Goal: Task Accomplishment & Management: Complete application form

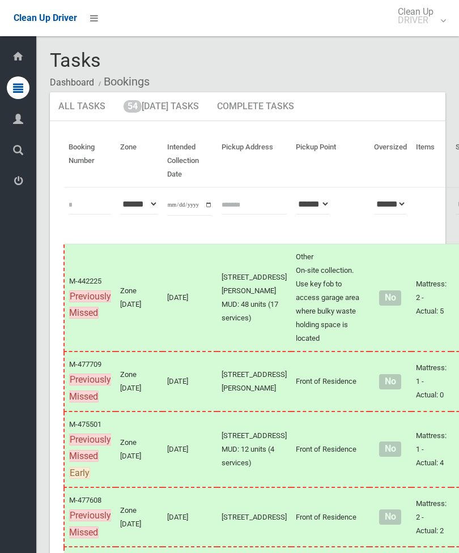
click at [179, 114] on link "54 Today's Tasks" at bounding box center [161, 106] width 92 height 29
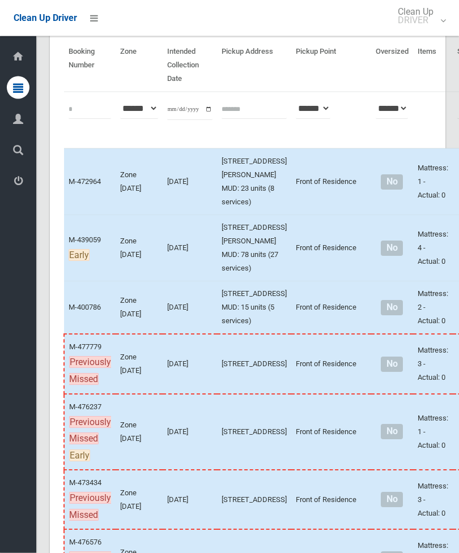
scroll to position [96, 0]
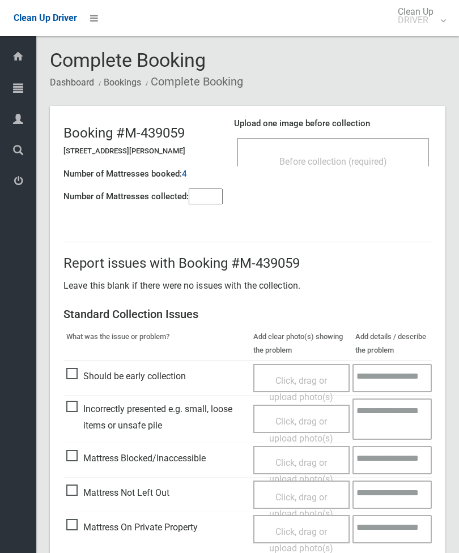
click at [197, 198] on input"] "number" at bounding box center [206, 197] width 34 height 16
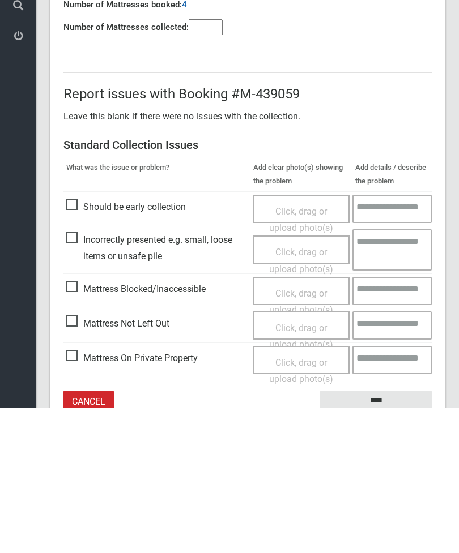
scroll to position [82, 0]
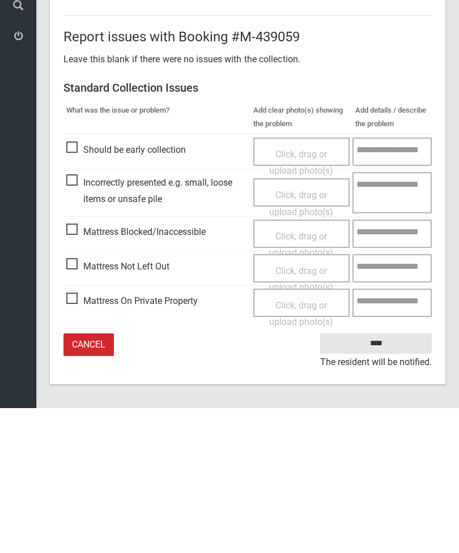
type input"] "*"
click at [72, 403] on span "Mattress Not Left Out" at bounding box center [117, 411] width 103 height 17
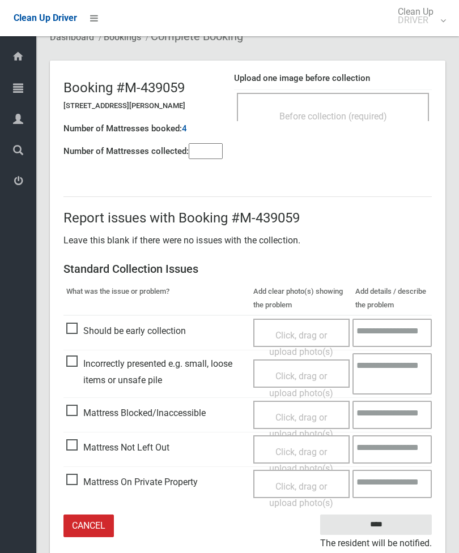
click at [315, 452] on span "Click, drag or upload photo(s)" at bounding box center [301, 461] width 64 height 28
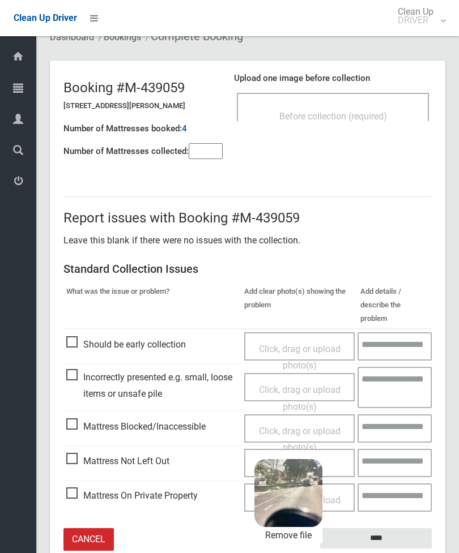
click at [410, 528] on input "****" at bounding box center [376, 538] width 112 height 21
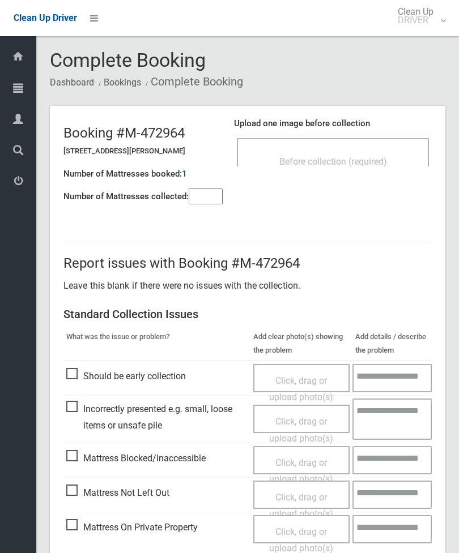
click at [200, 204] on input"] "number" at bounding box center [206, 197] width 34 height 16
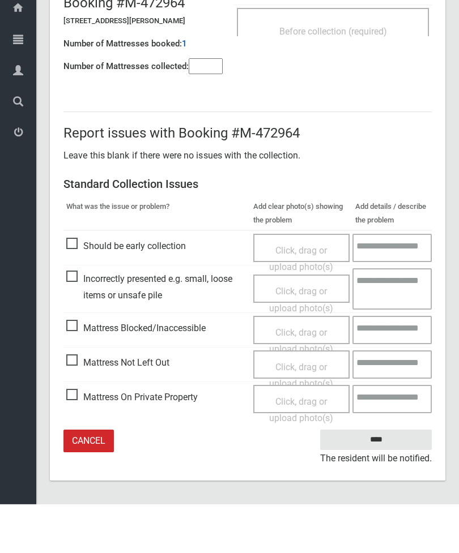
type input"] "*"
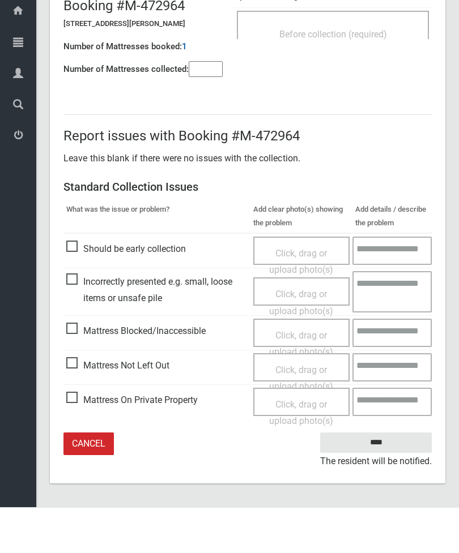
click at [76, 403] on span "Mattress Not Left Out" at bounding box center [117, 411] width 103 height 17
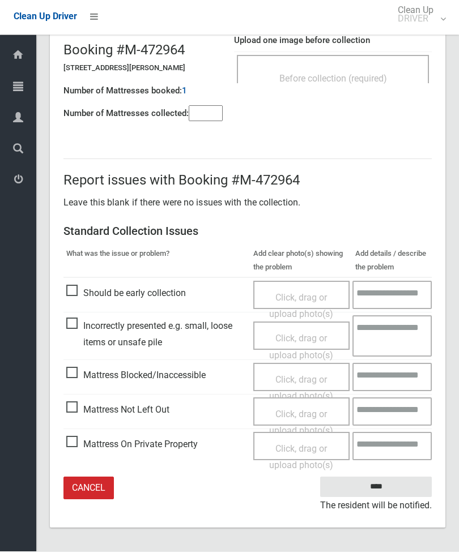
scroll to position [45, 0]
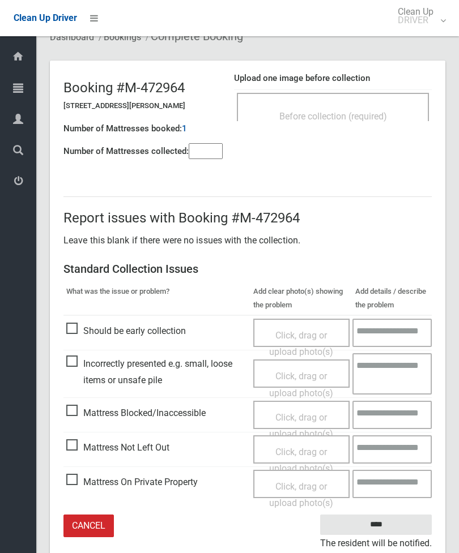
click at [309, 456] on div "Click, drag or upload photo(s)" at bounding box center [302, 460] width 80 height 33
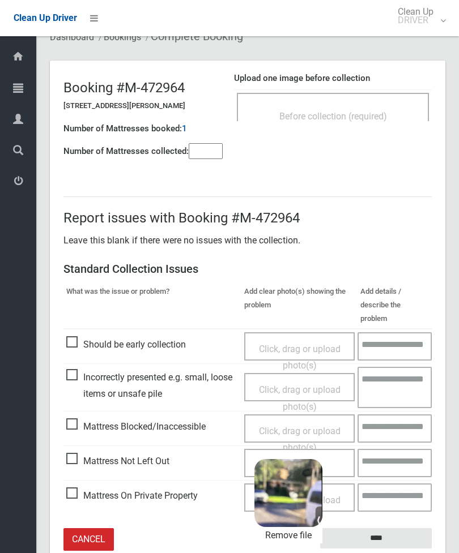
click at [406, 528] on input "****" at bounding box center [376, 538] width 112 height 21
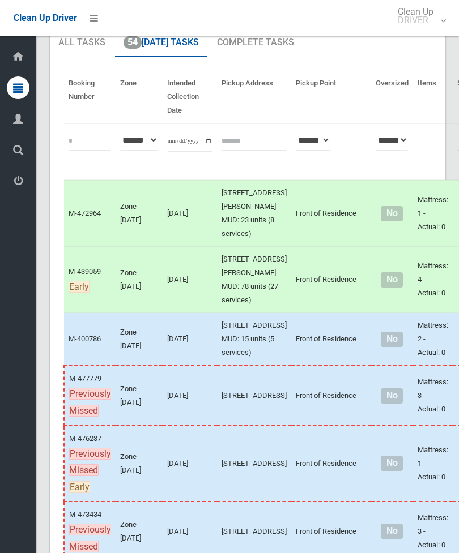
scroll to position [140, 0]
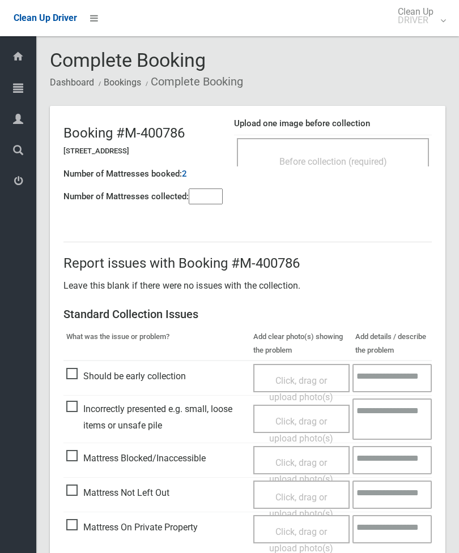
click at [357, 199] on header "Booking #M-400786 8 Chertsey Avenue, BANKSTOWN NSW 2200 Number of Mattresses bo…" at bounding box center [247, 160] width 395 height 109
click at [384, 149] on div "Before collection (required)" at bounding box center [333, 152] width 192 height 28
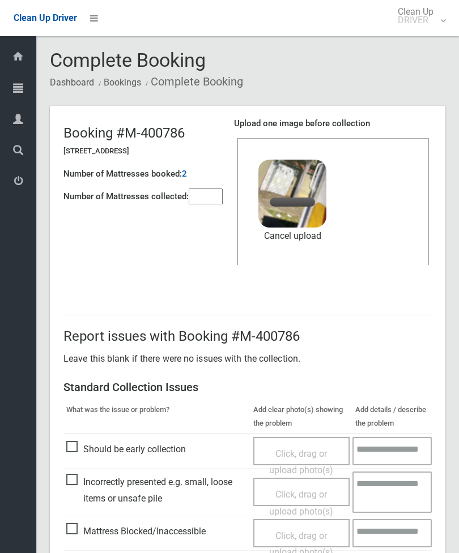
click at [201, 195] on input"] "number" at bounding box center [206, 197] width 34 height 16
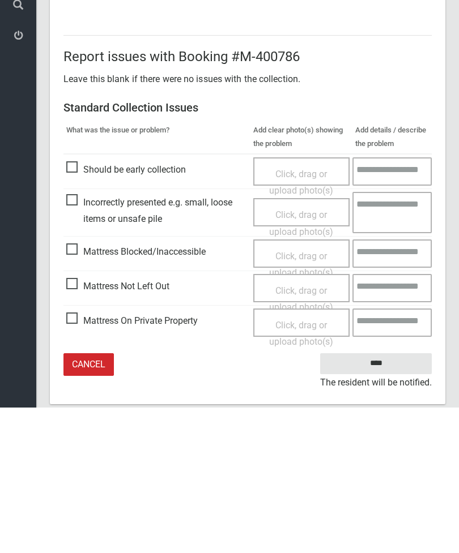
scroll to position [155, 0]
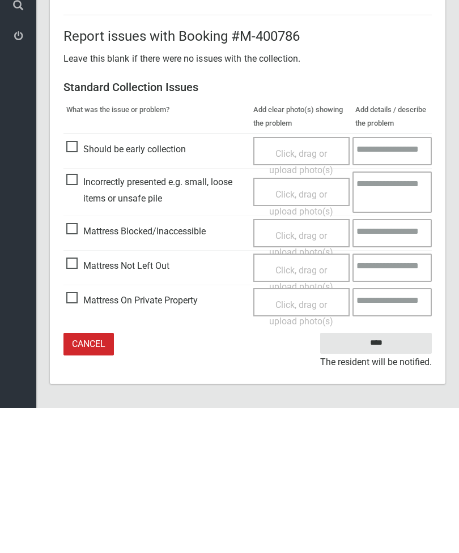
type input"] "*"
click at [383, 478] on input "****" at bounding box center [376, 488] width 112 height 21
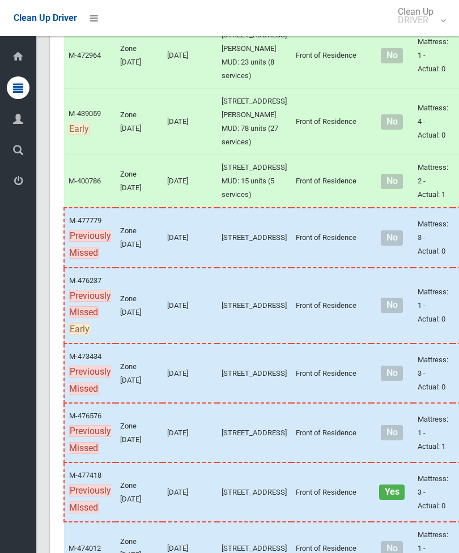
scroll to position [286, 0]
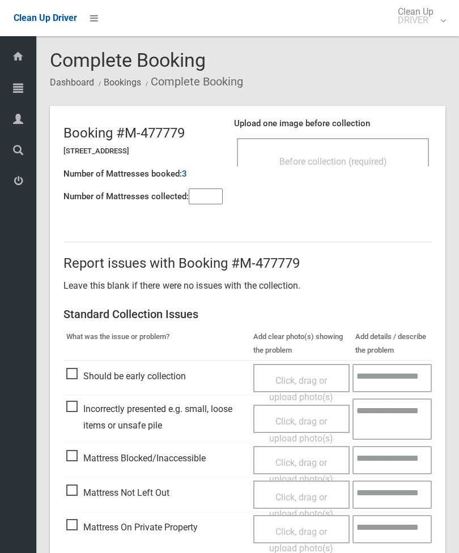
click at [361, 152] on div "Before collection (required)" at bounding box center [332, 161] width 167 height 21
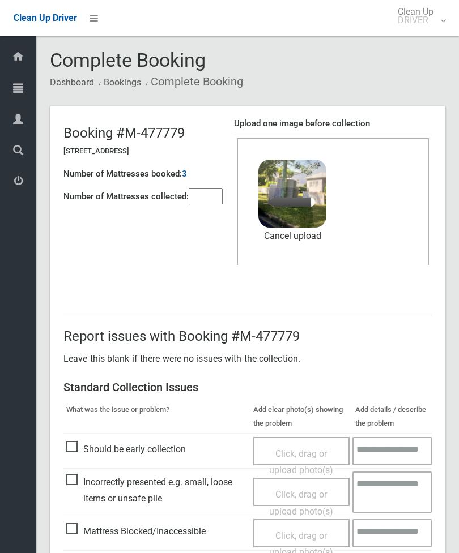
click at [213, 189] on input"] "number" at bounding box center [206, 197] width 34 height 16
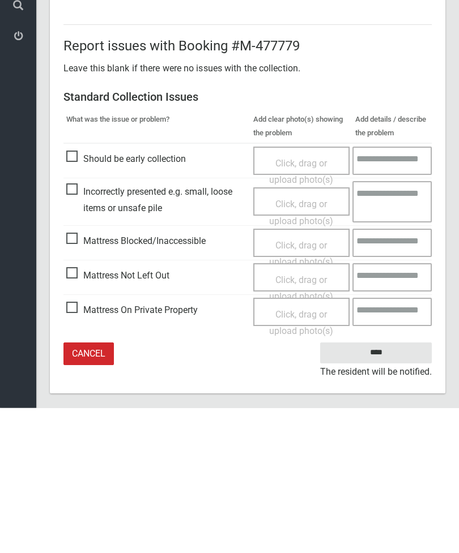
scroll to position [155, 0]
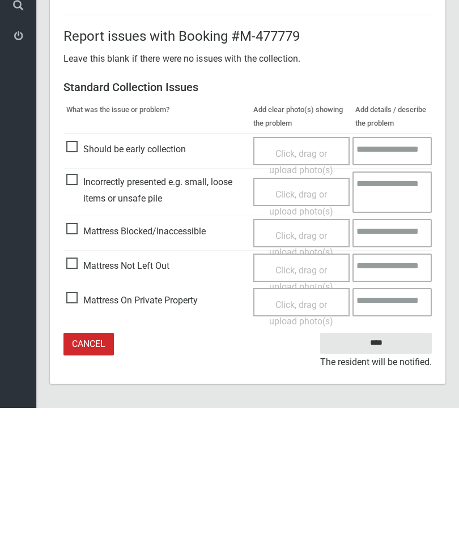
type input"] "*"
click at [382, 478] on input "****" at bounding box center [376, 488] width 112 height 21
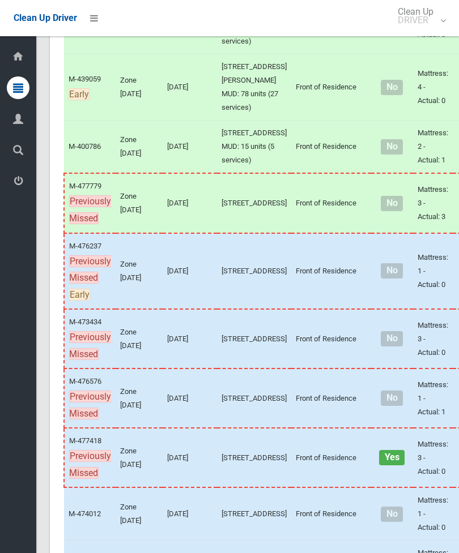
scroll to position [400, 0]
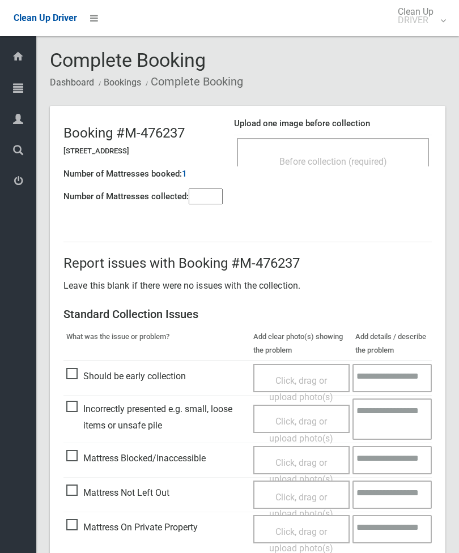
click at [376, 156] on span "Before collection (required)" at bounding box center [333, 161] width 108 height 11
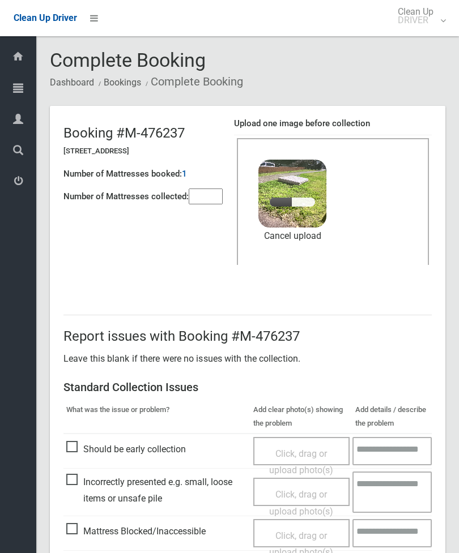
click at [196, 204] on input"] "number" at bounding box center [206, 197] width 34 height 16
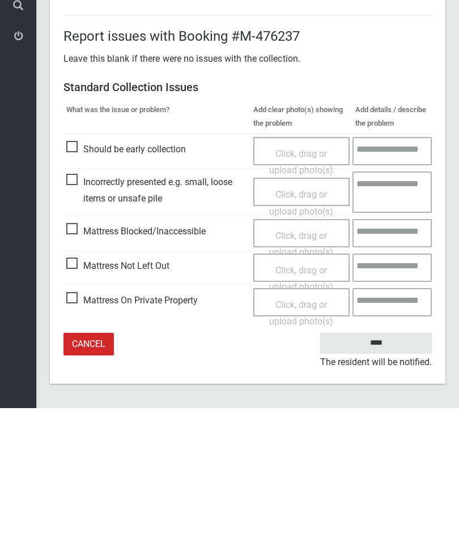
type input"] "*"
click at [392, 478] on input "****" at bounding box center [376, 488] width 112 height 21
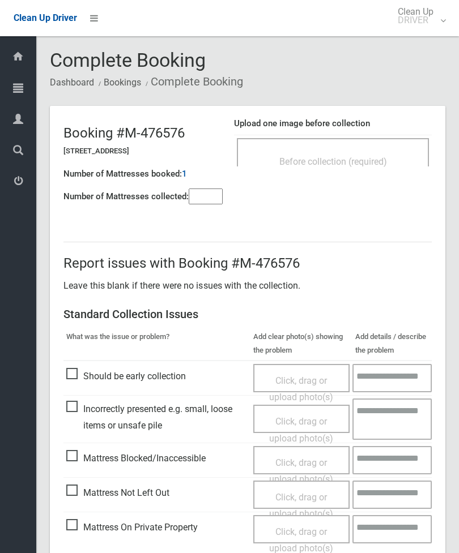
click at [366, 157] on span "Before collection (required)" at bounding box center [333, 161] width 108 height 11
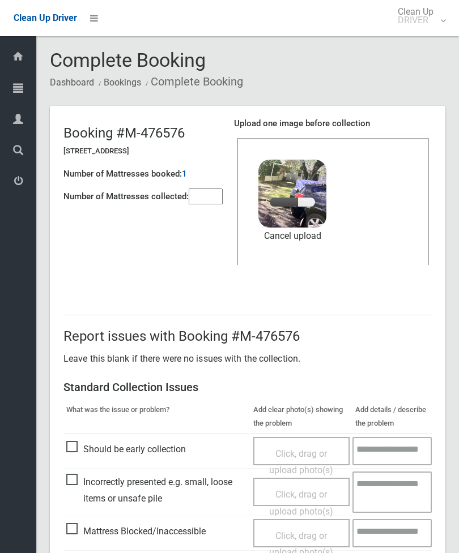
click at [209, 199] on input"] "number" at bounding box center [206, 197] width 34 height 16
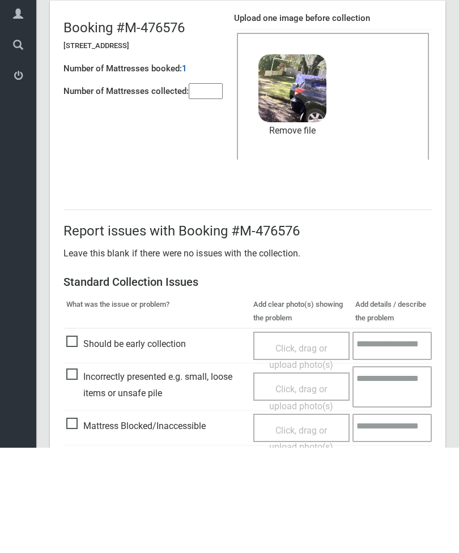
scroll to position [155, 0]
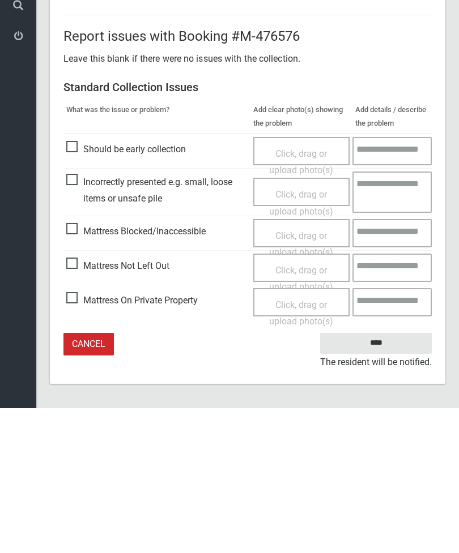
type input"] "*"
click at [379, 478] on input "****" at bounding box center [376, 488] width 112 height 21
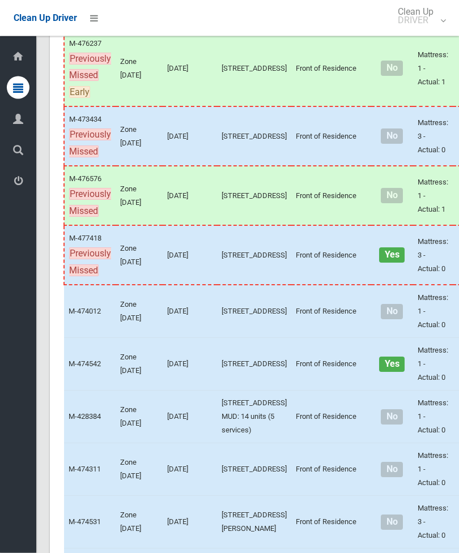
scroll to position [459, 0]
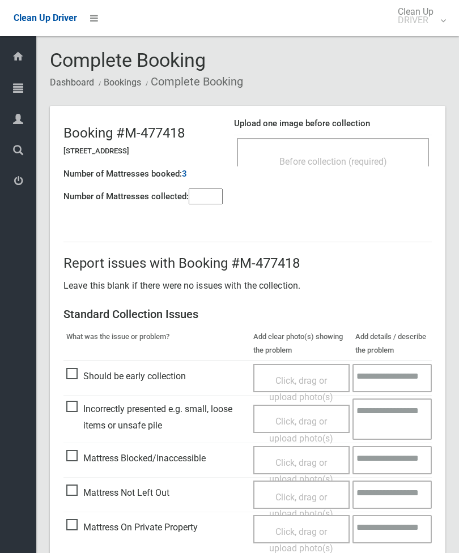
click at [386, 144] on div "Before collection (required)" at bounding box center [333, 152] width 192 height 28
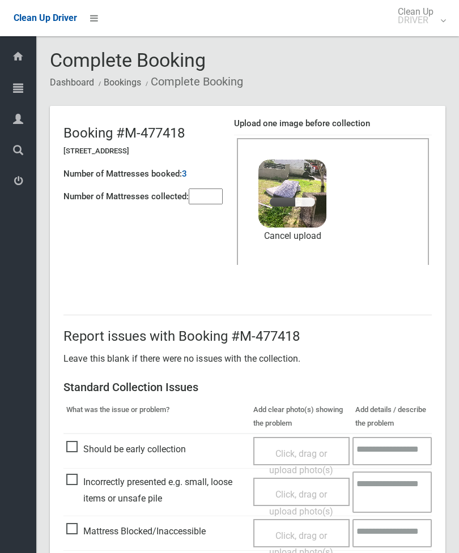
click at [207, 195] on input"] "number" at bounding box center [206, 197] width 34 height 16
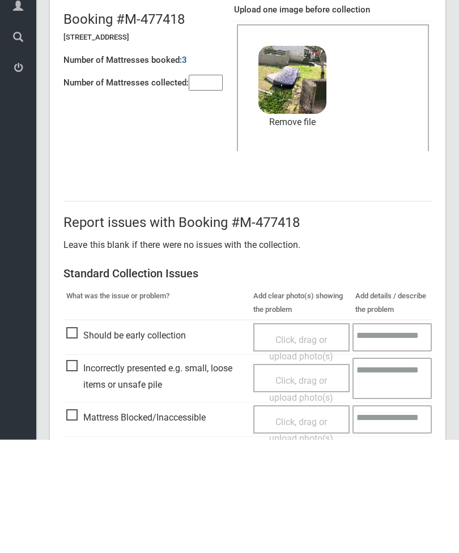
scroll to position [155, 0]
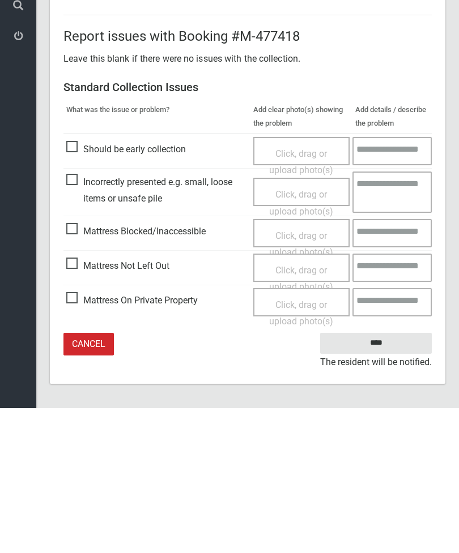
type input"] "*"
click at [381, 478] on input "****" at bounding box center [376, 488] width 112 height 21
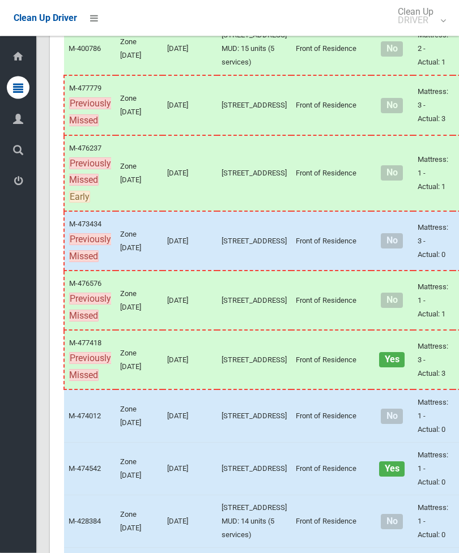
scroll to position [354, 0]
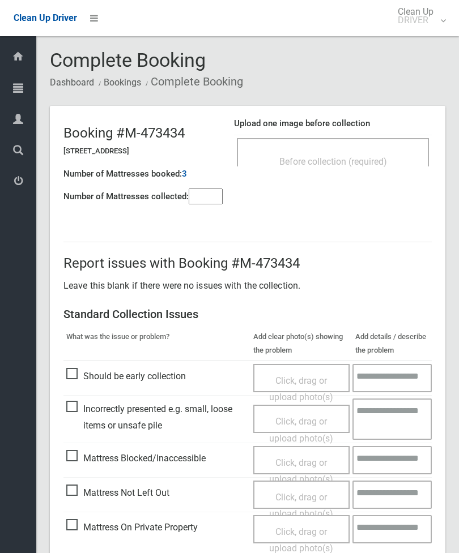
click at [380, 156] on span "Before collection (required)" at bounding box center [333, 161] width 108 height 11
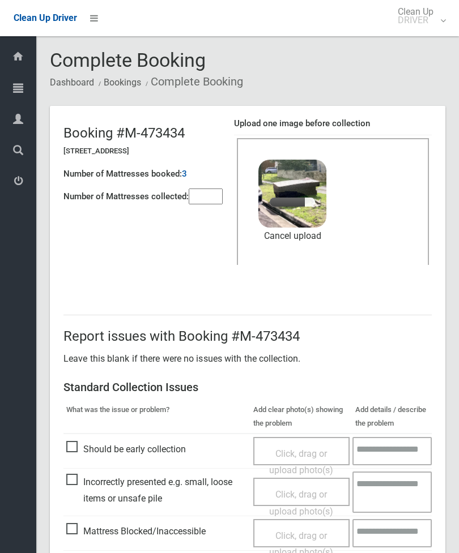
click at [206, 204] on input"] "number" at bounding box center [206, 197] width 34 height 16
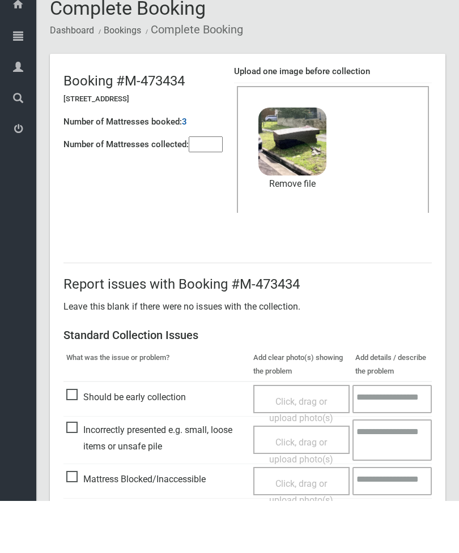
scroll to position [155, 0]
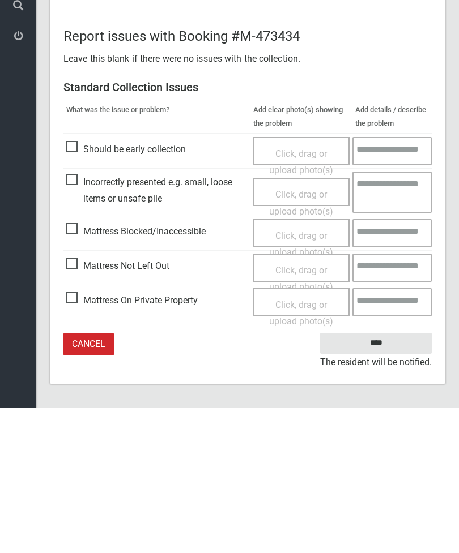
type input"] "*"
click at [386, 478] on input "****" at bounding box center [376, 488] width 112 height 21
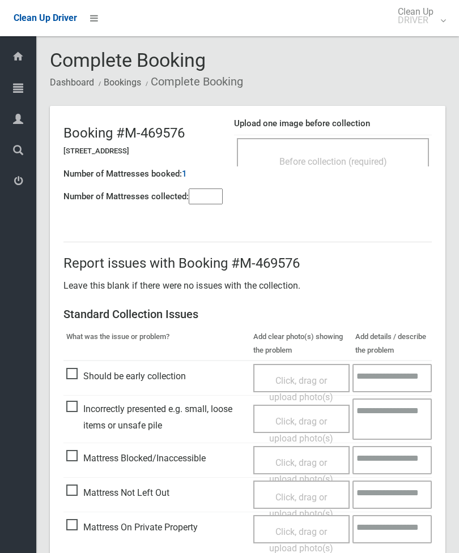
click at [211, 203] on input"] "number" at bounding box center [206, 197] width 34 height 16
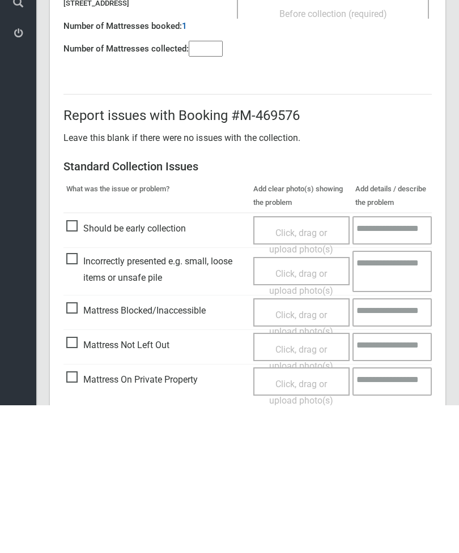
scroll to position [82, 0]
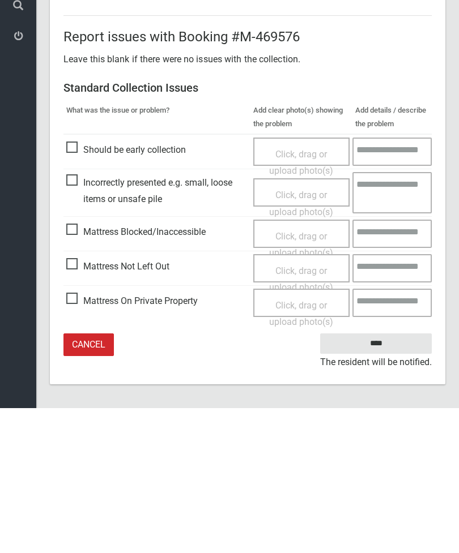
type input"] "*"
click at [75, 403] on span "Mattress Not Left Out" at bounding box center [117, 411] width 103 height 17
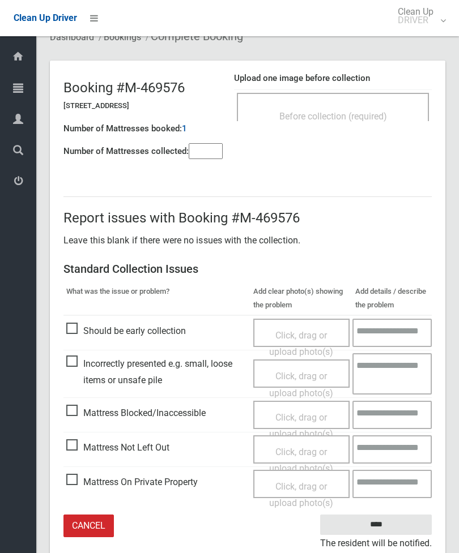
click at [297, 452] on span "Click, drag or upload photo(s)" at bounding box center [301, 461] width 64 height 28
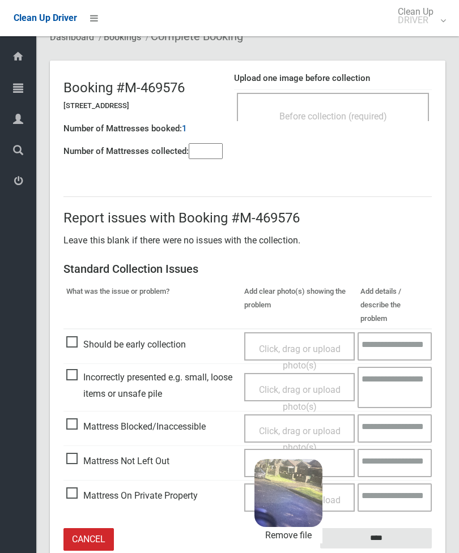
click at [405, 528] on input "****" at bounding box center [376, 538] width 112 height 21
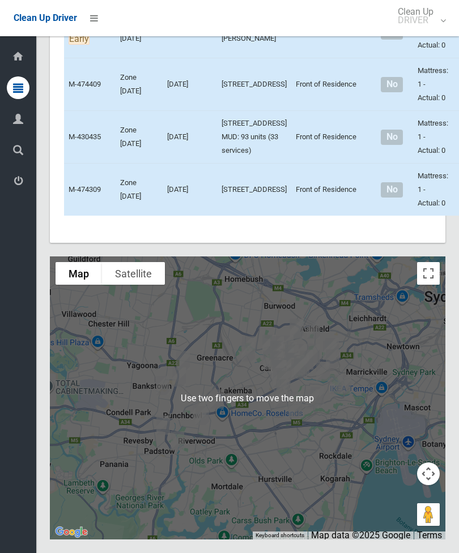
scroll to position [4470, 0]
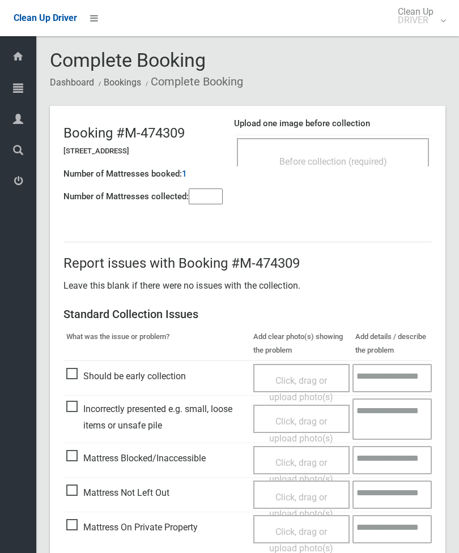
click at [360, 149] on div "Before collection (required)" at bounding box center [333, 152] width 192 height 28
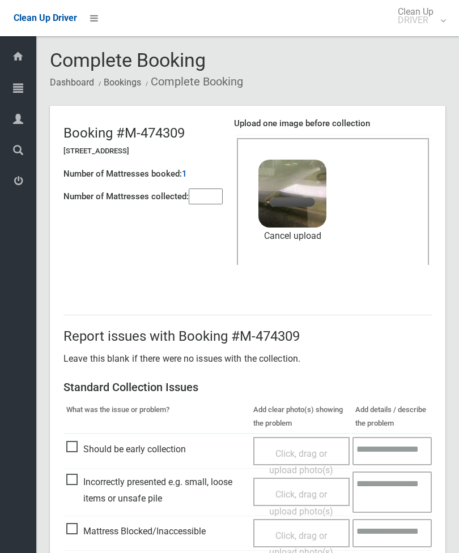
click at [209, 202] on input"] "number" at bounding box center [206, 197] width 34 height 16
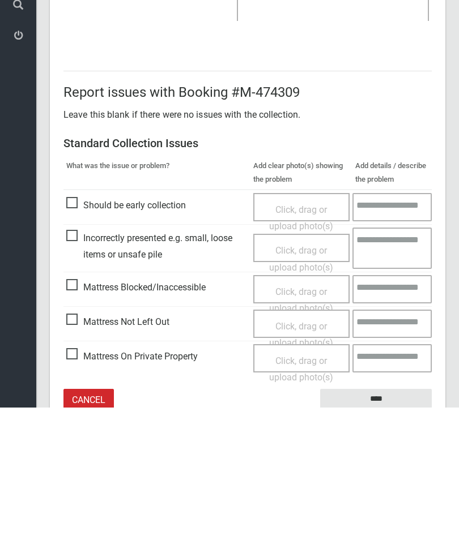
scroll to position [155, 0]
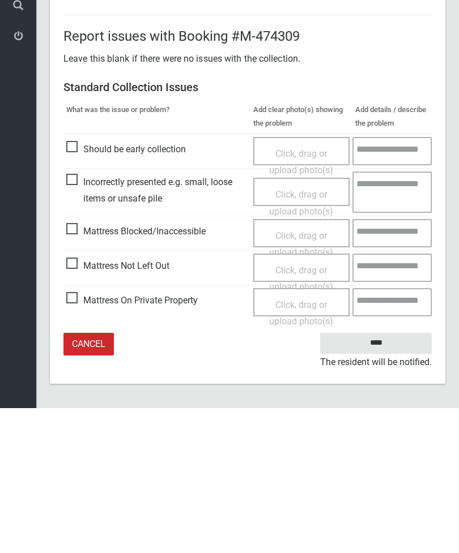
type input"] "*"
click at [393, 478] on input "****" at bounding box center [376, 488] width 112 height 21
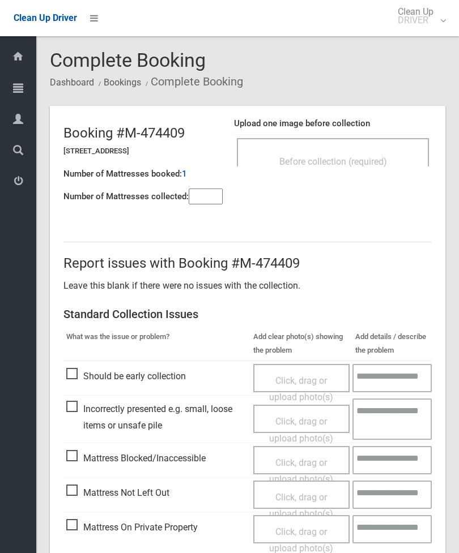
click at [366, 152] on div "Before collection (required)" at bounding box center [332, 161] width 167 height 21
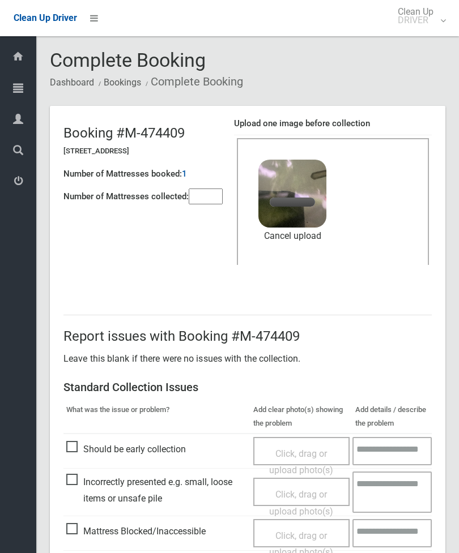
click at [218, 204] on input"] "number" at bounding box center [206, 197] width 34 height 16
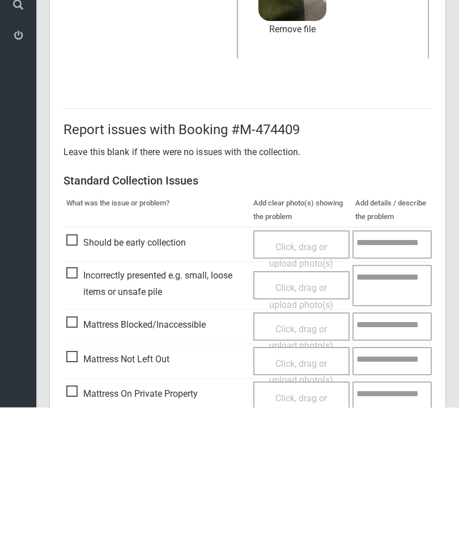
scroll to position [155, 0]
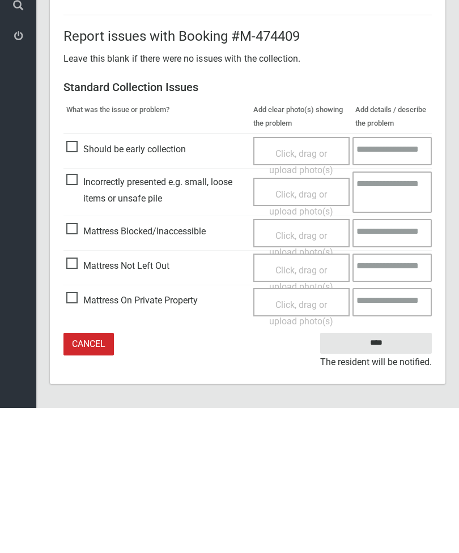
type input"] "*"
click at [390, 478] on input "****" at bounding box center [376, 488] width 112 height 21
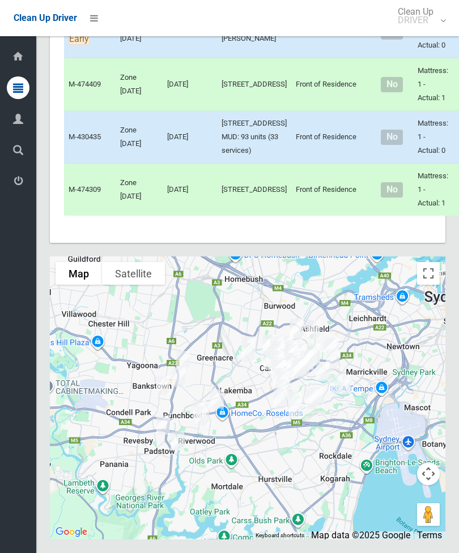
scroll to position [4107, 0]
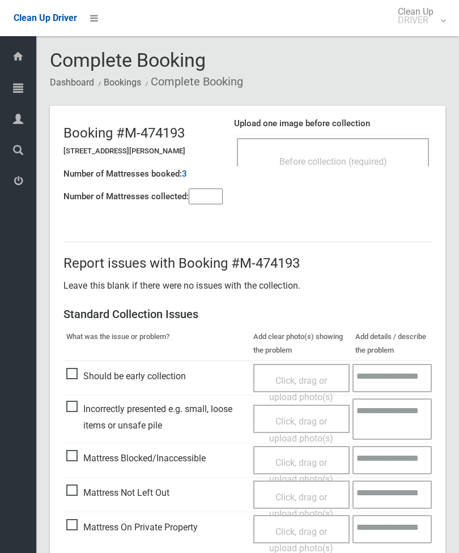
click at [373, 155] on div "Before collection (required)" at bounding box center [332, 161] width 167 height 21
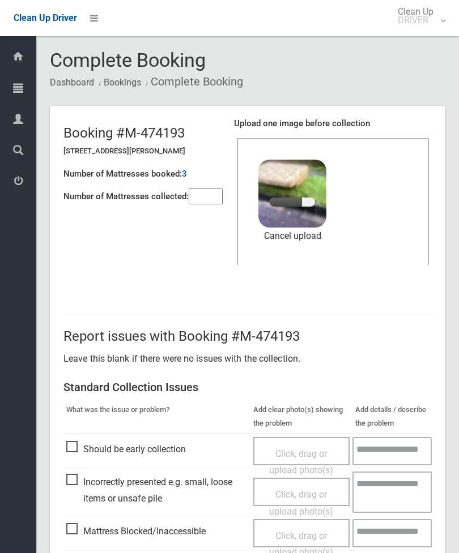
click at [211, 203] on input"] "number" at bounding box center [206, 197] width 34 height 16
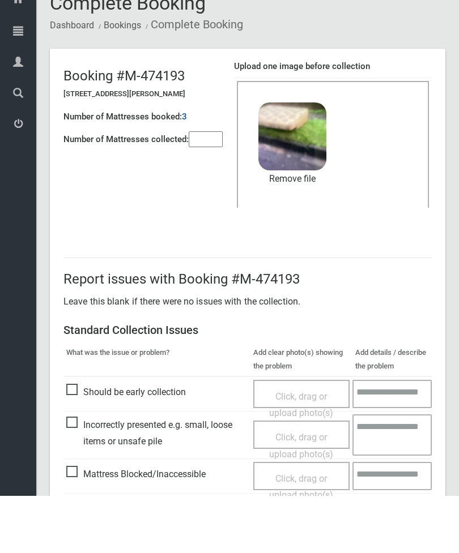
scroll to position [155, 0]
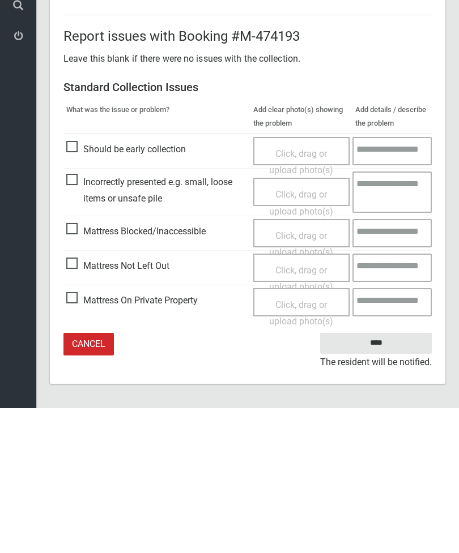
type input"] "*"
click at [385, 478] on input "****" at bounding box center [376, 488] width 112 height 21
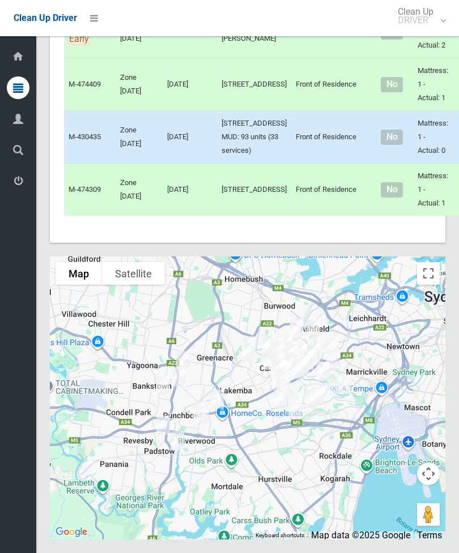
scroll to position [3890, 0]
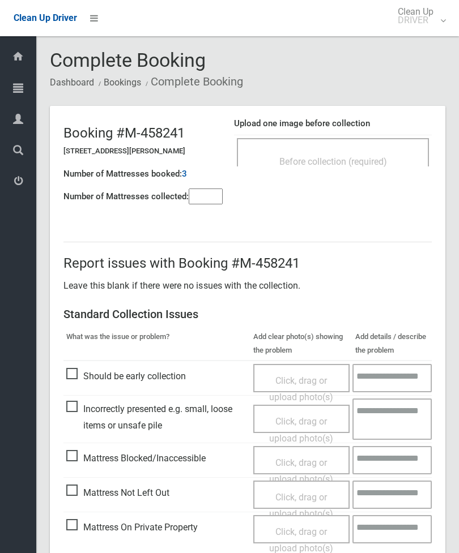
click at [399, 156] on div "Before collection (required)" at bounding box center [332, 161] width 167 height 21
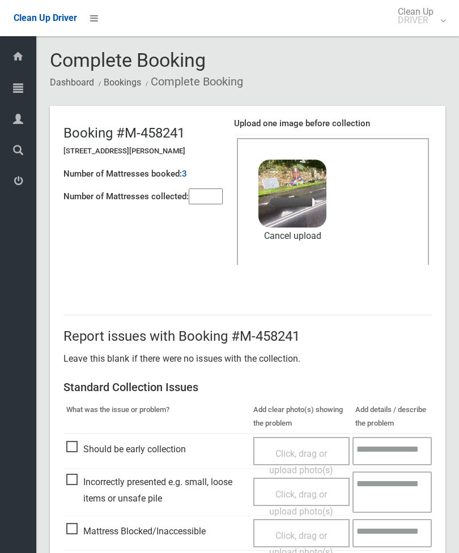
click at [208, 195] on input"] "number" at bounding box center [206, 197] width 34 height 16
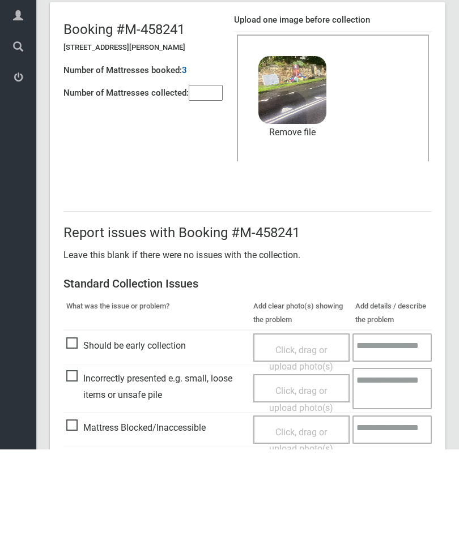
scroll to position [155, 0]
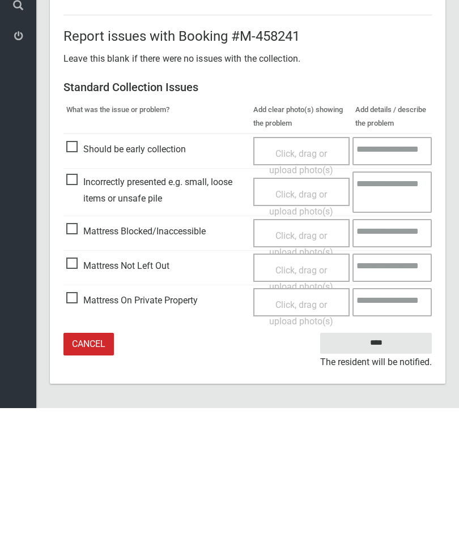
type input"] "*"
click at [383, 478] on input "****" at bounding box center [376, 488] width 112 height 21
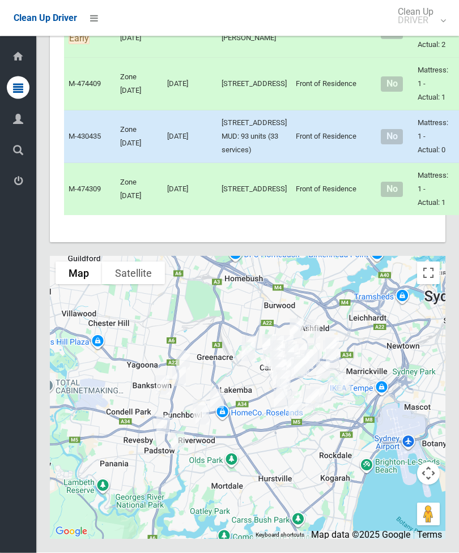
scroll to position [3631, 0]
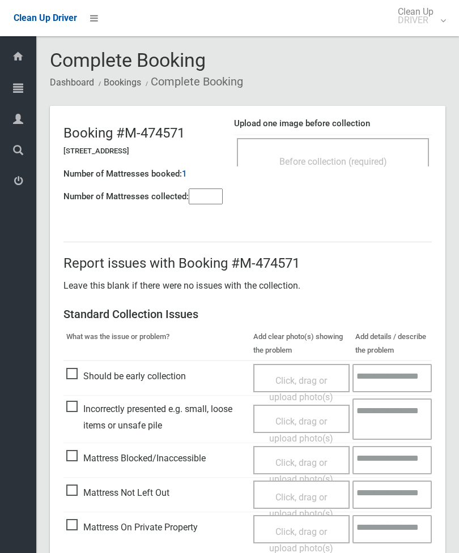
click at [377, 149] on div "Before collection (required)" at bounding box center [333, 152] width 192 height 28
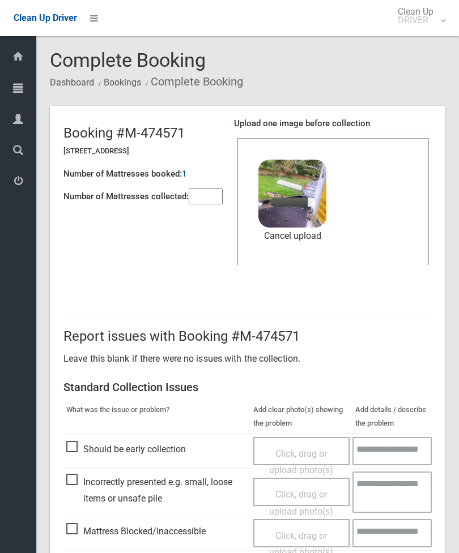
click at [202, 196] on input"] "number" at bounding box center [206, 197] width 34 height 16
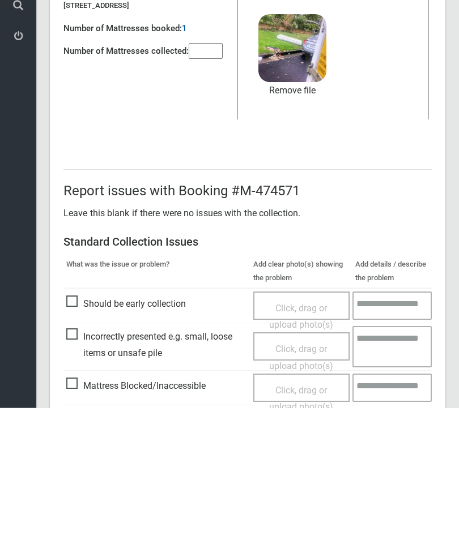
scroll to position [155, 0]
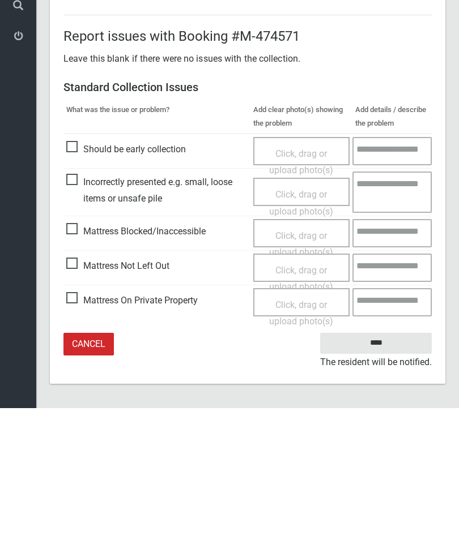
type input"] "*"
click at [386, 478] on input "****" at bounding box center [376, 488] width 112 height 21
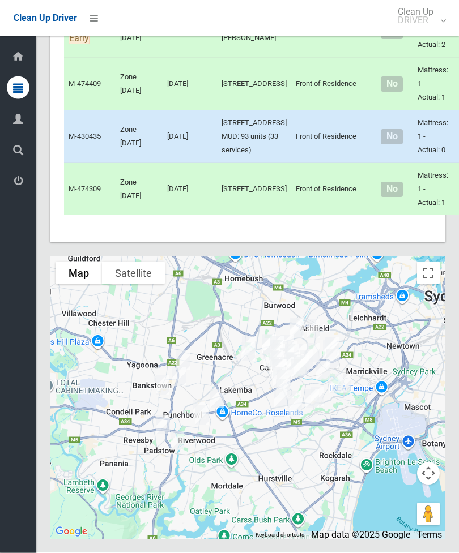
scroll to position [3968, 0]
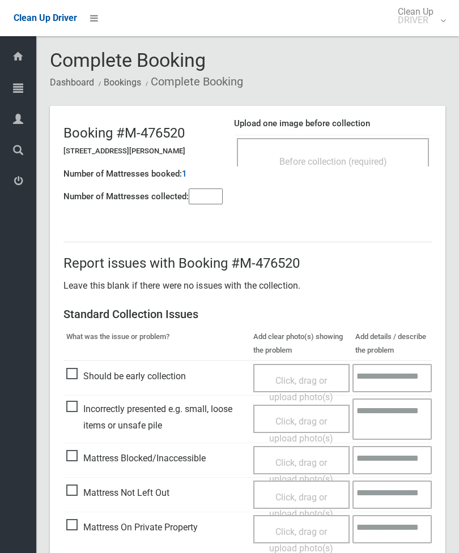
click at [383, 168] on div "Before collection (required)" at bounding box center [332, 161] width 167 height 21
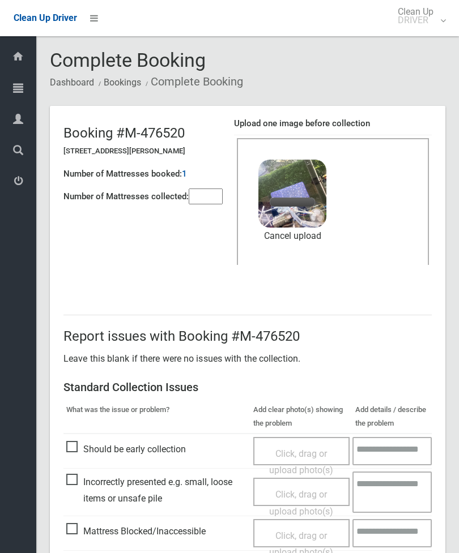
click at [217, 202] on input"] "number" at bounding box center [206, 197] width 34 height 16
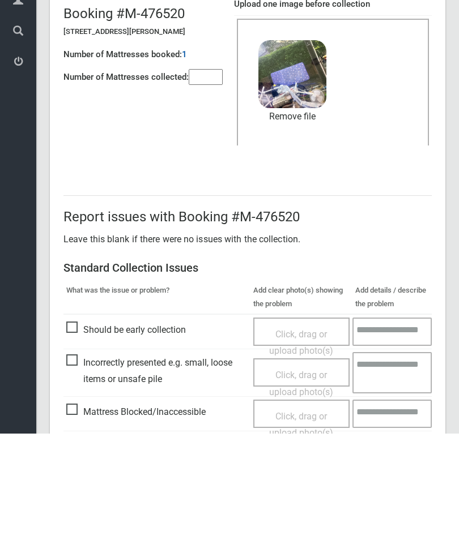
scroll to position [155, 0]
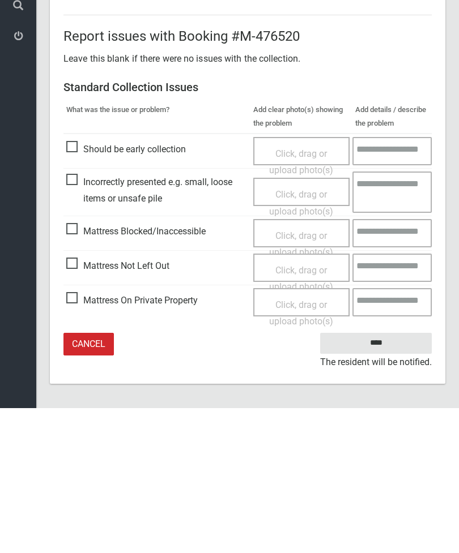
type input"] "*"
click at [389, 478] on input "****" at bounding box center [376, 488] width 112 height 21
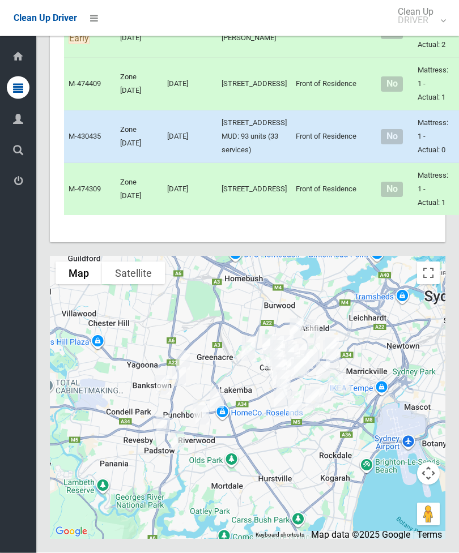
scroll to position [4141, 0]
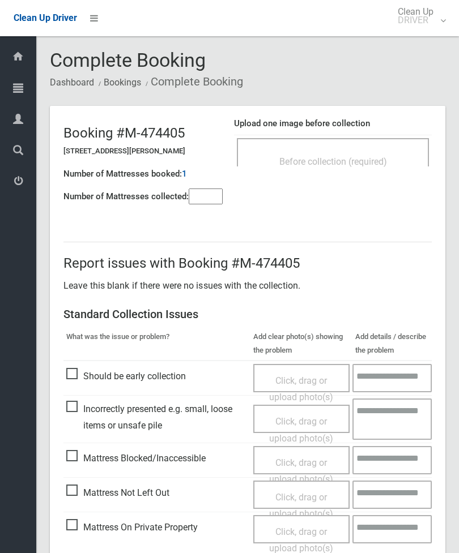
click at [371, 159] on span "Before collection (required)" at bounding box center [333, 161] width 108 height 11
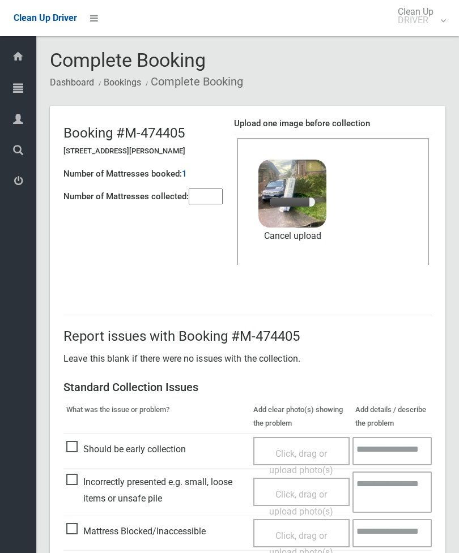
click at [210, 204] on input"] "number" at bounding box center [206, 197] width 34 height 16
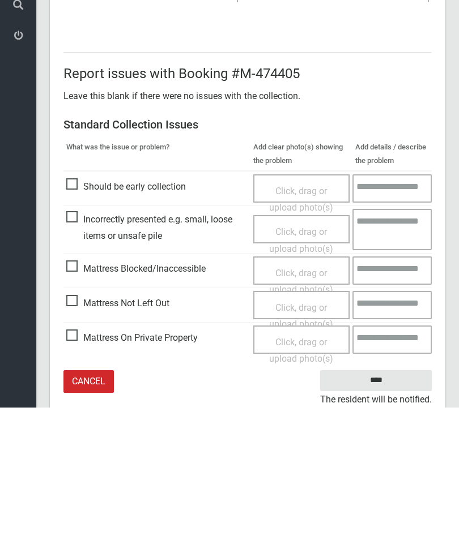
scroll to position [155, 0]
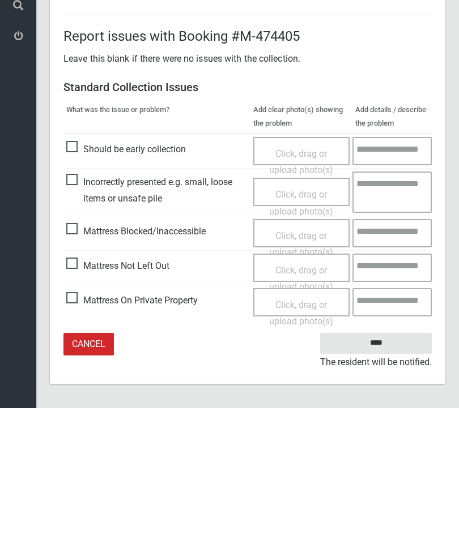
type input"] "*"
click at [380, 478] on input "****" at bounding box center [376, 488] width 112 height 21
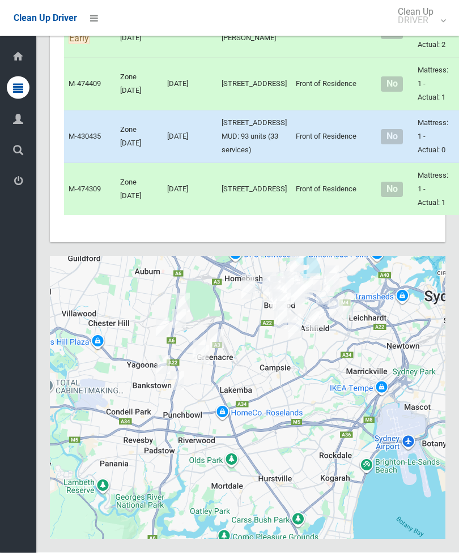
scroll to position [4483, 0]
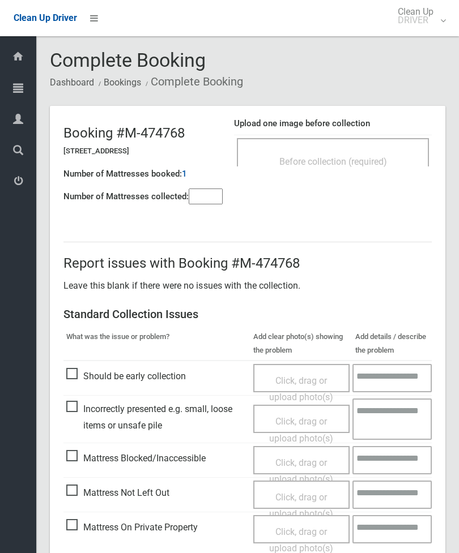
click at [390, 147] on div "Before collection (required)" at bounding box center [333, 152] width 192 height 28
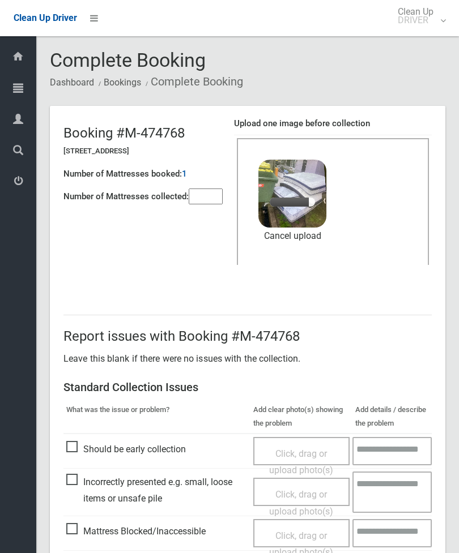
click at [195, 204] on input"] "number" at bounding box center [206, 197] width 34 height 16
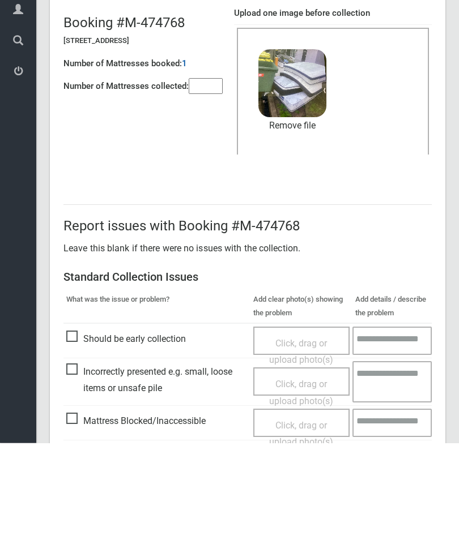
scroll to position [155, 0]
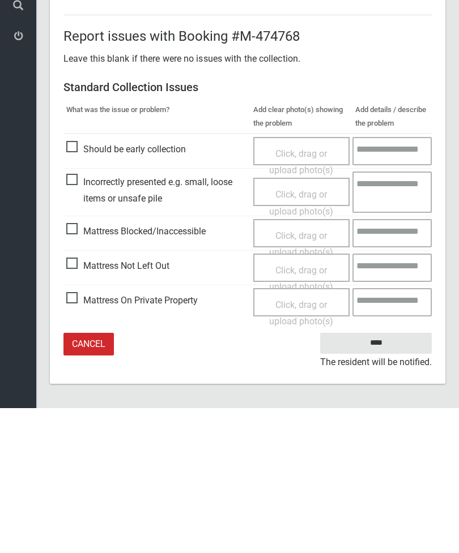
type input"] "*"
click at [393, 478] on input "****" at bounding box center [376, 488] width 112 height 21
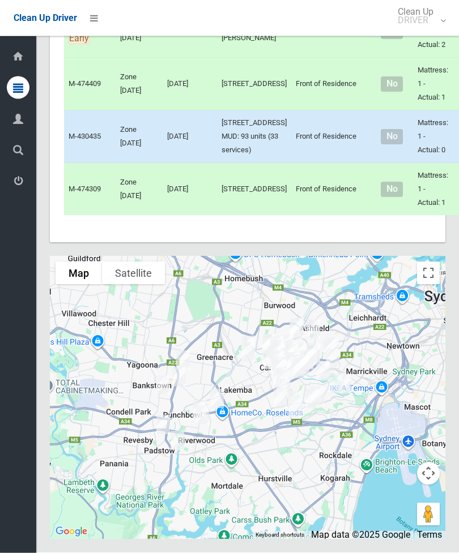
scroll to position [3302, 0]
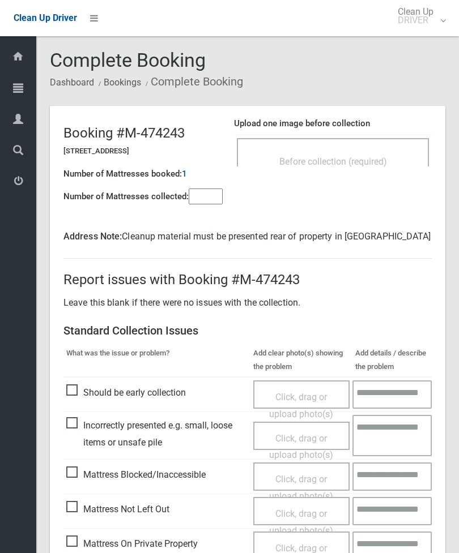
click at [216, 204] on input"] "number" at bounding box center [206, 197] width 34 height 16
type input"] "*"
click at [397, 152] on div "Before collection (required)" at bounding box center [332, 161] width 167 height 21
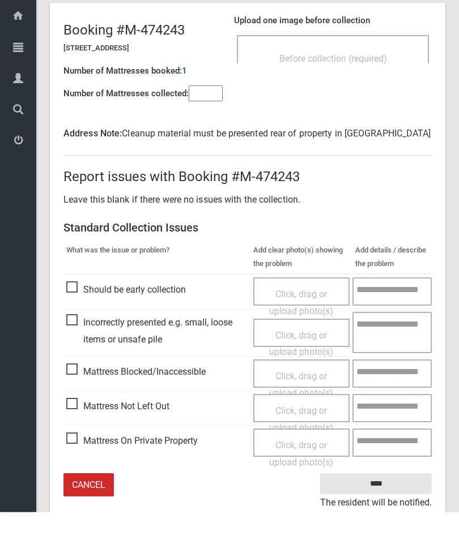
scroll to position [62, 0]
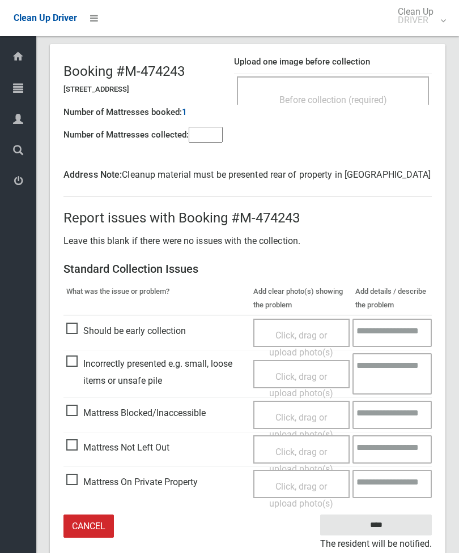
click at [69, 452] on span "Mattress Not Left Out" at bounding box center [117, 447] width 103 height 17
click at [298, 455] on div "Click, drag or upload photo(s)" at bounding box center [302, 460] width 80 height 33
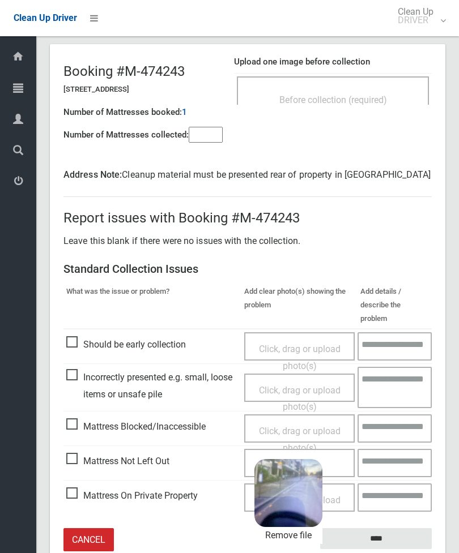
click at [406, 528] on input "****" at bounding box center [376, 538] width 112 height 21
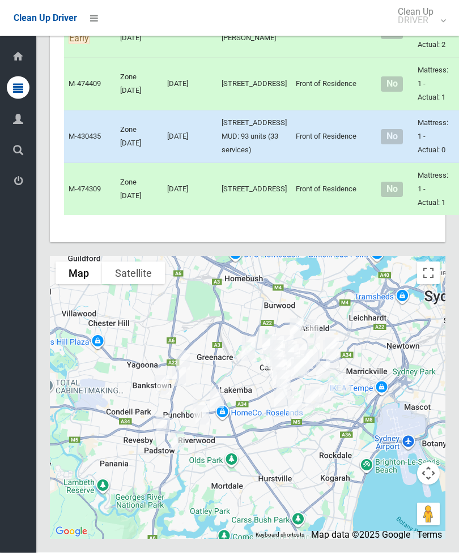
scroll to position [3148, 0]
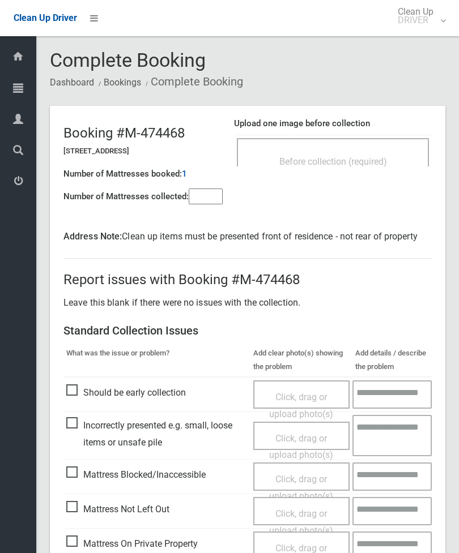
click at [223, 194] on input"] "number" at bounding box center [206, 197] width 34 height 16
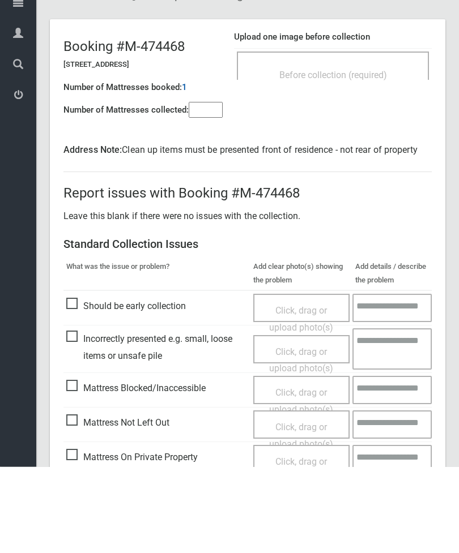
scroll to position [98, 0]
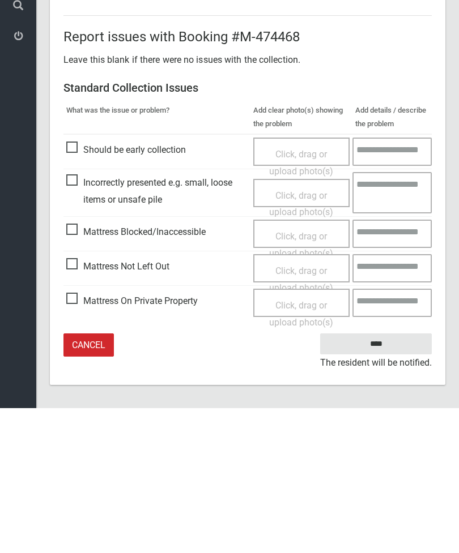
type input"] "*"
click at [74, 403] on span "Mattress Not Left Out" at bounding box center [117, 411] width 103 height 17
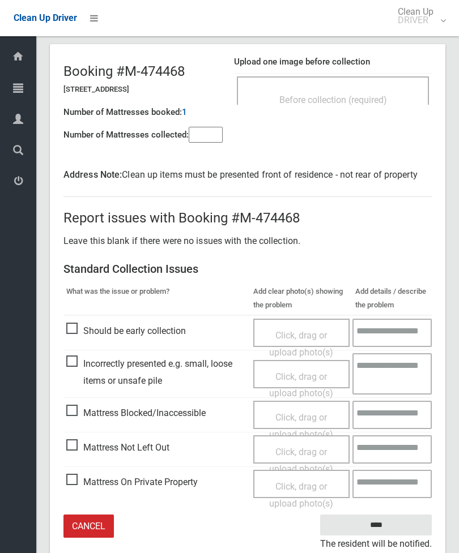
click at [296, 452] on span "Click, drag or upload photo(s)" at bounding box center [301, 461] width 64 height 28
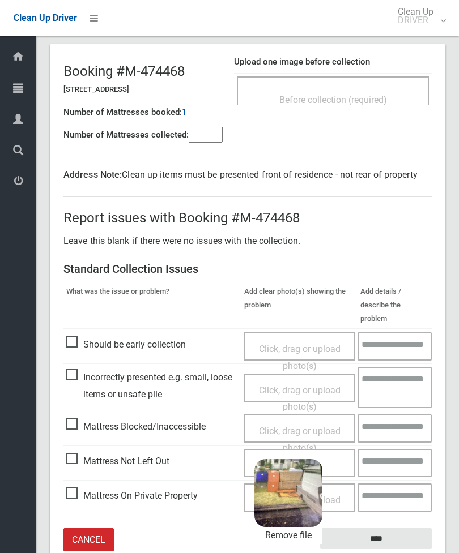
click at [402, 528] on input "****" at bounding box center [376, 538] width 112 height 21
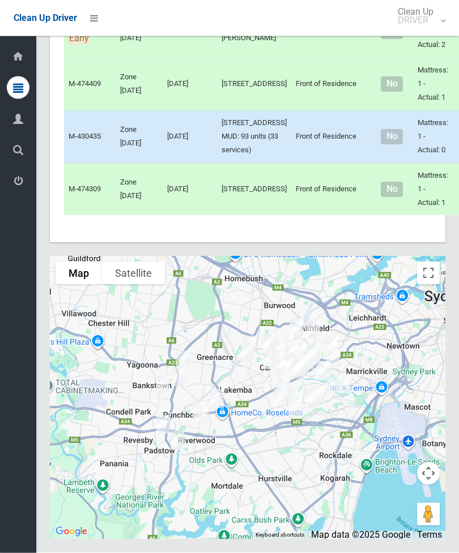
scroll to position [3163, 0]
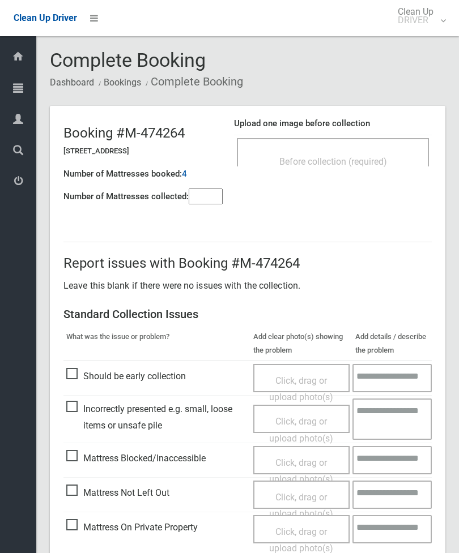
click at [383, 147] on div "Before collection (required)" at bounding box center [333, 152] width 192 height 28
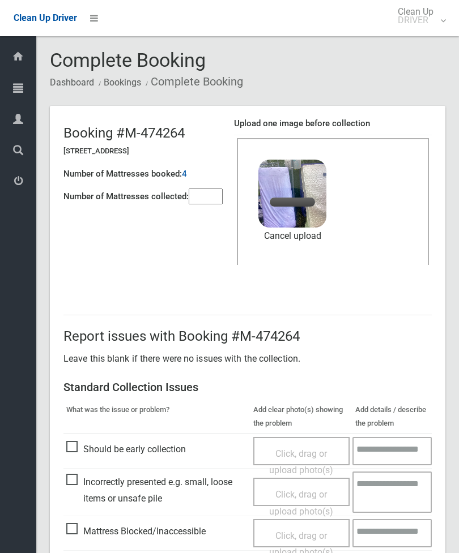
click at [209, 203] on input"] "number" at bounding box center [206, 197] width 34 height 16
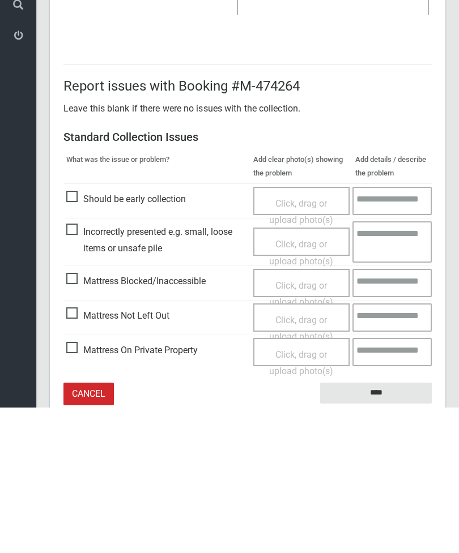
scroll to position [155, 0]
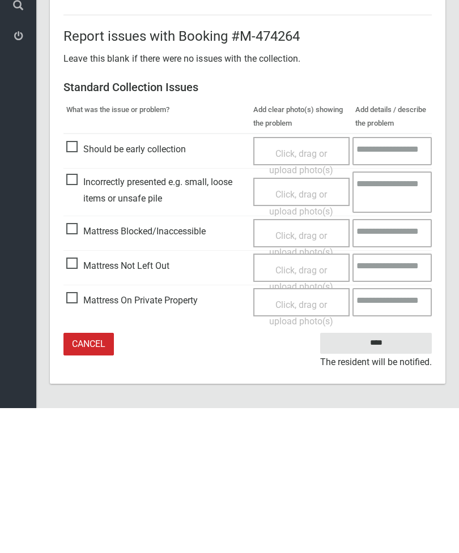
type input"] "*"
click at [373, 478] on input "****" at bounding box center [376, 488] width 112 height 21
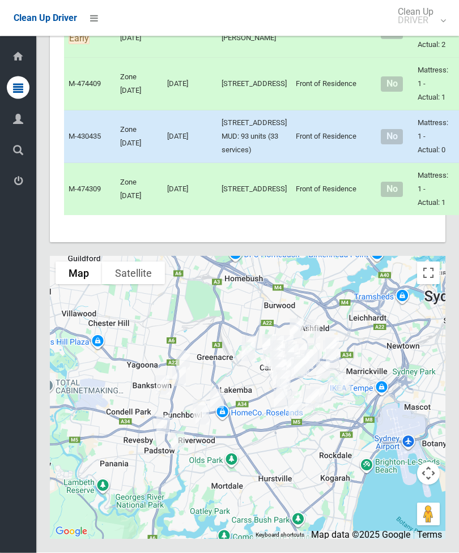
scroll to position [3789, 0]
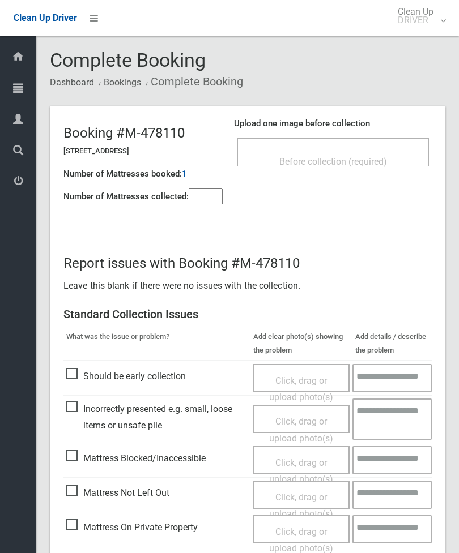
click at [374, 154] on div "Before collection (required)" at bounding box center [332, 161] width 167 height 21
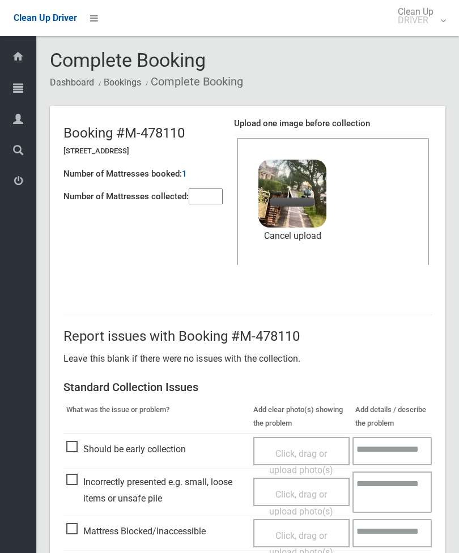
click at [205, 204] on input"] "number" at bounding box center [206, 197] width 34 height 16
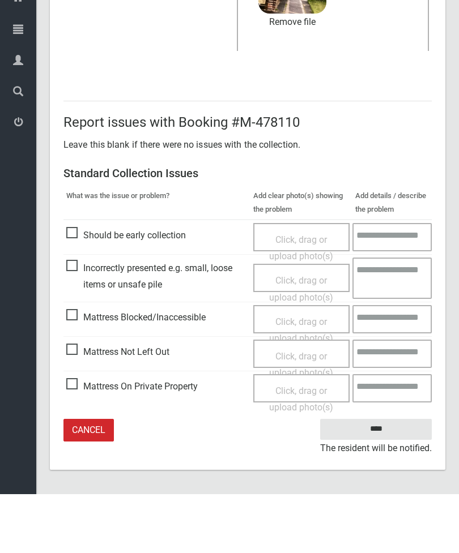
type input"] "*"
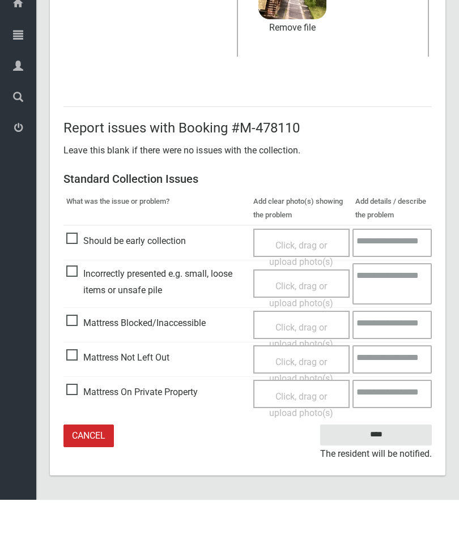
click at [383, 478] on input "****" at bounding box center [376, 488] width 112 height 21
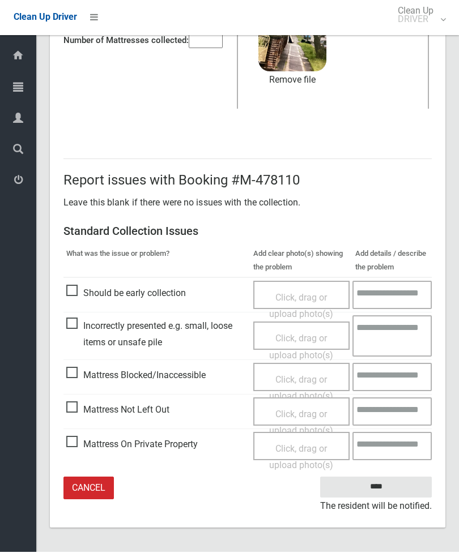
scroll to position [119, 0]
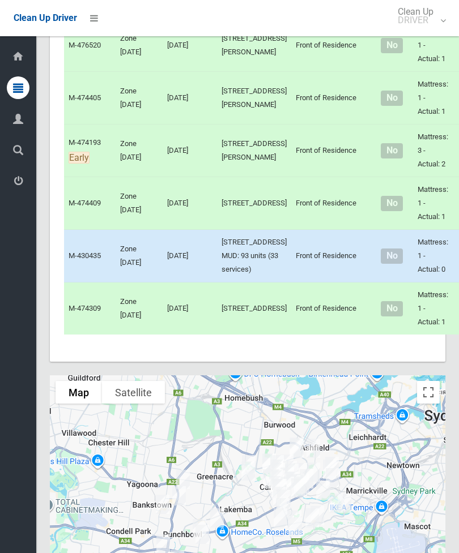
scroll to position [2942, 0]
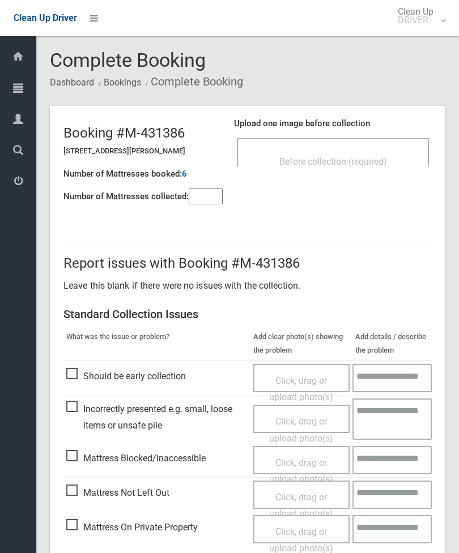
click at [207, 197] on input"] "number" at bounding box center [206, 197] width 34 height 16
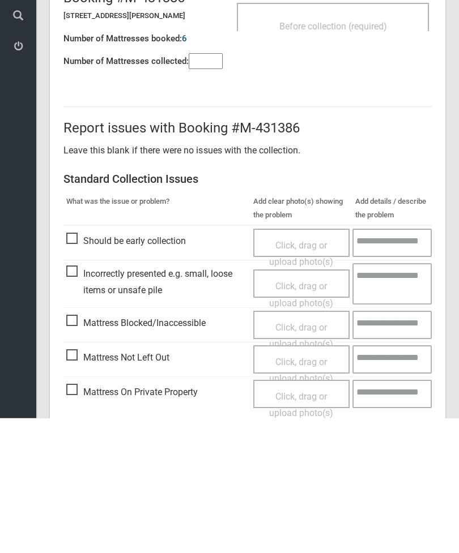
scroll to position [82, 0]
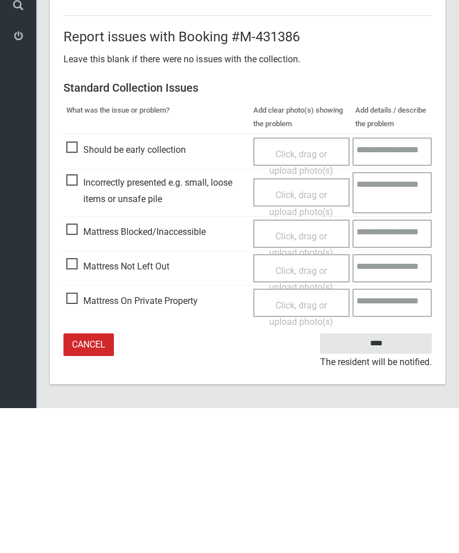
type input"] "*"
click at [71, 369] on span "Mattress Blocked/Inaccessible" at bounding box center [135, 377] width 139 height 17
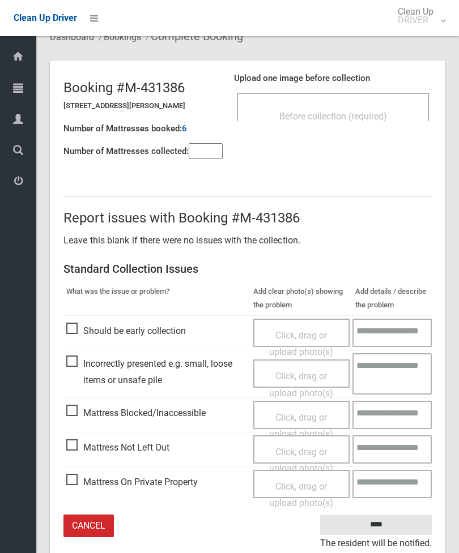
click at [294, 413] on span "Click, drag or upload photo(s)" at bounding box center [301, 426] width 64 height 28
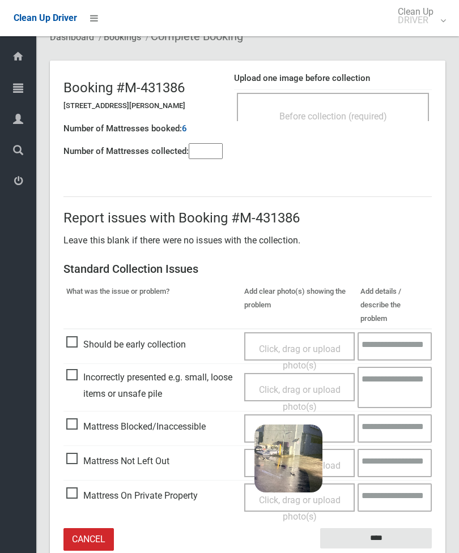
click at [397, 528] on input "****" at bounding box center [376, 538] width 112 height 21
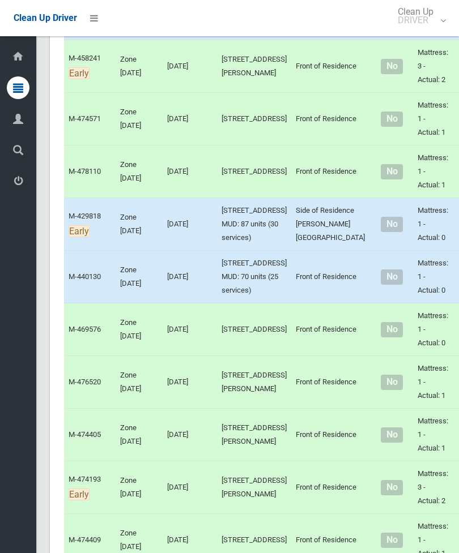
scroll to position [2599, 0]
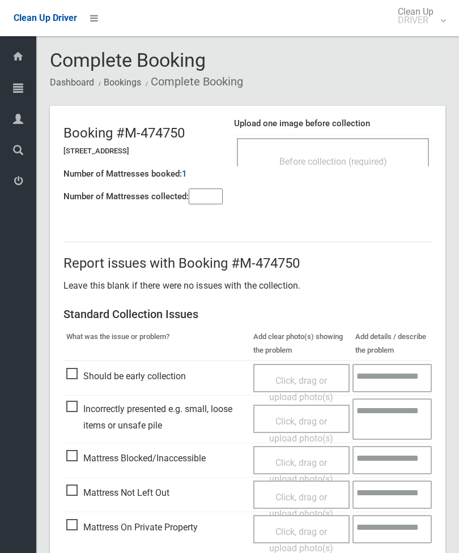
click at [207, 199] on input"] "number" at bounding box center [206, 197] width 34 height 16
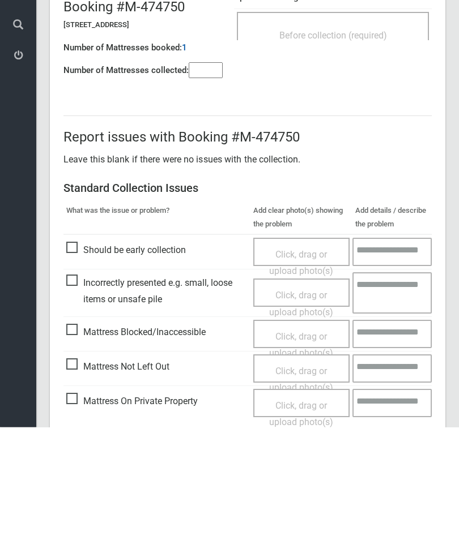
scroll to position [82, 0]
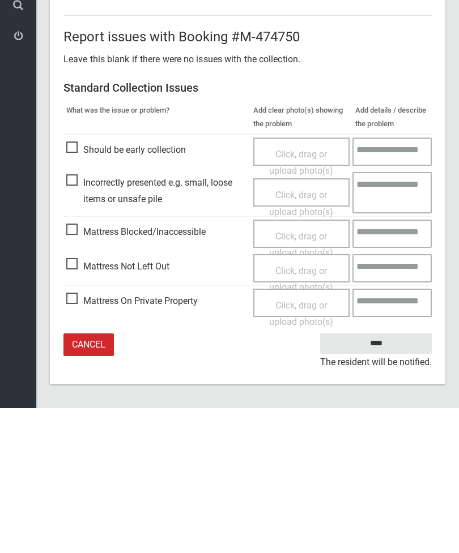
type input"] "*"
click at [70, 369] on span "Mattress Blocked/Inaccessible" at bounding box center [135, 377] width 139 height 17
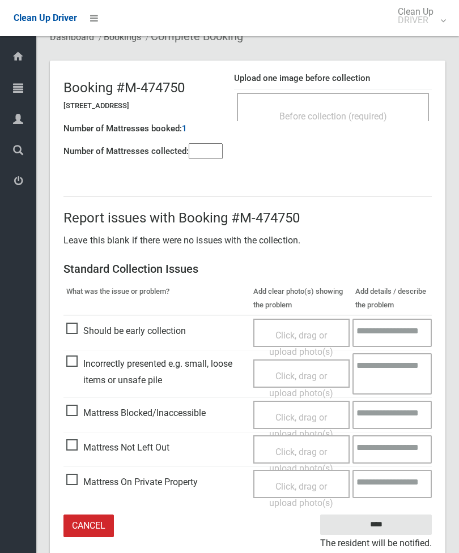
click at [309, 420] on div "Click, drag or upload photo(s)" at bounding box center [302, 425] width 80 height 33
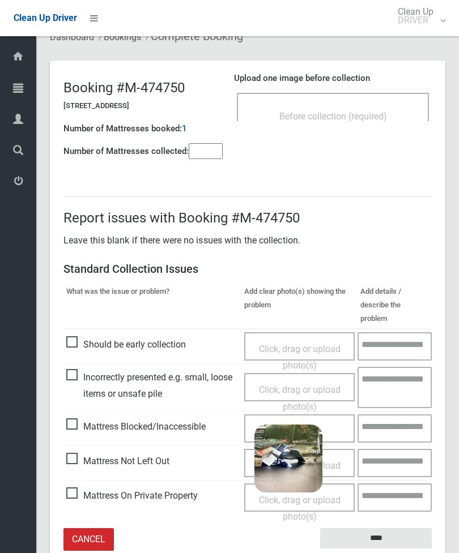
click at [408, 528] on input "****" at bounding box center [376, 538] width 112 height 21
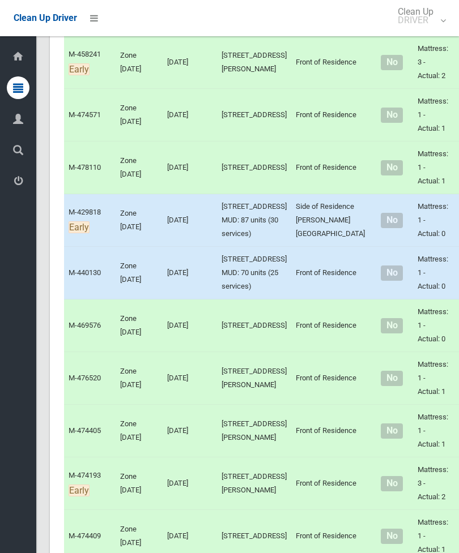
scroll to position [2954, 0]
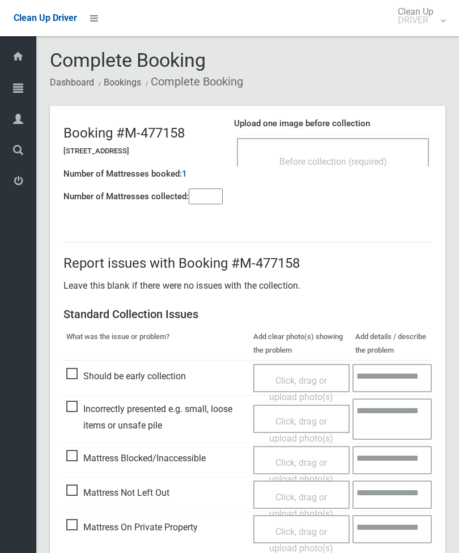
click at [387, 157] on span "Before collection (required)" at bounding box center [333, 161] width 108 height 11
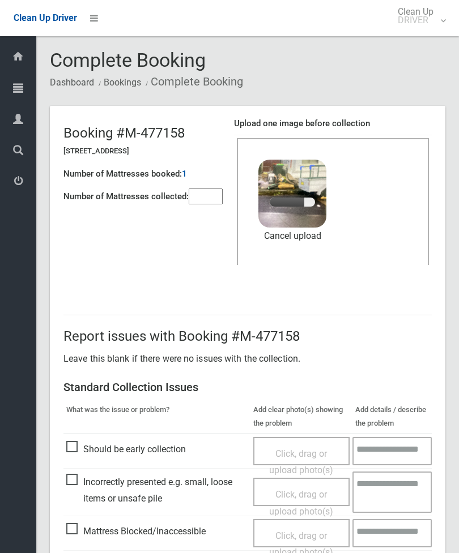
click at [210, 203] on input"] "number" at bounding box center [206, 197] width 34 height 16
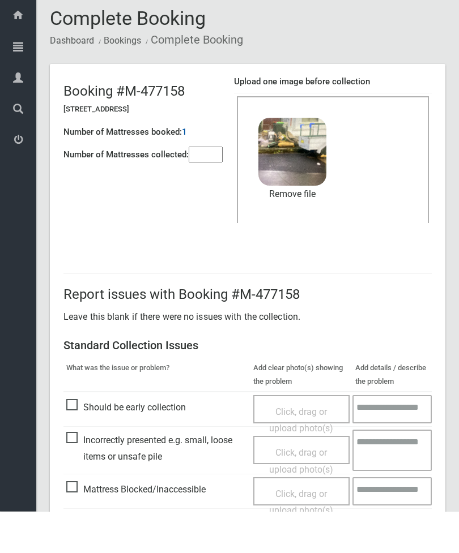
scroll to position [155, 0]
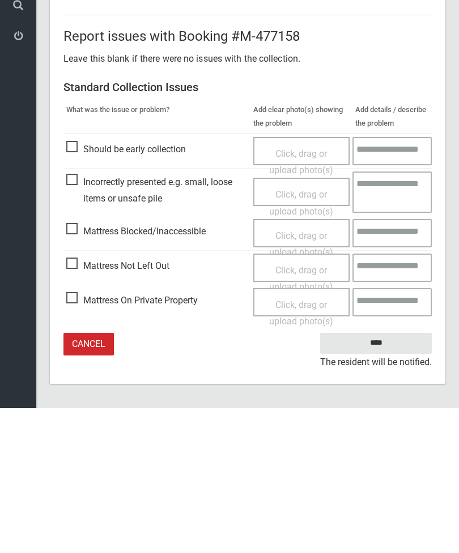
type input"] "*"
click at [389, 478] on input "****" at bounding box center [376, 488] width 112 height 21
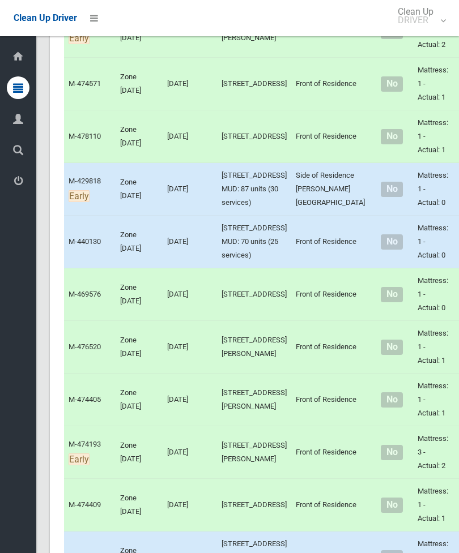
scroll to position [2654, 0]
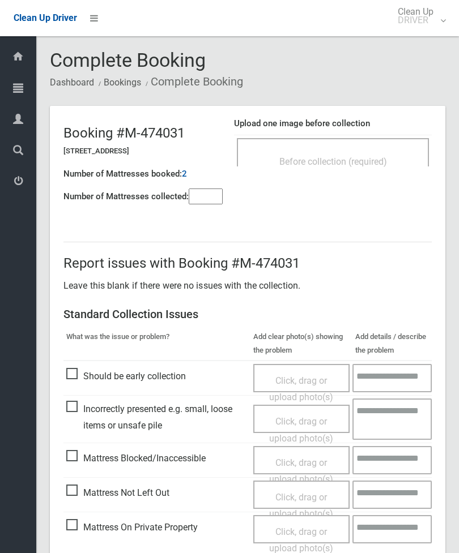
click at [390, 144] on div "Before collection (required)" at bounding box center [333, 152] width 192 height 28
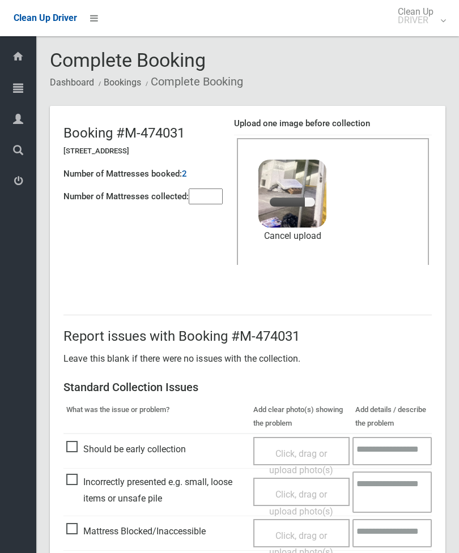
click at [209, 197] on input"] "number" at bounding box center [206, 197] width 34 height 16
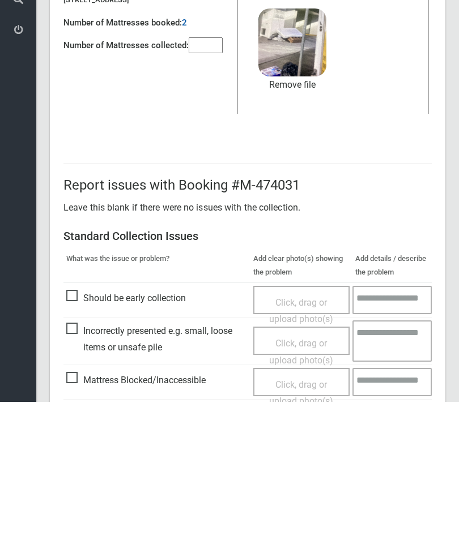
scroll to position [155, 0]
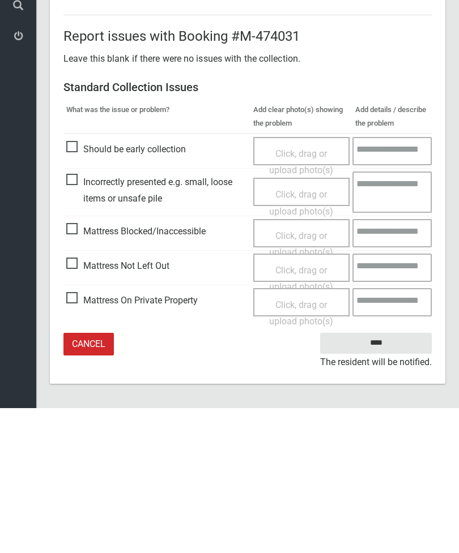
type input"] "*"
click at [379, 478] on input "****" at bounding box center [376, 488] width 112 height 21
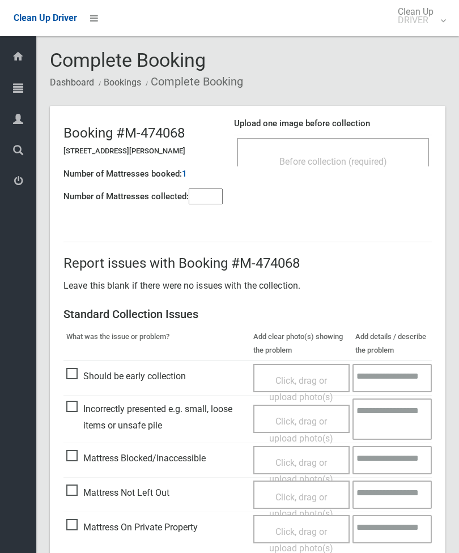
click at [199, 204] on input"] "number" at bounding box center [206, 197] width 34 height 16
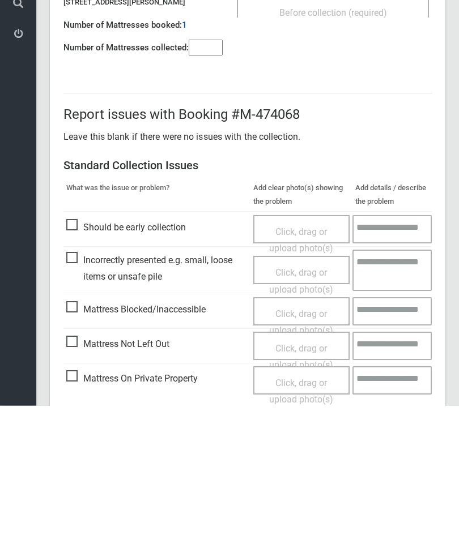
scroll to position [82, 0]
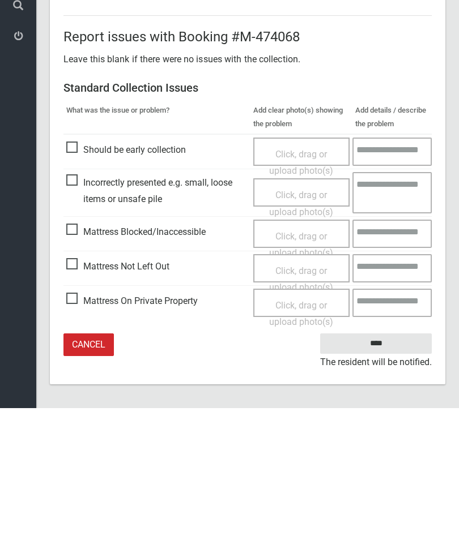
type input"] "*"
click at [74, 403] on span "Mattress Not Left Out" at bounding box center [117, 411] width 103 height 17
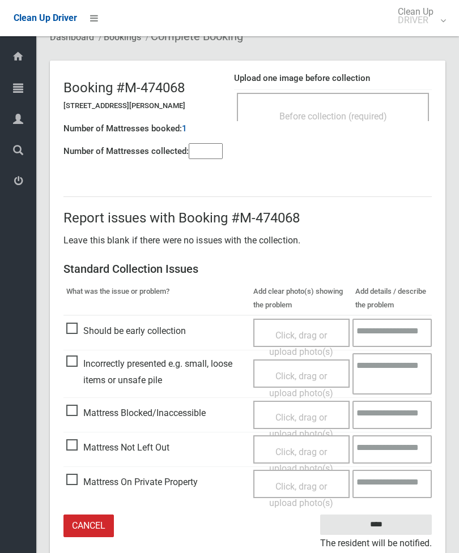
click at [319, 458] on div "Click, drag or upload photo(s)" at bounding box center [302, 460] width 80 height 33
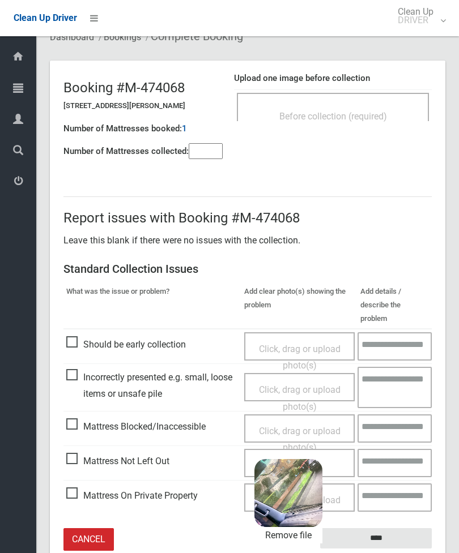
click at [407, 528] on input "****" at bounding box center [376, 538] width 112 height 21
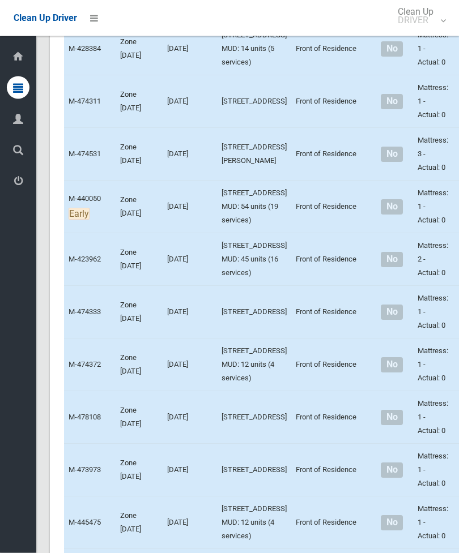
scroll to position [858, 0]
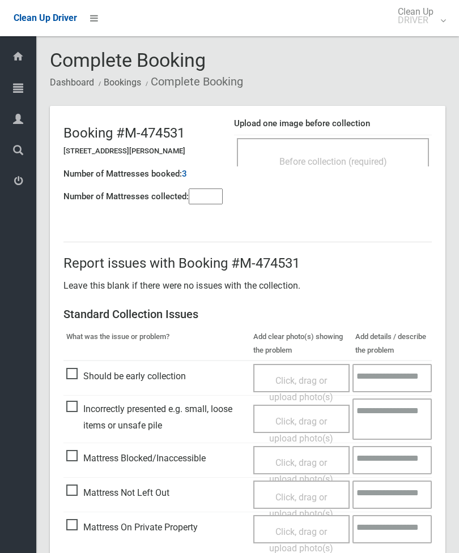
click at [382, 169] on div "Before collection (required)" at bounding box center [332, 161] width 167 height 21
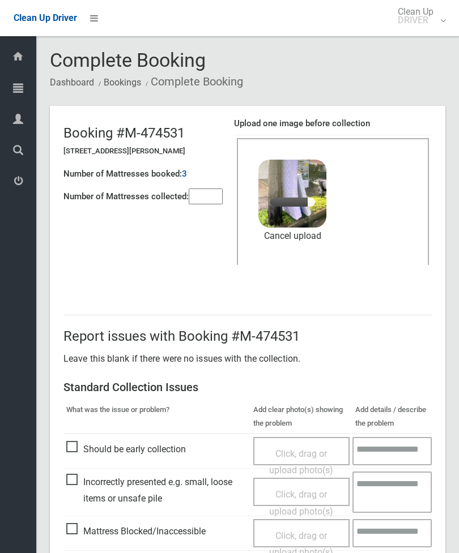
click at [213, 197] on input"] "number" at bounding box center [206, 197] width 34 height 16
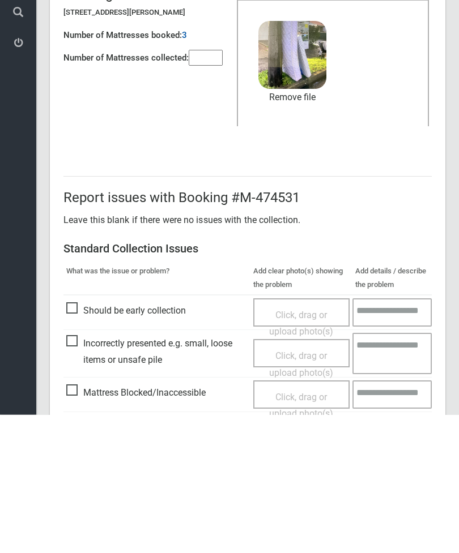
scroll to position [155, 0]
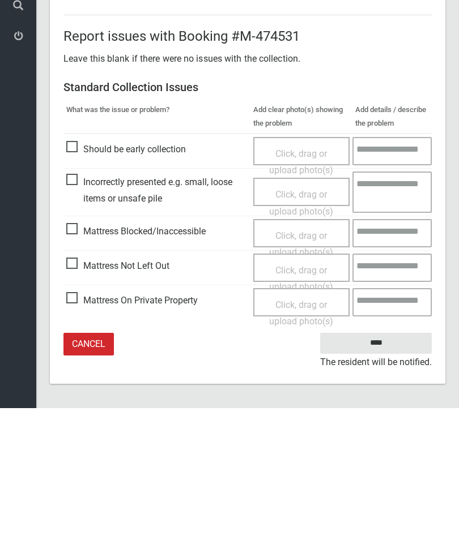
type input"] "*"
click at [393, 478] on input "****" at bounding box center [376, 488] width 112 height 21
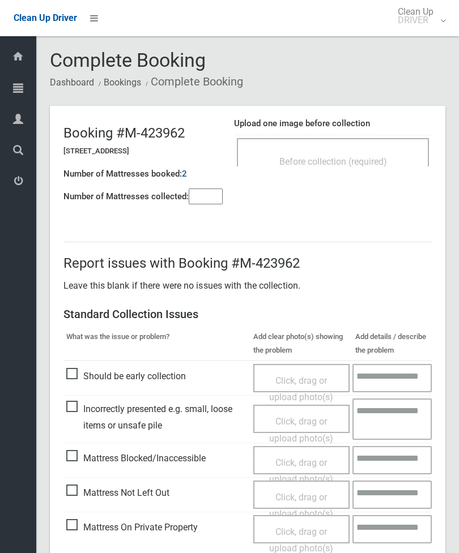
click at [209, 204] on input"] "number" at bounding box center [206, 197] width 34 height 16
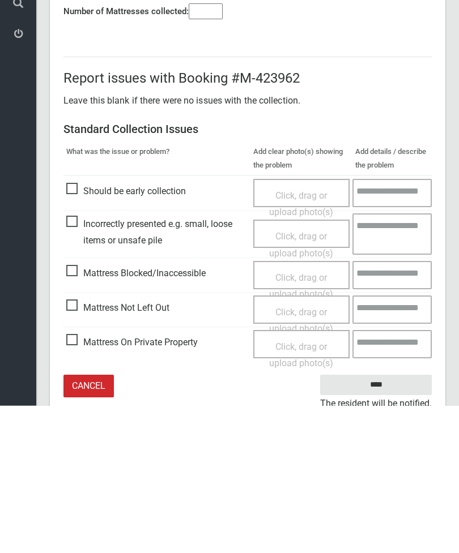
scroll to position [82, 0]
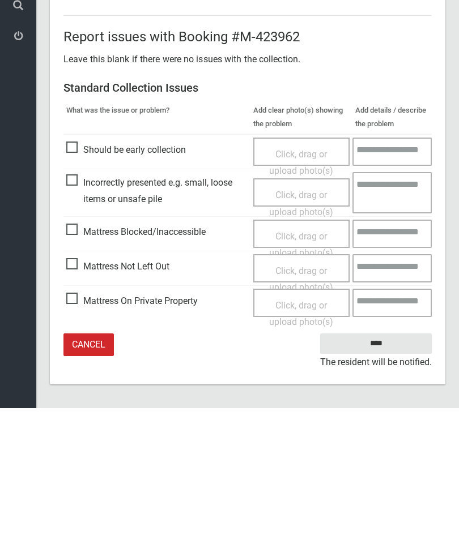
type input"] "*"
click at [78, 403] on span "Mattress Not Left Out" at bounding box center [117, 411] width 103 height 17
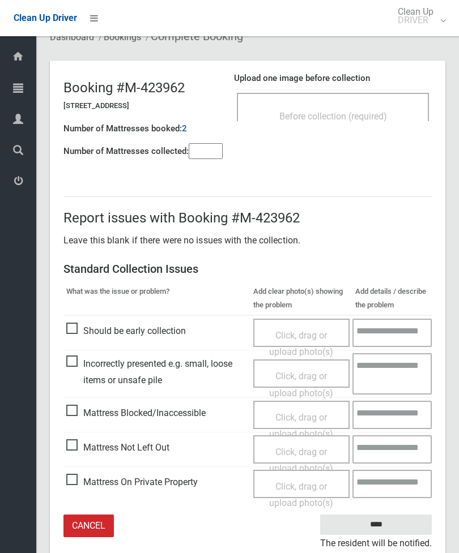
click at [317, 455] on div "Click, drag or upload photo(s)" at bounding box center [302, 460] width 80 height 33
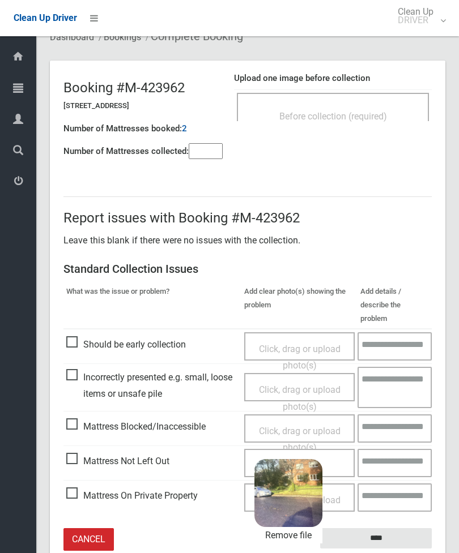
click at [395, 528] on input "****" at bounding box center [376, 538] width 112 height 21
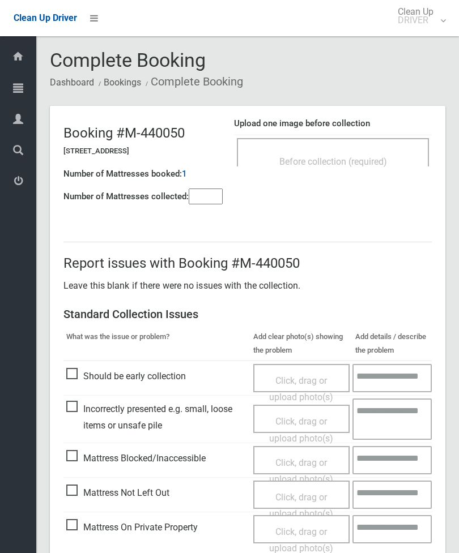
click at [213, 198] on input"] "number" at bounding box center [206, 197] width 34 height 16
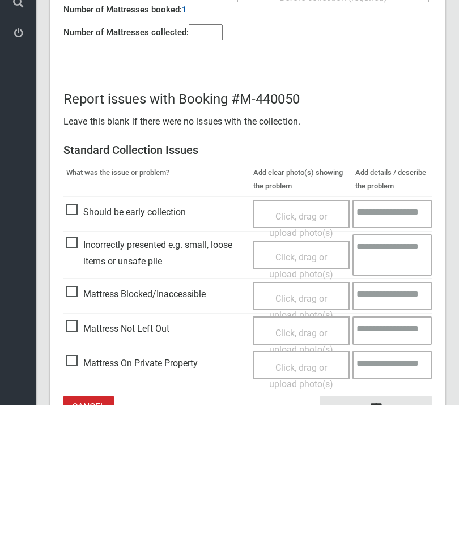
scroll to position [82, 0]
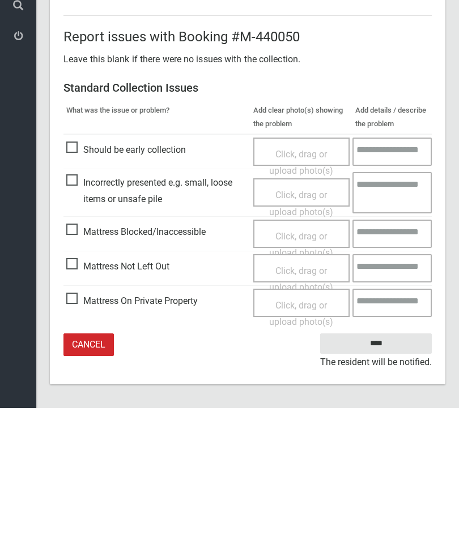
type input"] "*"
click at [75, 403] on span "Mattress Not Left Out" at bounding box center [117, 411] width 103 height 17
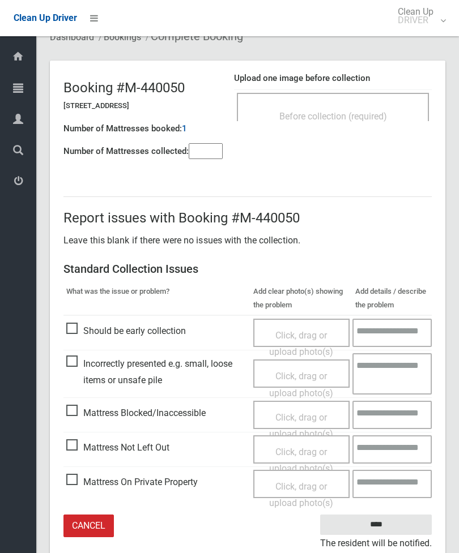
click at [309, 456] on div "Click, drag or upload photo(s)" at bounding box center [302, 460] width 80 height 33
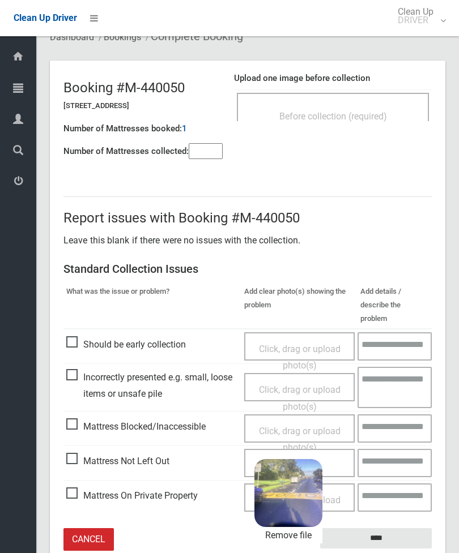
click at [391, 528] on input "****" at bounding box center [376, 538] width 112 height 21
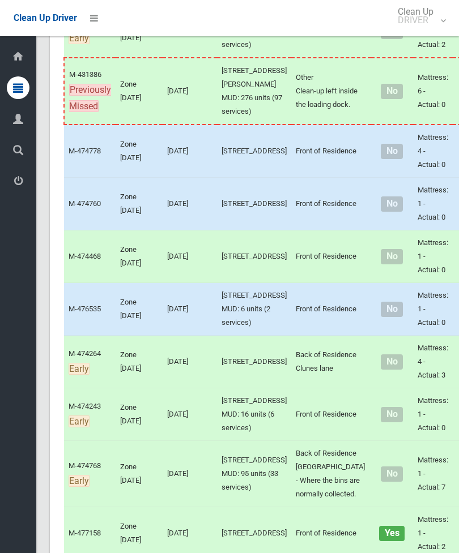
scroll to position [2119, 0]
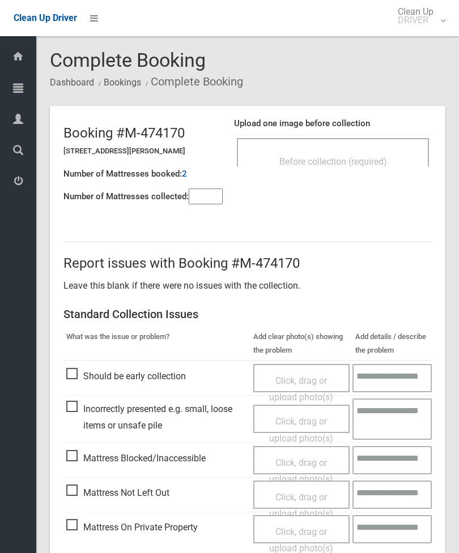
click at [388, 151] on div "Before collection (required)" at bounding box center [332, 161] width 167 height 21
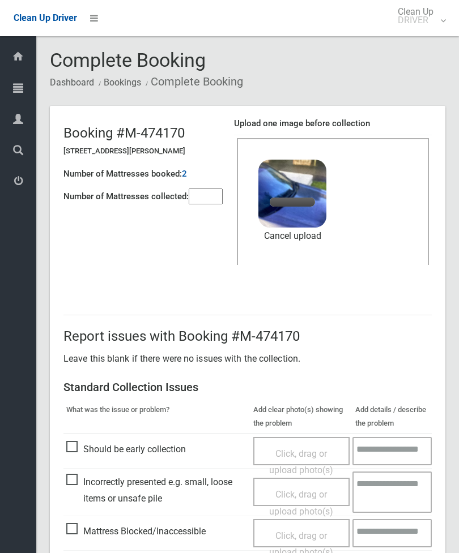
click at [213, 197] on input"] "number" at bounding box center [206, 197] width 34 height 16
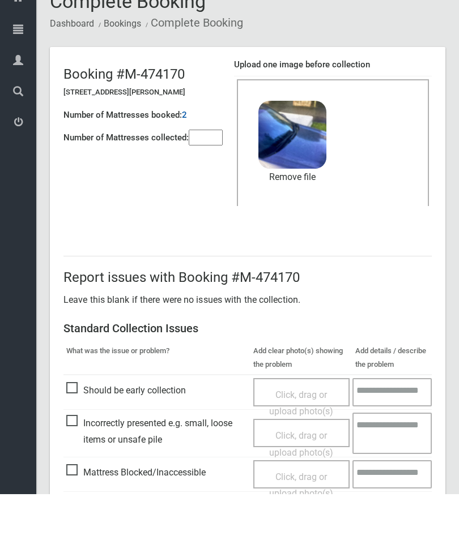
scroll to position [155, 0]
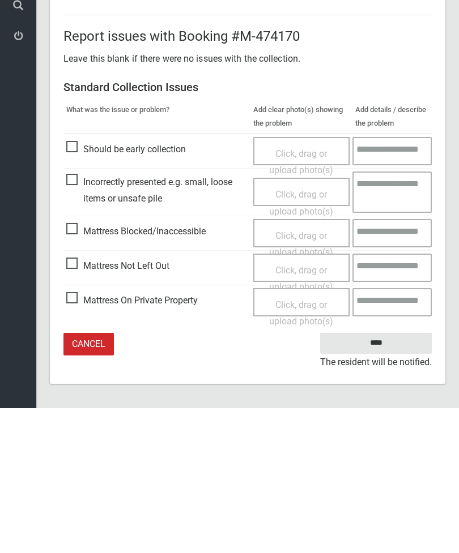
type input"] "*"
click at [380, 478] on input "****" at bounding box center [376, 488] width 112 height 21
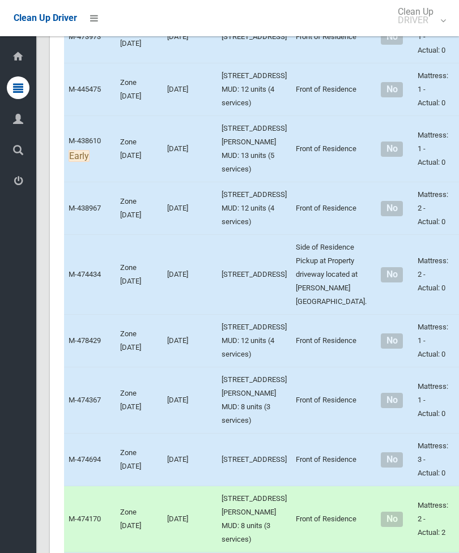
scroll to position [1343, 0]
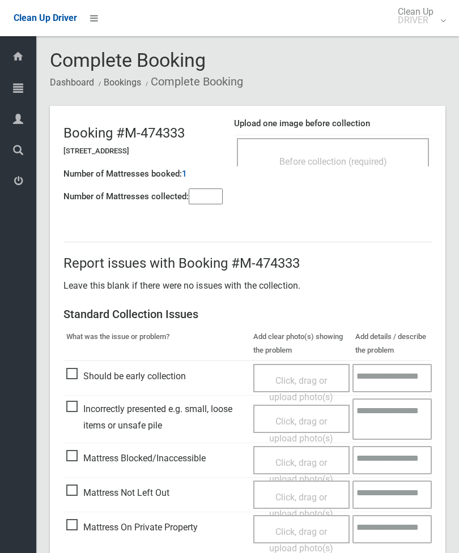
click at [371, 158] on span "Before collection (required)" at bounding box center [333, 161] width 108 height 11
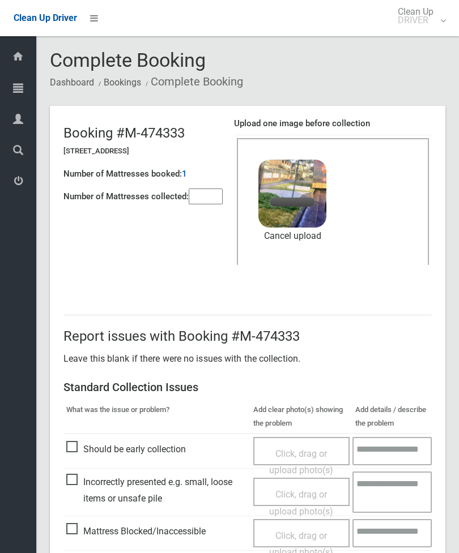
click at [201, 202] on input"] "number" at bounding box center [206, 197] width 34 height 16
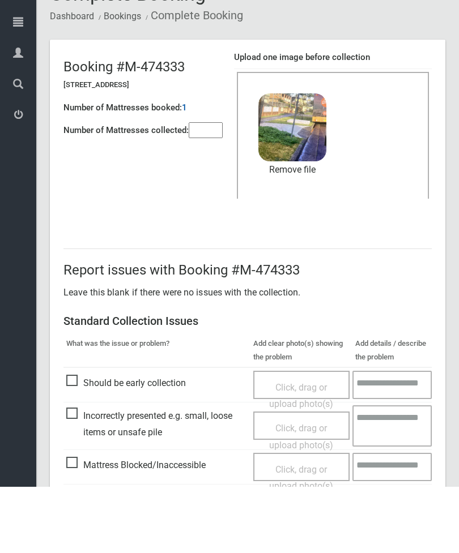
scroll to position [155, 0]
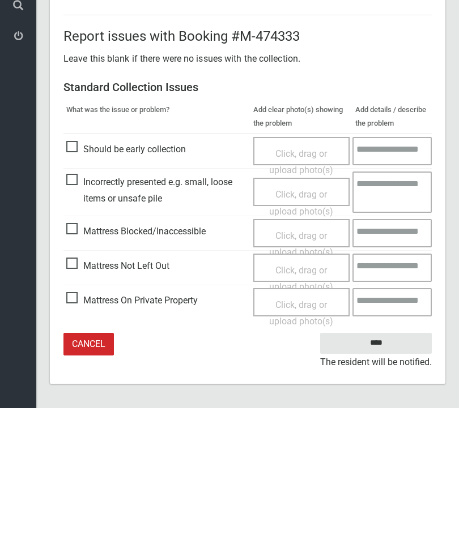
type input"] "*"
click at [388, 478] on input "****" at bounding box center [376, 488] width 112 height 21
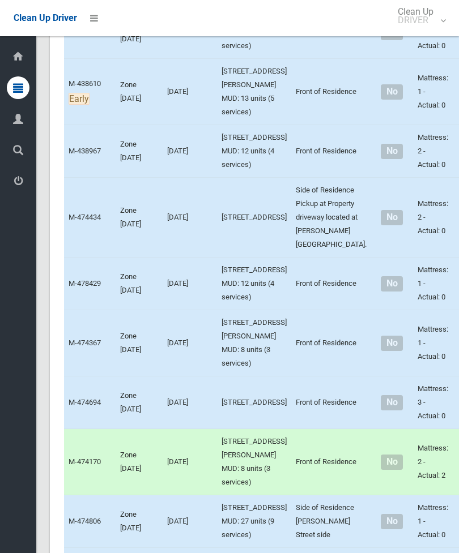
scroll to position [1413, 0]
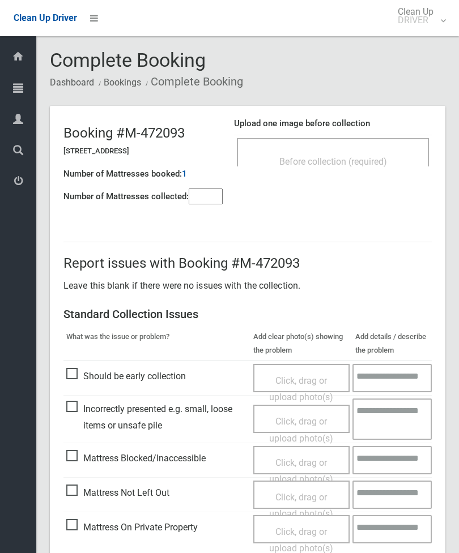
click at [356, 144] on div "Before collection (required)" at bounding box center [333, 152] width 192 height 28
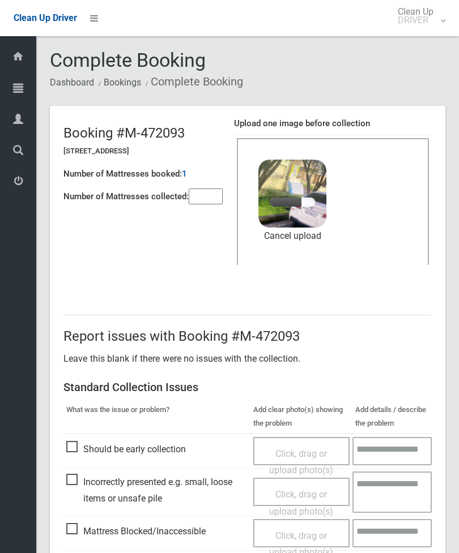
click at [205, 196] on input"] "number" at bounding box center [206, 197] width 34 height 16
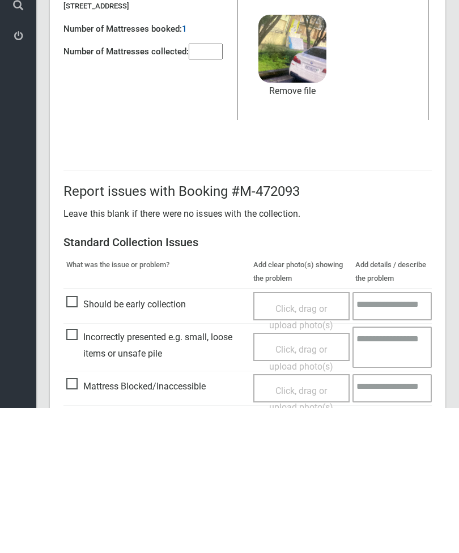
scroll to position [155, 0]
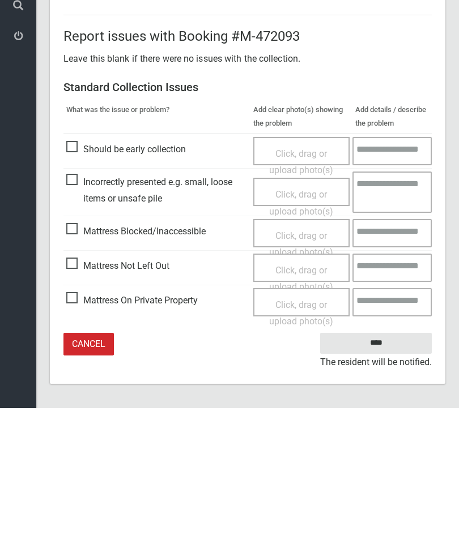
type input"] "*"
click at [379, 478] on input "****" at bounding box center [376, 488] width 112 height 21
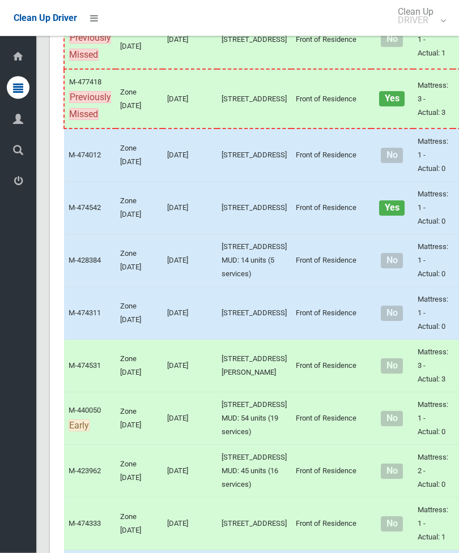
scroll to position [771, 0]
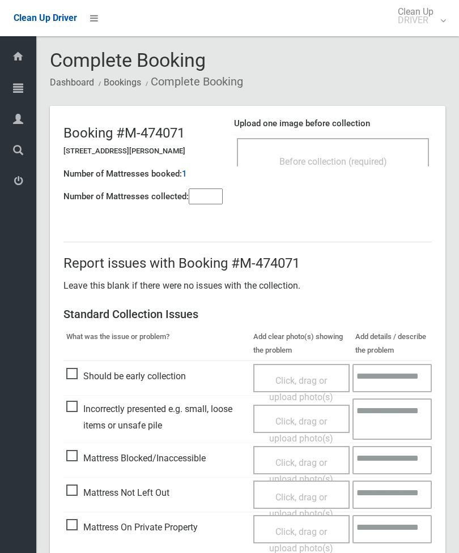
click at [200, 212] on header "Booking #M-474071 77 Frederick Street, CAMPSIE NSW 2194 Number of Mattresses bo…" at bounding box center [247, 160] width 395 height 109
click at [213, 204] on input"] "number" at bounding box center [206, 197] width 34 height 16
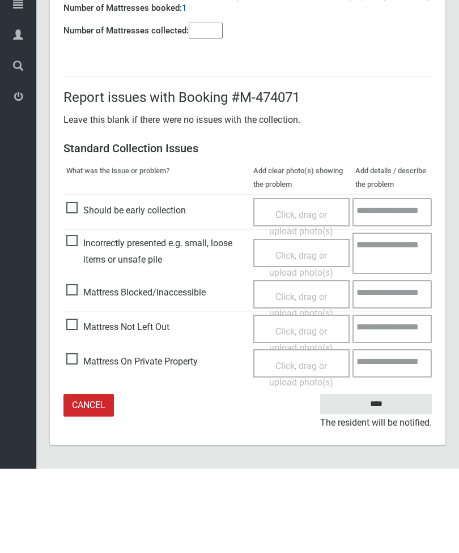
type input"] "*"
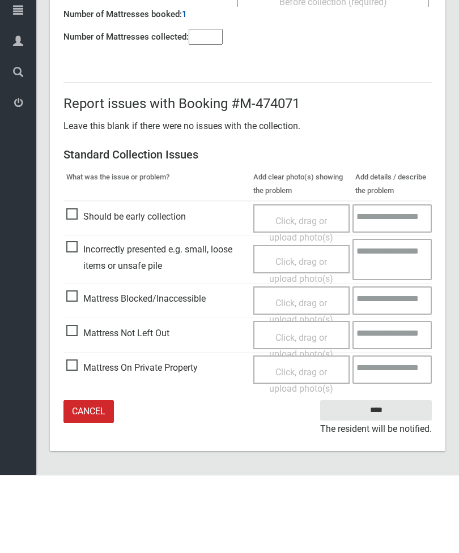
click at [71, 403] on span "Mattress Not Left Out" at bounding box center [117, 411] width 103 height 17
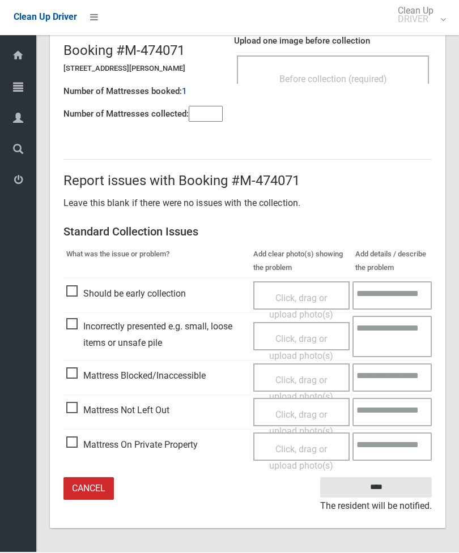
scroll to position [45, 0]
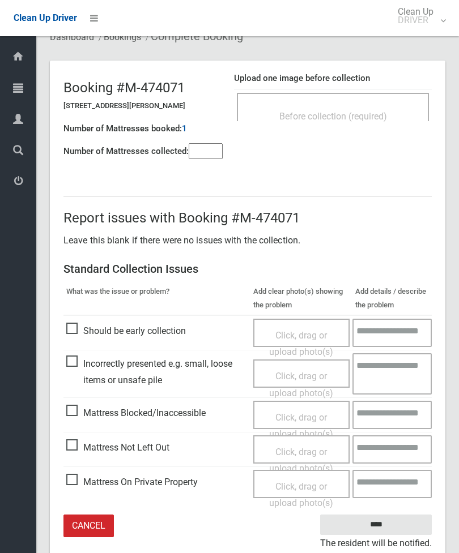
click at [311, 453] on span "Click, drag or upload photo(s)" at bounding box center [301, 461] width 64 height 28
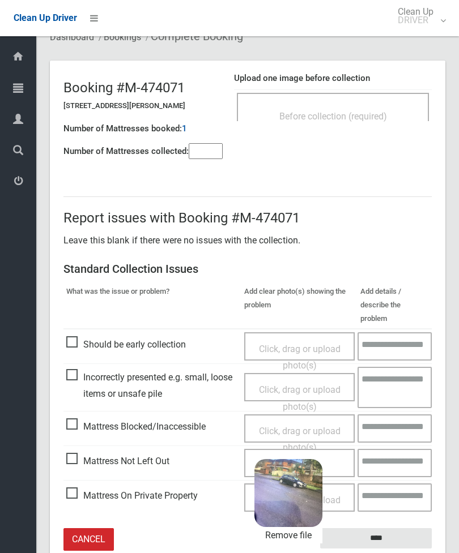
click at [405, 528] on input "****" at bounding box center [376, 538] width 112 height 21
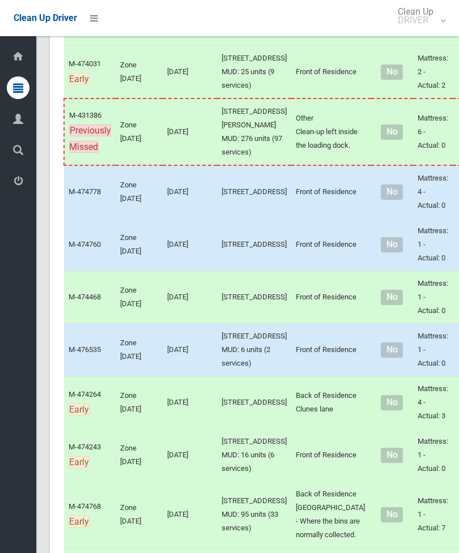
scroll to position [2227, 0]
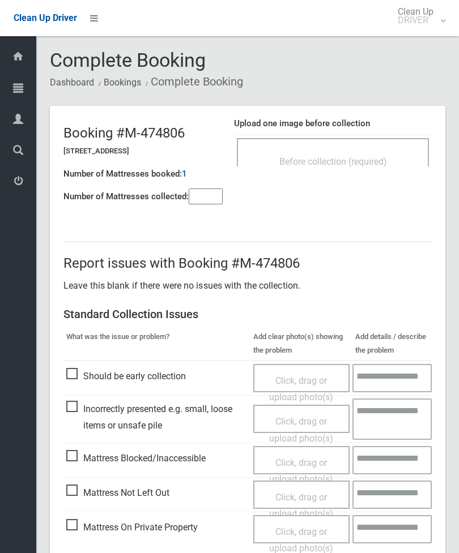
click at [385, 154] on div "Before collection (required)" at bounding box center [332, 161] width 167 height 21
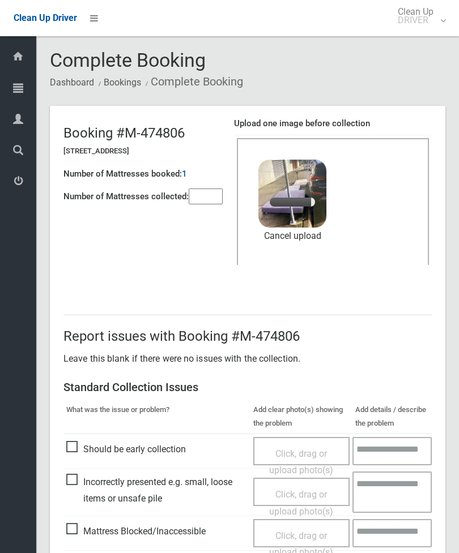
click at [207, 204] on input"] "number" at bounding box center [206, 197] width 34 height 16
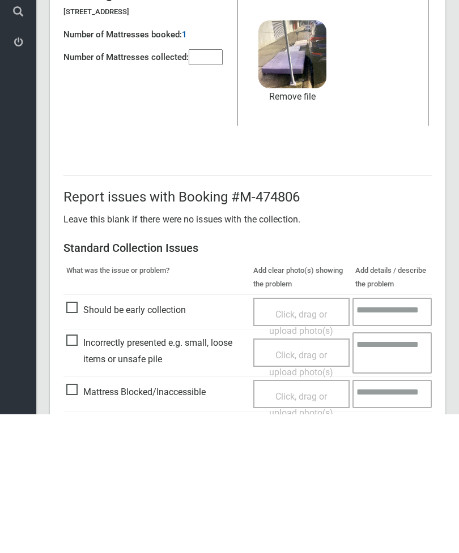
scroll to position [155, 0]
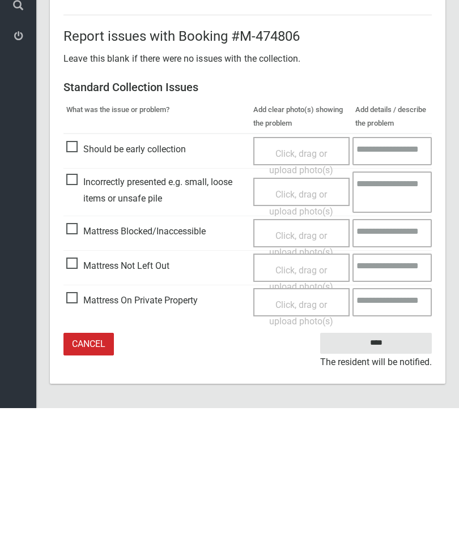
type input"] "*"
click at [383, 478] on input "****" at bounding box center [376, 488] width 112 height 21
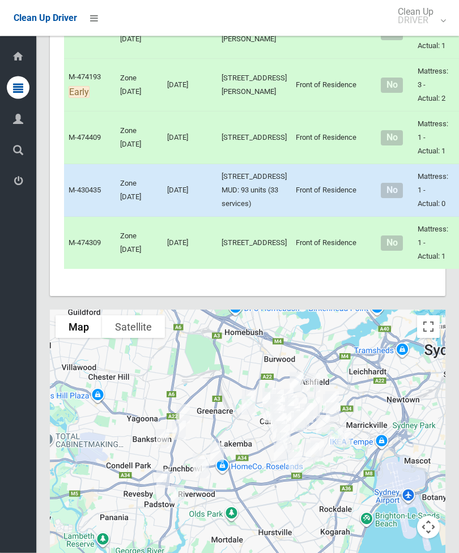
scroll to position [3007, 0]
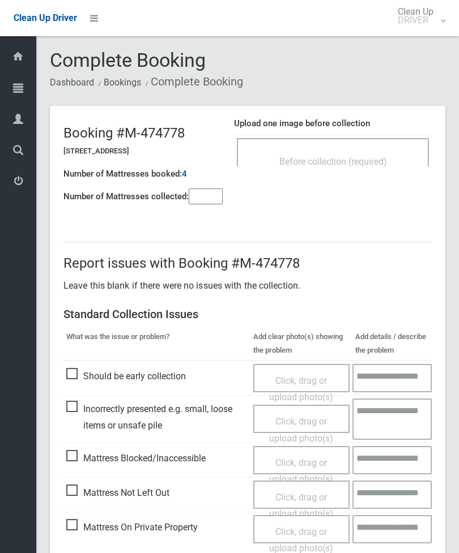
click at [385, 162] on span "Before collection (required)" at bounding box center [333, 161] width 108 height 11
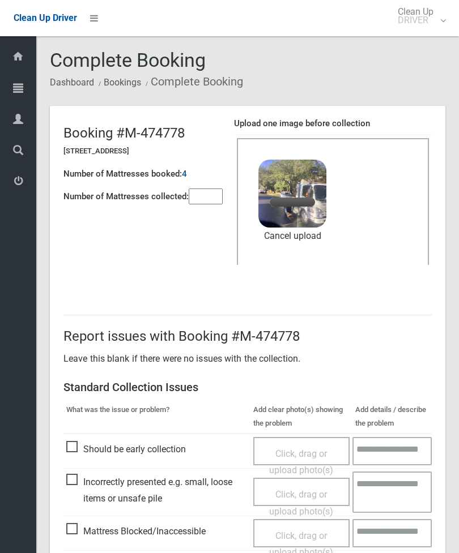
click at [216, 197] on input"] "number" at bounding box center [206, 197] width 34 height 16
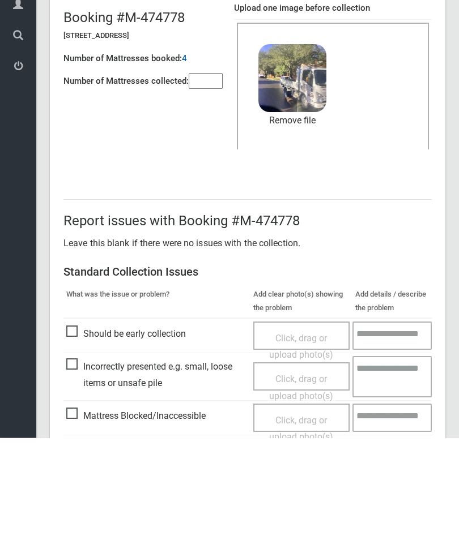
scroll to position [155, 0]
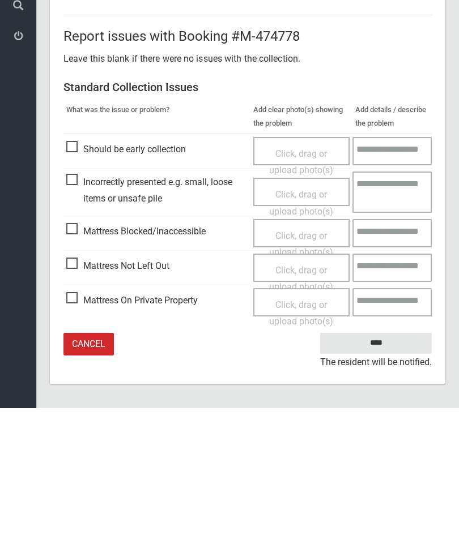
type input"] "*"
click at [384, 478] on input "****" at bounding box center [376, 488] width 112 height 21
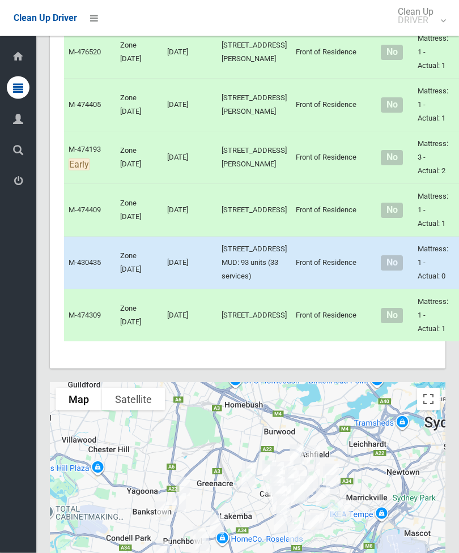
scroll to position [2934, 0]
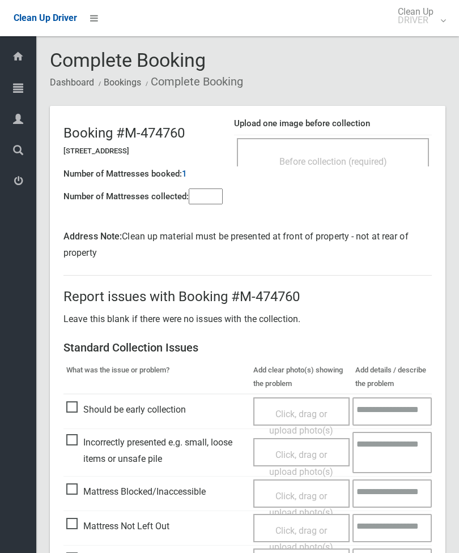
click at [204, 192] on input"] "number" at bounding box center [206, 197] width 34 height 16
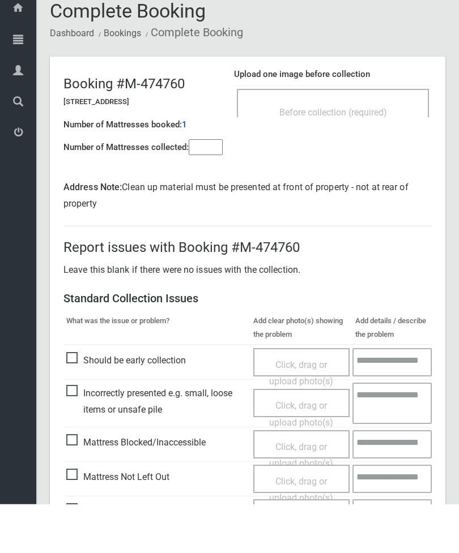
scroll to position [114, 0]
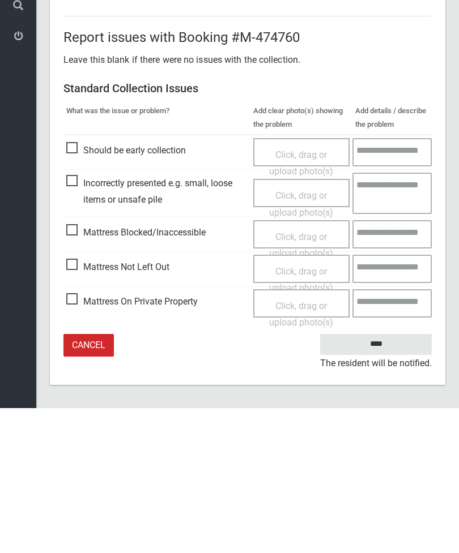
type input"] "*"
click at [70, 404] on span "Mattress Not Left Out" at bounding box center [117, 412] width 103 height 17
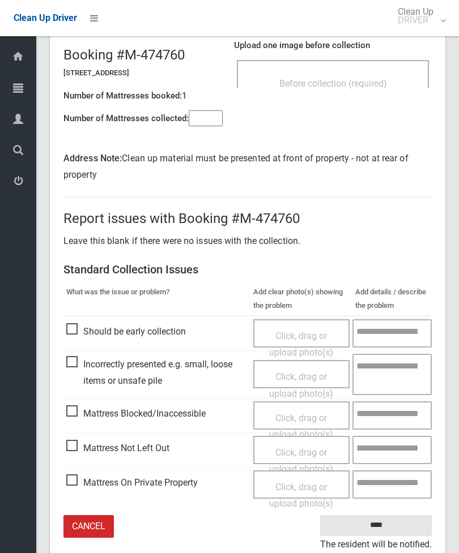
click at [303, 455] on div "Click, drag or upload photo(s)" at bounding box center [302, 460] width 80 height 33
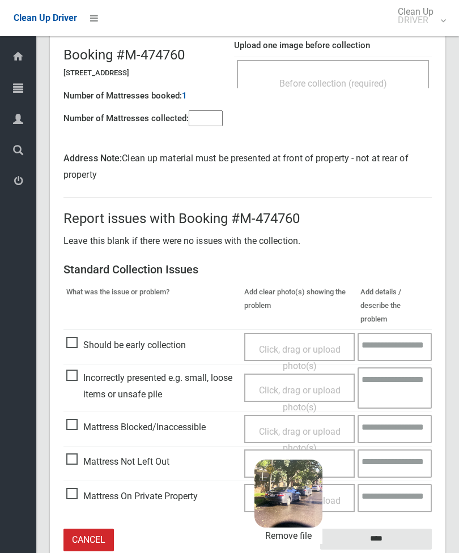
click at [413, 529] on input "****" at bounding box center [376, 539] width 112 height 21
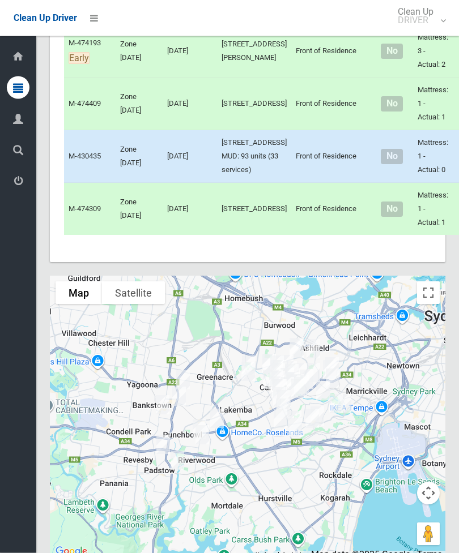
scroll to position [3144, 0]
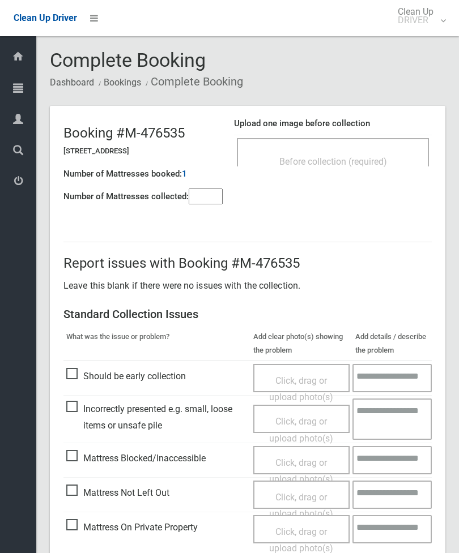
click at [200, 190] on input"] "number" at bounding box center [206, 197] width 34 height 16
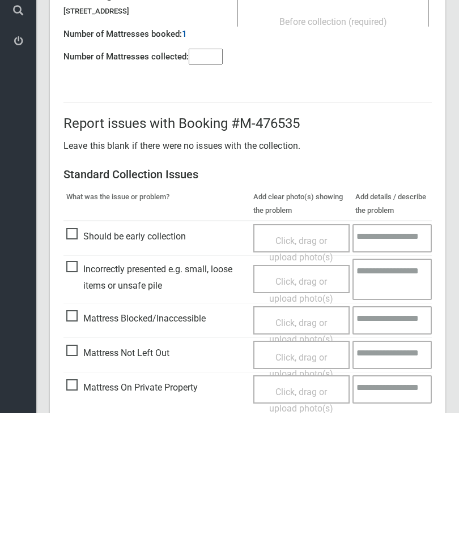
scroll to position [82, 0]
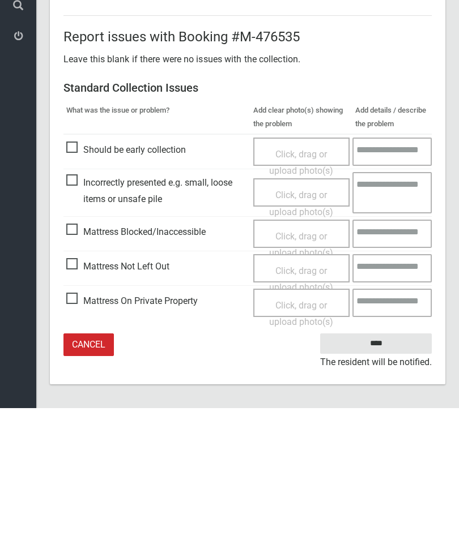
type input"] "*"
click at [76, 403] on span "Mattress Not Left Out" at bounding box center [117, 411] width 103 height 17
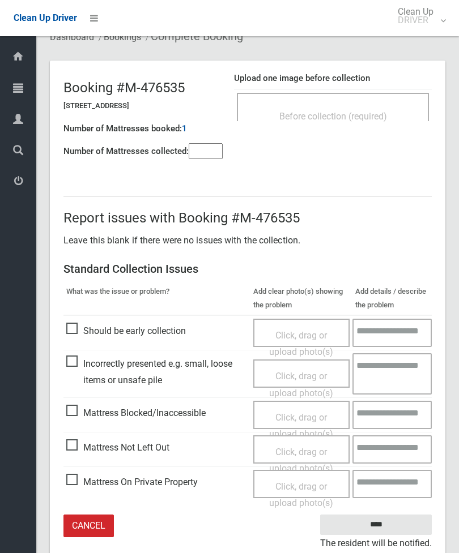
click at [312, 457] on div "Click, drag or upload photo(s)" at bounding box center [302, 460] width 80 height 33
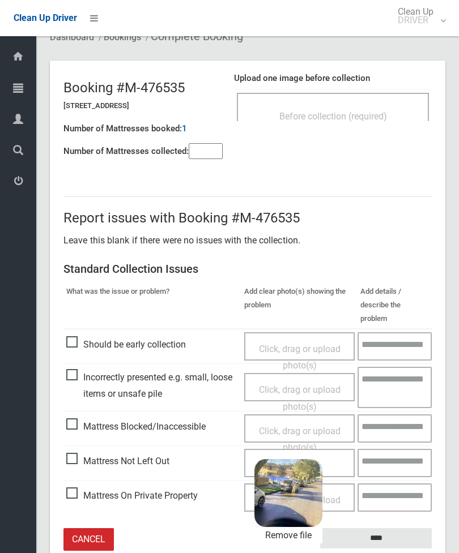
click at [405, 528] on input "****" at bounding box center [376, 538] width 112 height 21
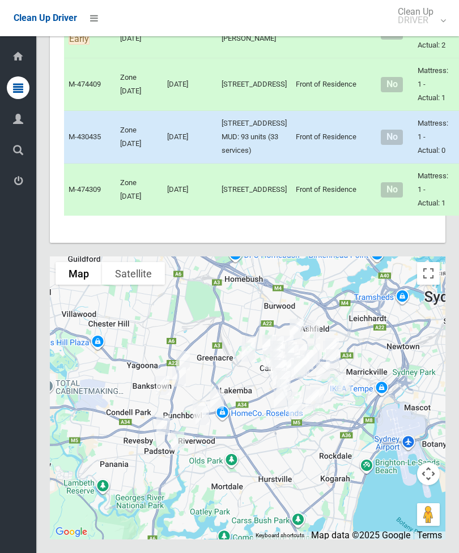
scroll to position [4387, 0]
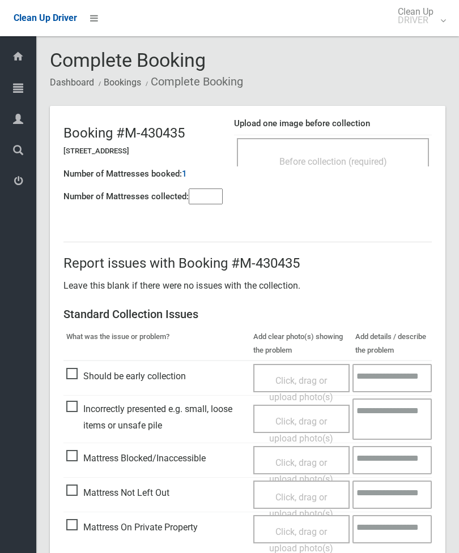
click at [382, 157] on span "Before collection (required)" at bounding box center [333, 161] width 108 height 11
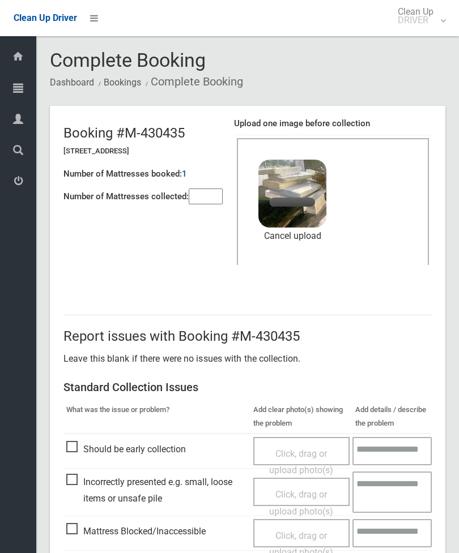
click at [203, 200] on input"] "number" at bounding box center [206, 197] width 34 height 16
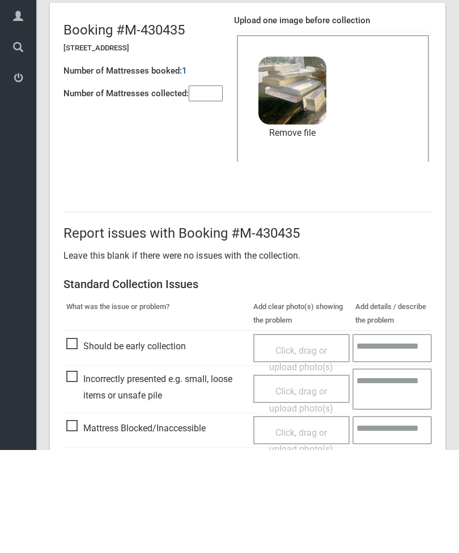
scroll to position [155, 0]
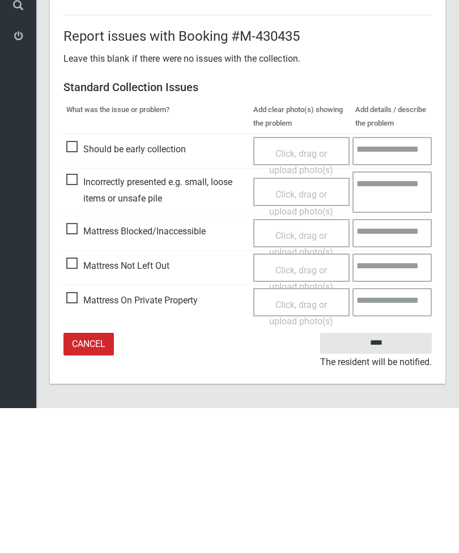
type input"] "*"
click at [378, 478] on input "****" at bounding box center [376, 488] width 112 height 21
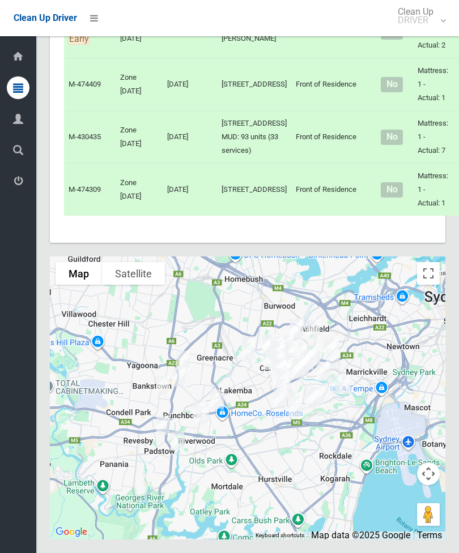
scroll to position [3820, 0]
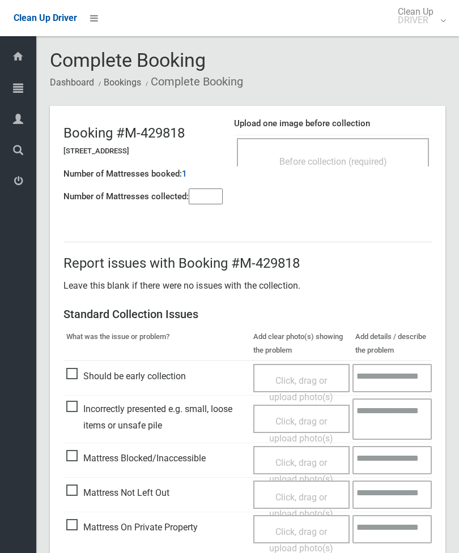
click at [209, 203] on input"] "number" at bounding box center [206, 197] width 34 height 16
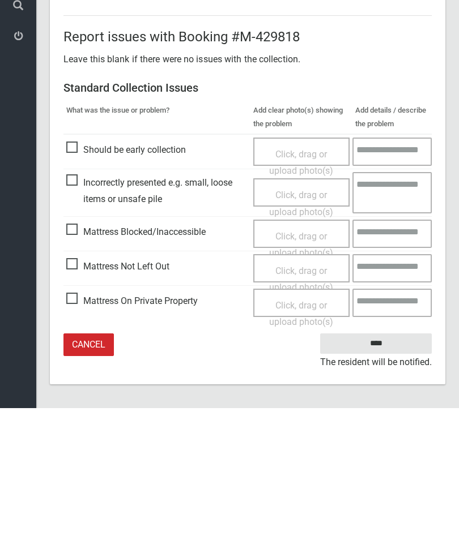
type input"] "*"
click at [74, 403] on span "Mattress Not Left Out" at bounding box center [117, 411] width 103 height 17
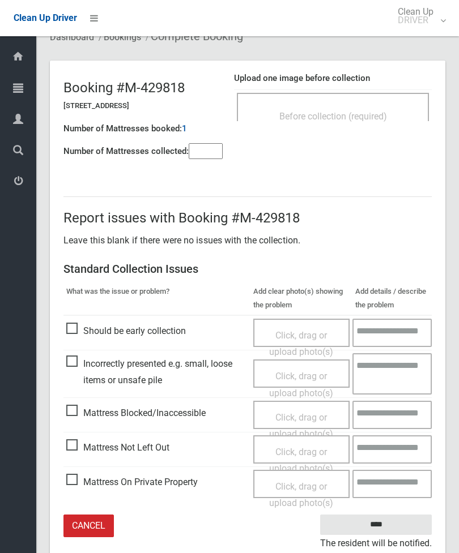
click at [315, 457] on div "Click, drag or upload photo(s)" at bounding box center [302, 460] width 80 height 33
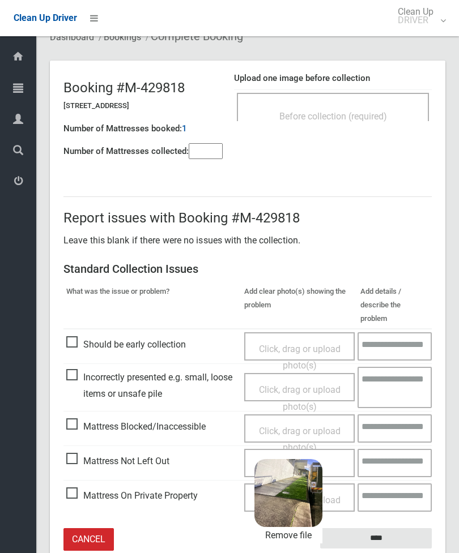
click at [404, 528] on input "****" at bounding box center [376, 538] width 112 height 21
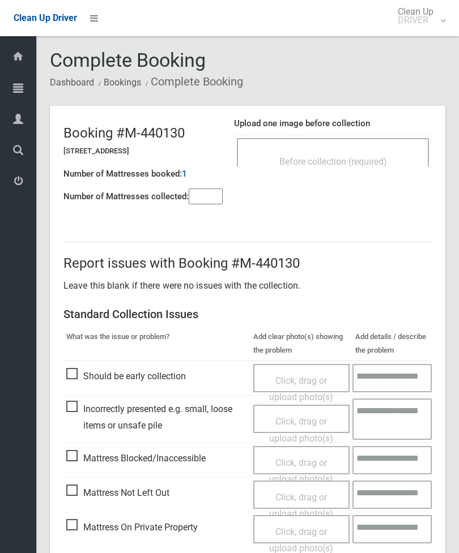
click at [218, 201] on input"] "number" at bounding box center [206, 197] width 34 height 16
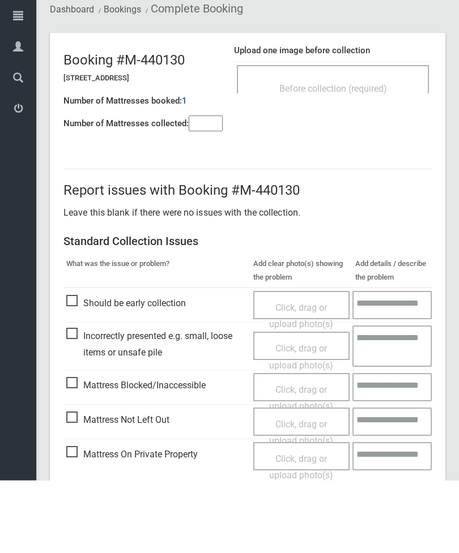
scroll to position [82, 0]
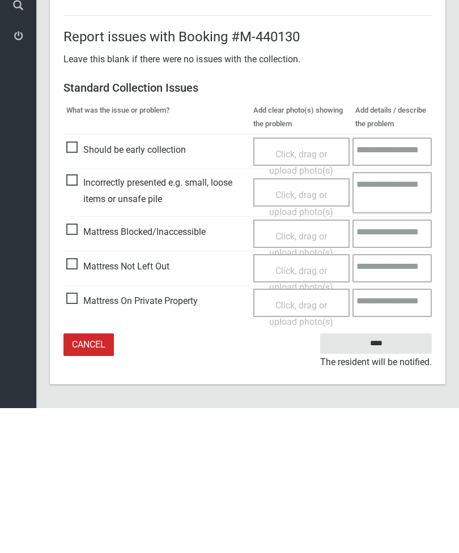
type input"] "*"
click at [82, 403] on span "Mattress Not Left Out" at bounding box center [117, 411] width 103 height 17
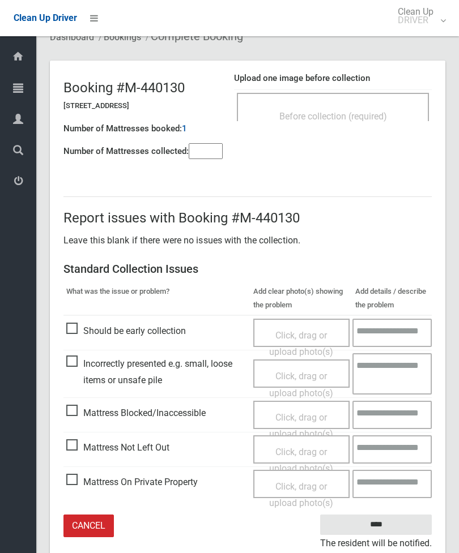
click at [316, 449] on span "Click, drag or upload photo(s)" at bounding box center [301, 461] width 64 height 28
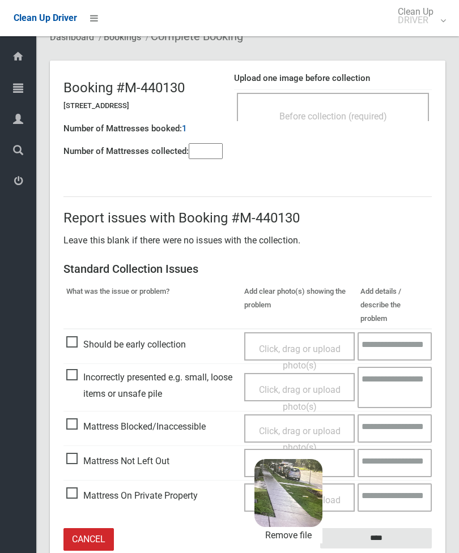
click at [407, 528] on input "****" at bounding box center [376, 538] width 112 height 21
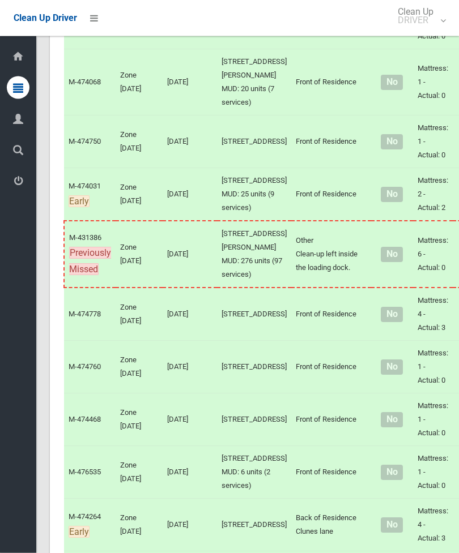
scroll to position [1922, 0]
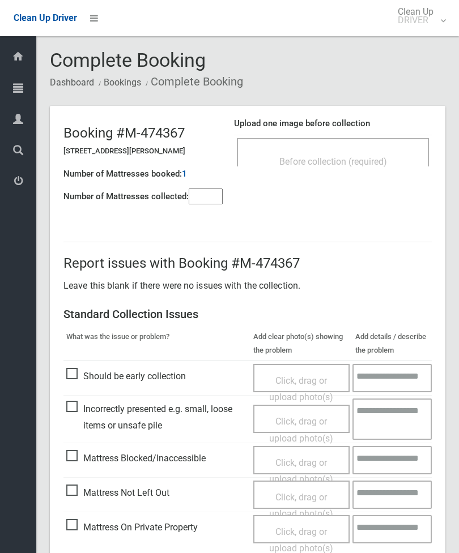
click at [384, 158] on span "Before collection (required)" at bounding box center [333, 161] width 108 height 11
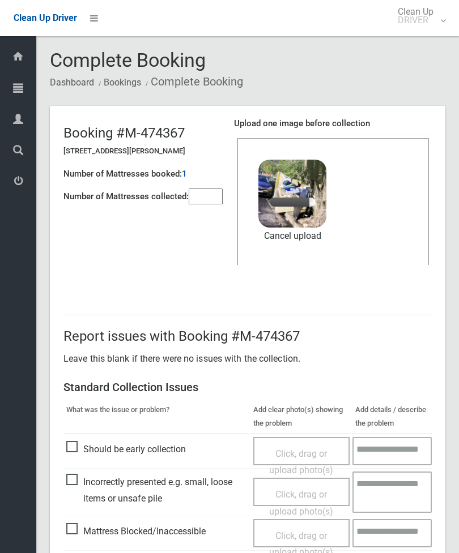
click at [212, 199] on input"] "number" at bounding box center [206, 197] width 34 height 16
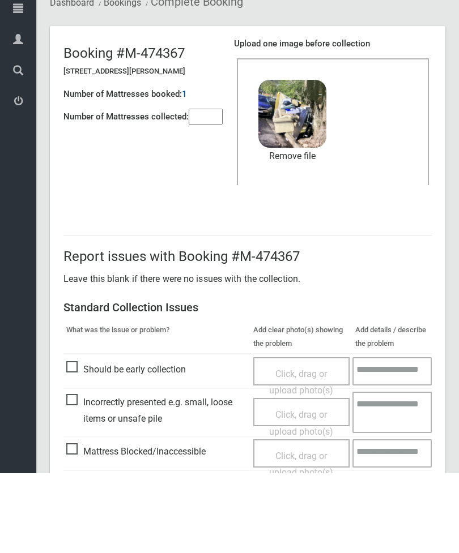
scroll to position [155, 0]
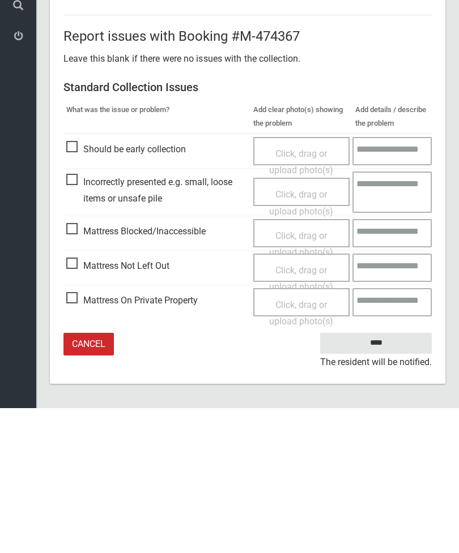
type input"] "*"
click at [376, 478] on input "****" at bounding box center [376, 488] width 112 height 21
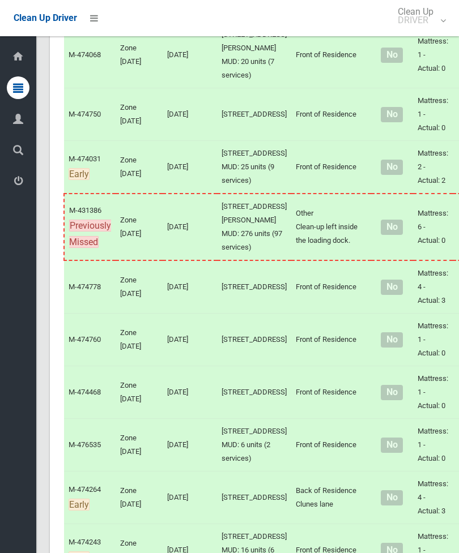
scroll to position [1949, 0]
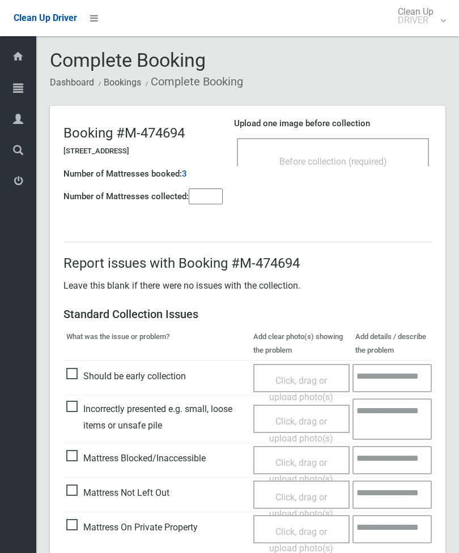
click at [374, 181] on div "Upload one image before collection Before collection (required)" at bounding box center [333, 147] width 198 height 71
click at [391, 156] on div "Before collection (required)" at bounding box center [332, 161] width 167 height 21
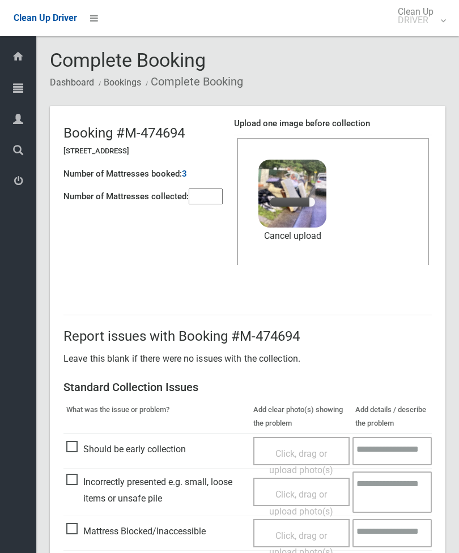
click at [209, 201] on input"] "number" at bounding box center [206, 197] width 34 height 16
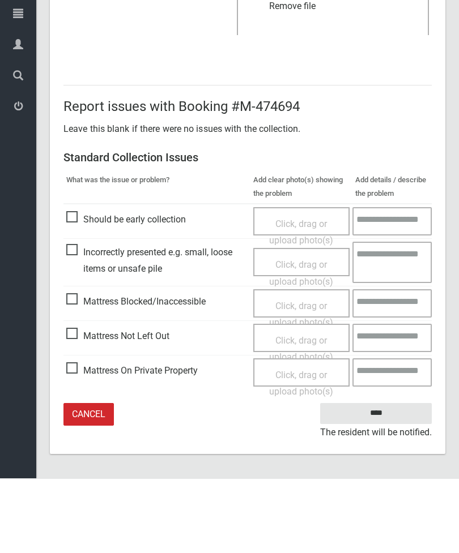
type input"] "*"
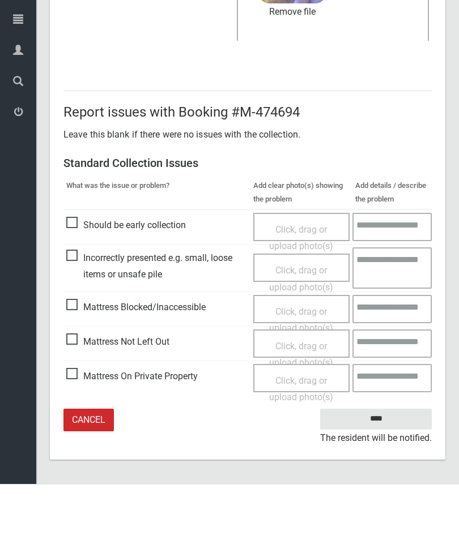
click at [381, 478] on input "****" at bounding box center [376, 488] width 112 height 21
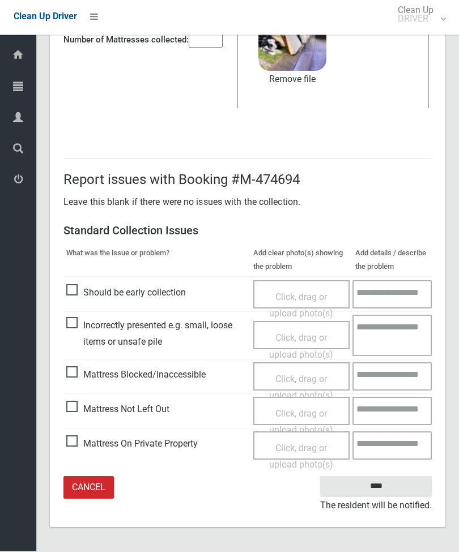
scroll to position [119, 0]
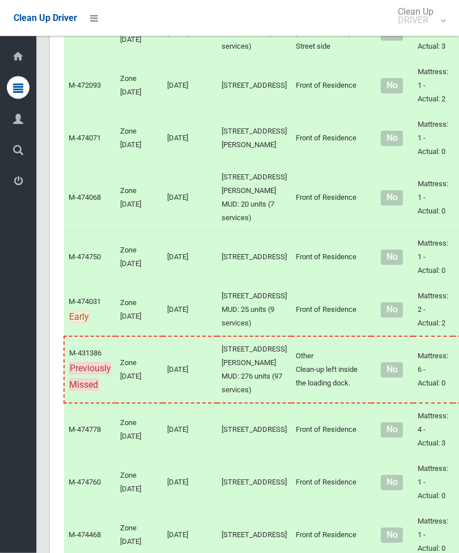
scroll to position [1870, 0]
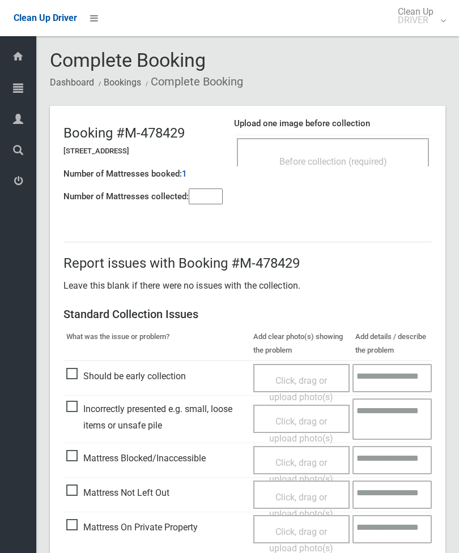
click at [371, 162] on span "Before collection (required)" at bounding box center [333, 161] width 108 height 11
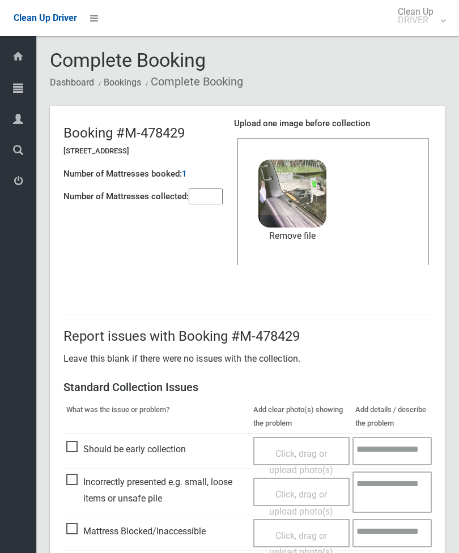
click at [220, 197] on input"] "number" at bounding box center [206, 197] width 34 height 16
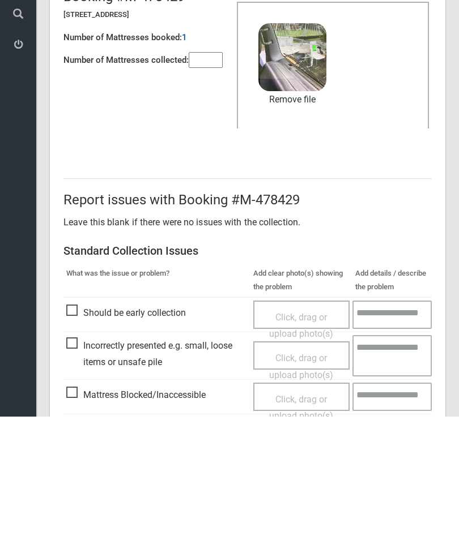
scroll to position [155, 0]
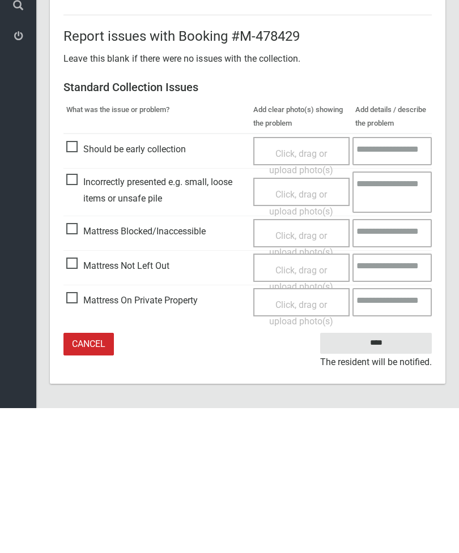
type input"] "*"
click at [380, 478] on input "****" at bounding box center [376, 488] width 112 height 21
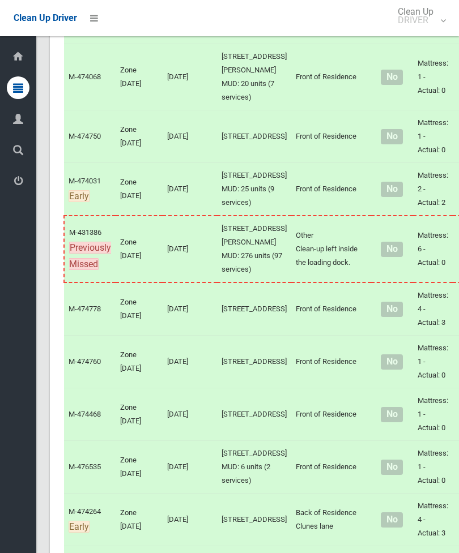
scroll to position [1927, 0]
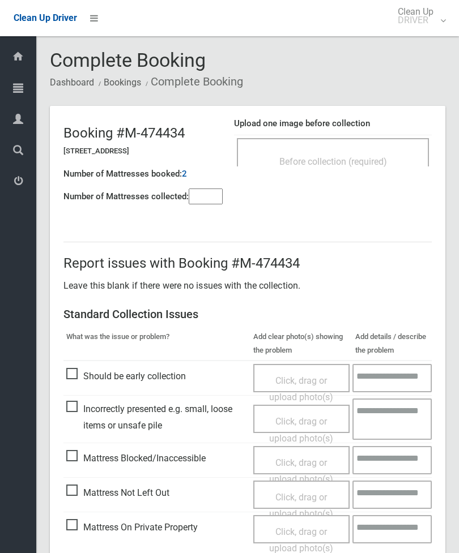
click at [210, 203] on input"] "number" at bounding box center [206, 197] width 34 height 16
type input"] "*"
click at [382, 142] on div "Before collection (required)" at bounding box center [333, 152] width 192 height 28
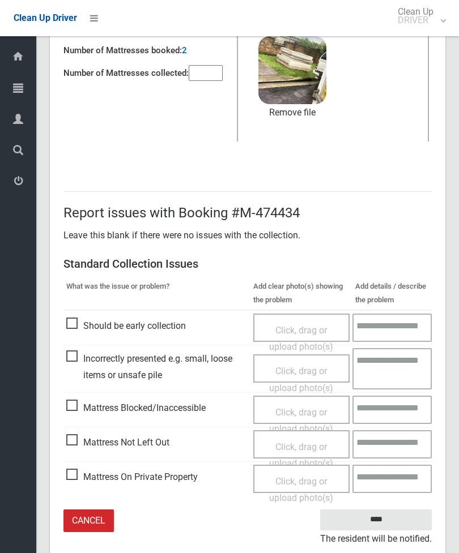
scroll to position [119, 0]
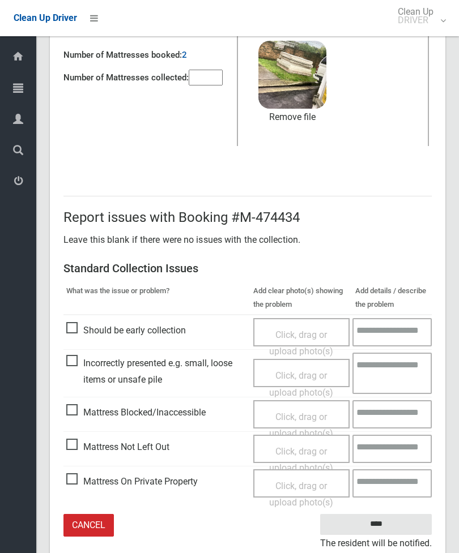
click at [395, 524] on input "****" at bounding box center [376, 524] width 112 height 21
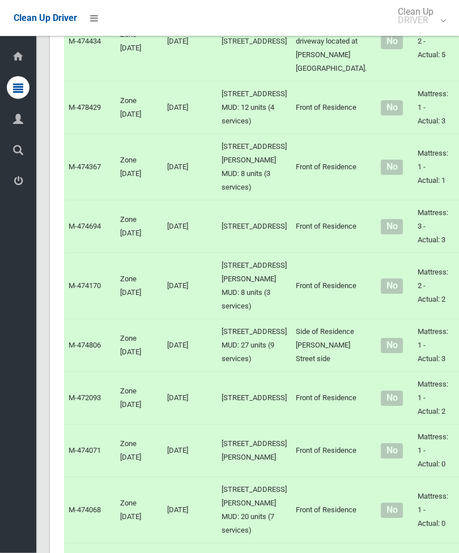
scroll to position [1494, 0]
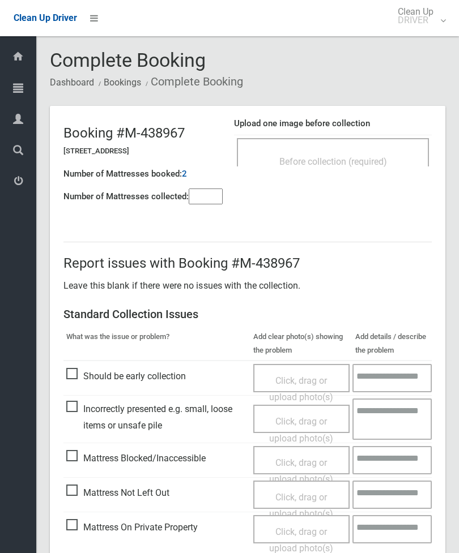
click at [213, 196] on input"] "number" at bounding box center [206, 197] width 34 height 16
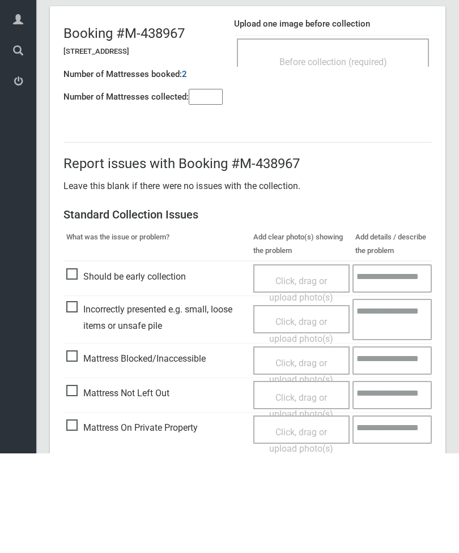
scroll to position [82, 0]
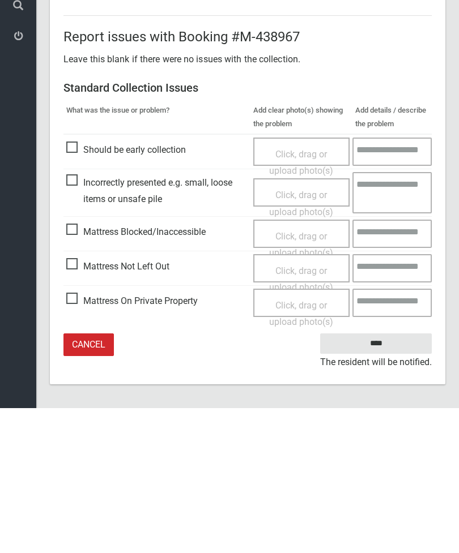
type input"] "*"
click at [78, 403] on span "Mattress Not Left Out" at bounding box center [117, 411] width 103 height 17
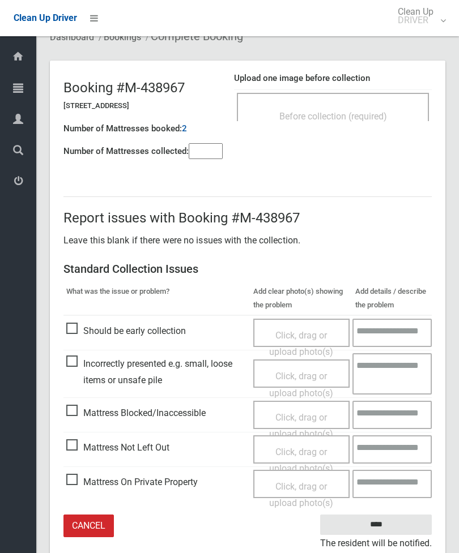
click at [300, 453] on span "Click, drag or upload photo(s)" at bounding box center [301, 461] width 64 height 28
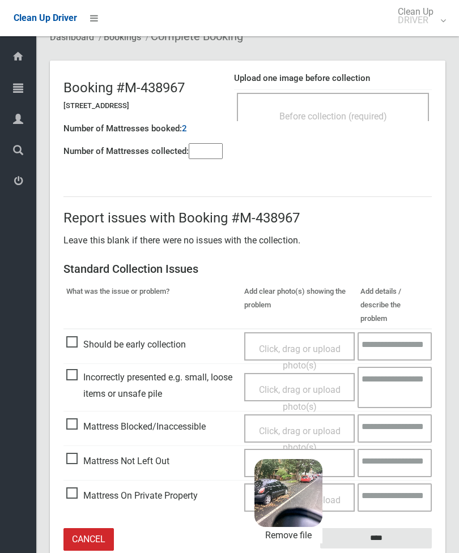
click at [400, 528] on input "****" at bounding box center [376, 538] width 112 height 21
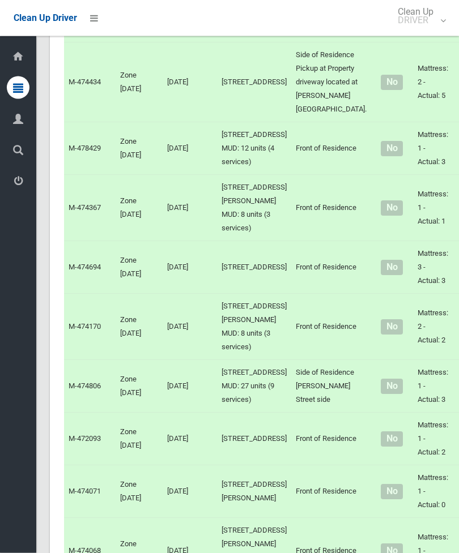
scroll to position [1490, 0]
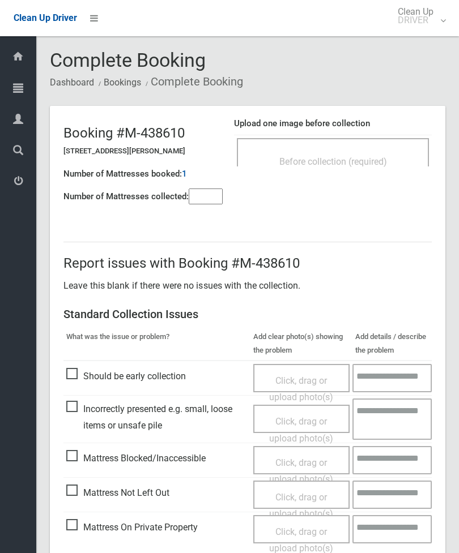
click at [208, 215] on div "Report issues with Booking #M-438610 Leave this blank if there were no issues w…" at bounding box center [247, 413] width 395 height 396
click at [206, 204] on input"] "number" at bounding box center [206, 197] width 34 height 16
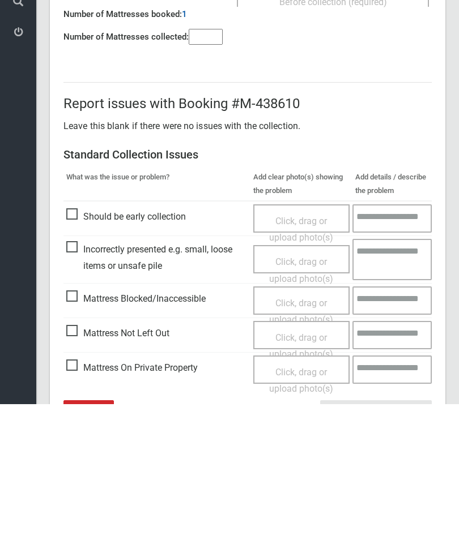
scroll to position [82, 0]
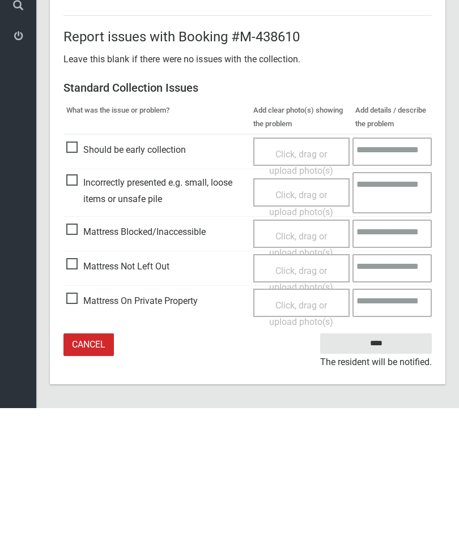
type input"] "*"
click at [75, 403] on span "Mattress Not Left Out" at bounding box center [117, 411] width 103 height 17
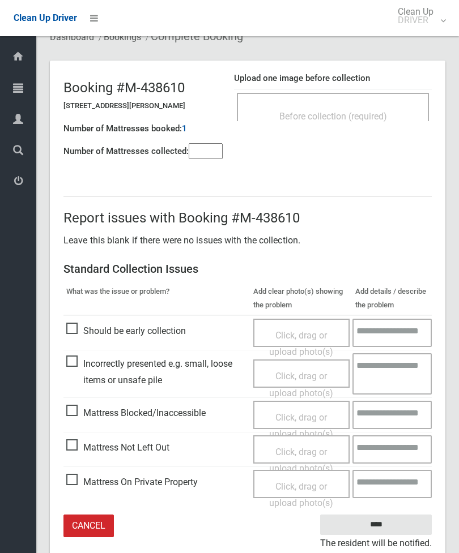
click at [296, 453] on span "Click, drag or upload photo(s)" at bounding box center [301, 461] width 64 height 28
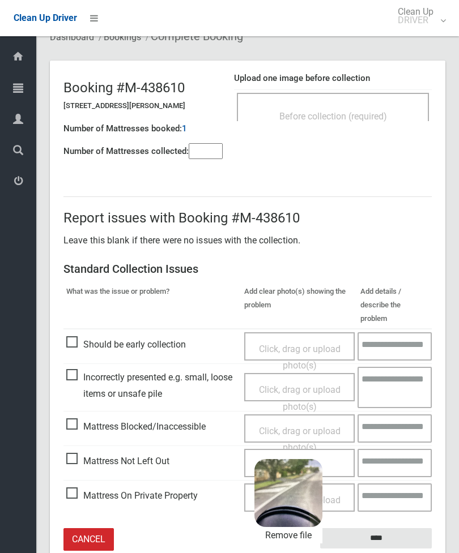
click at [406, 528] on input "****" at bounding box center [376, 538] width 112 height 21
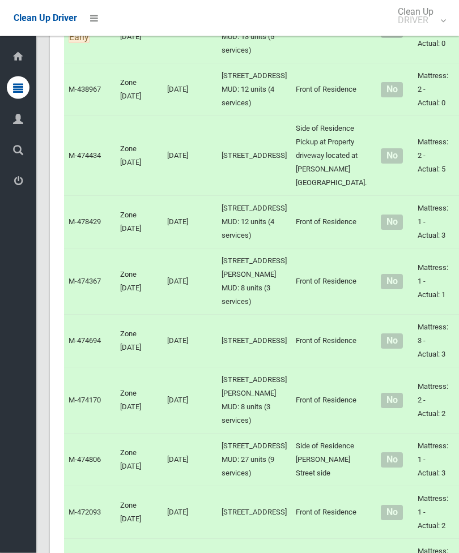
scroll to position [1379, 0]
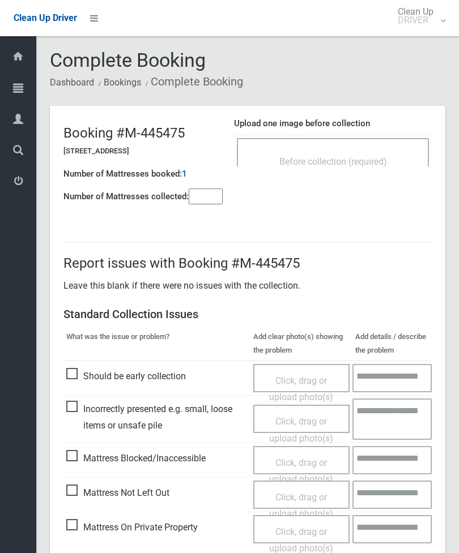
click at [217, 200] on input"] "number" at bounding box center [206, 197] width 34 height 16
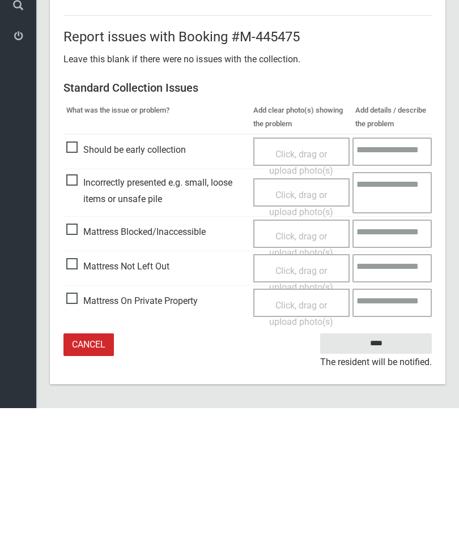
type input"] "*"
click at [74, 403] on span "Mattress Not Left Out" at bounding box center [117, 411] width 103 height 17
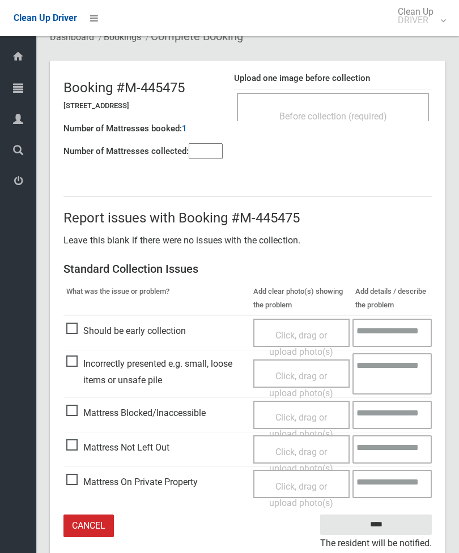
click at [303, 460] on span "Click, drag or upload photo(s)" at bounding box center [301, 461] width 64 height 28
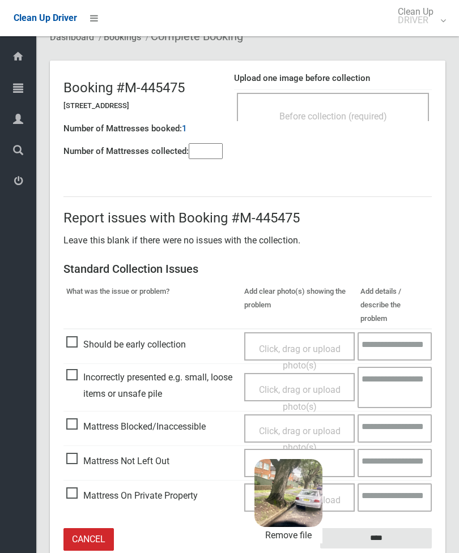
click at [417, 528] on input "****" at bounding box center [376, 538] width 112 height 21
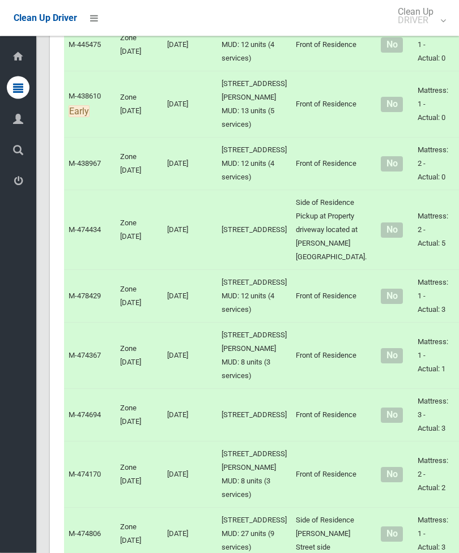
scroll to position [1304, 0]
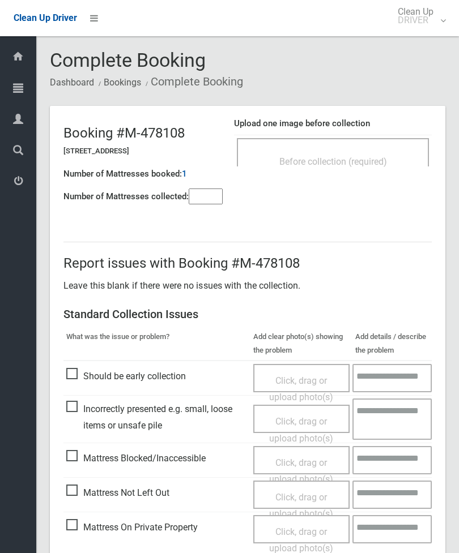
click at [349, 161] on span "Before collection (required)" at bounding box center [333, 161] width 108 height 11
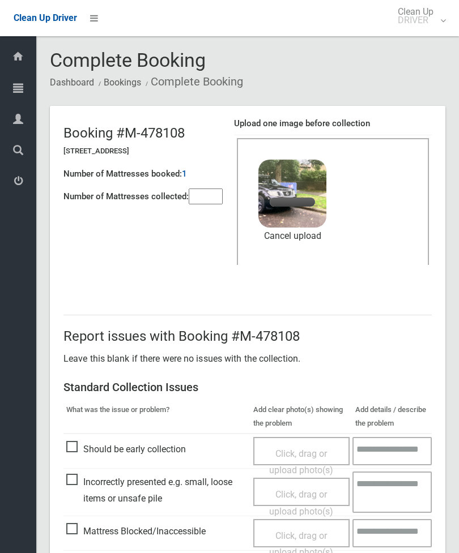
click at [204, 204] on input"] "number" at bounding box center [206, 197] width 34 height 16
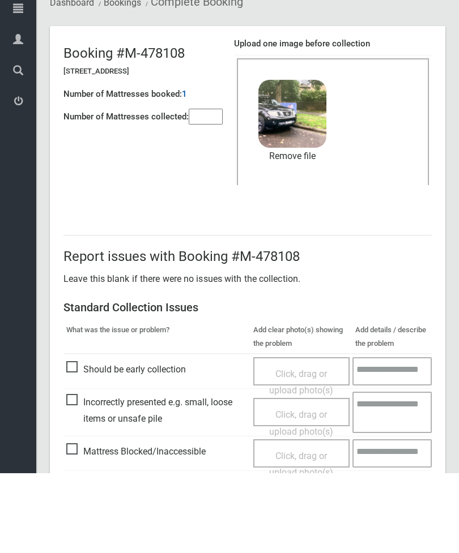
scroll to position [155, 0]
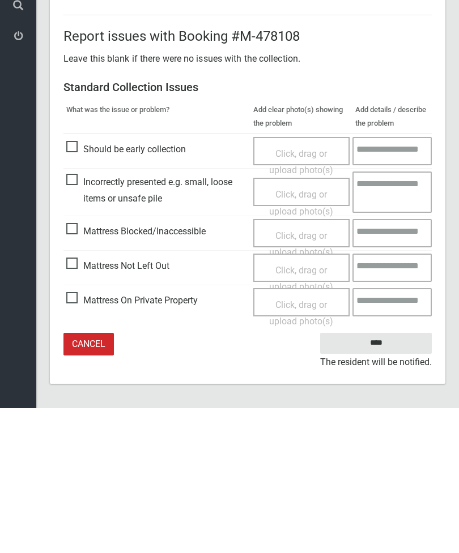
type input"] "*"
click at [395, 478] on input "****" at bounding box center [376, 488] width 112 height 21
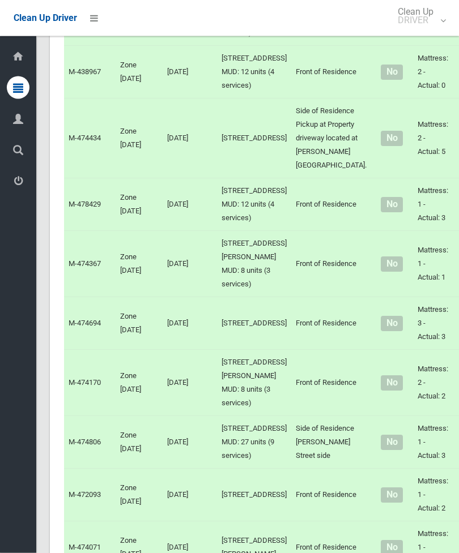
scroll to position [1397, 0]
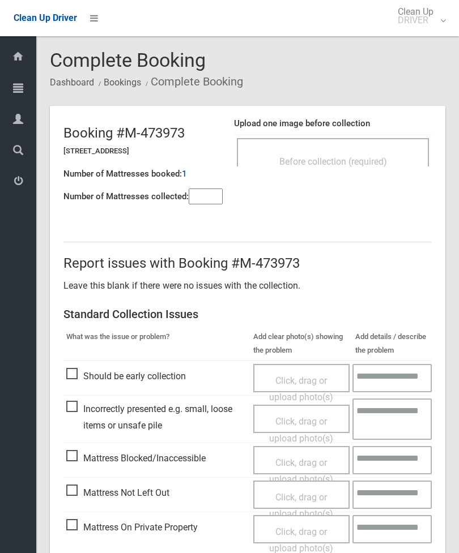
click at [387, 161] on span "Before collection (required)" at bounding box center [333, 161] width 108 height 11
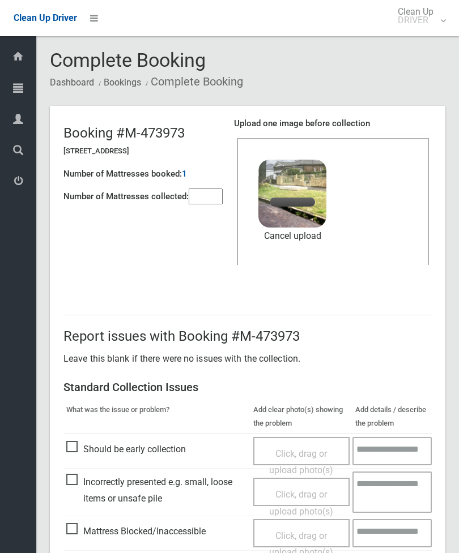
click at [206, 215] on header "Booking #M-473973 33 Eighth Avenue, CAMPSIE NSW 2194 Number of Mattresses booke…" at bounding box center [247, 197] width 395 height 182
click at [215, 193] on input"] "number" at bounding box center [206, 197] width 34 height 16
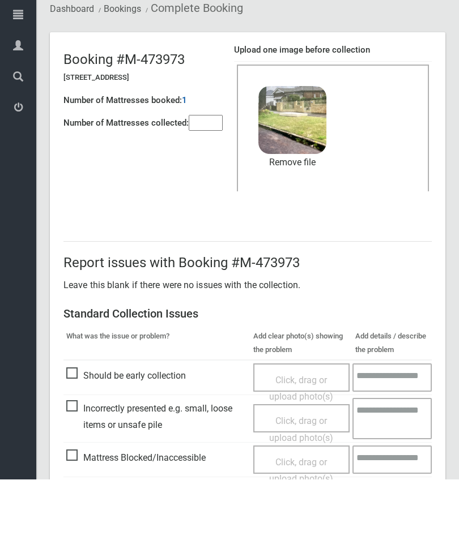
scroll to position [155, 0]
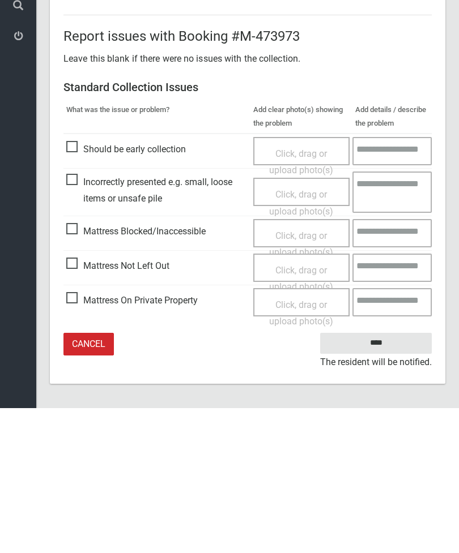
type input"] "*"
click at [388, 478] on input "****" at bounding box center [376, 488] width 112 height 21
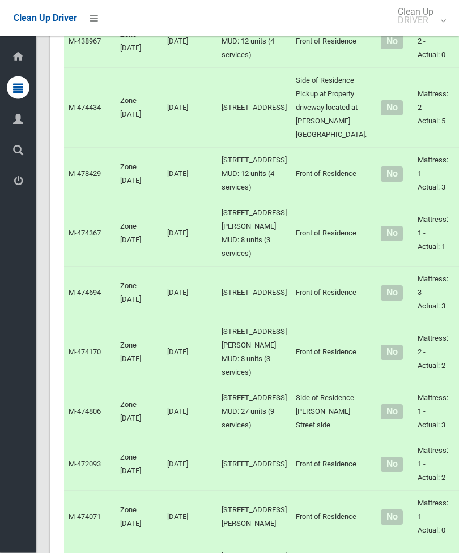
scroll to position [1427, 0]
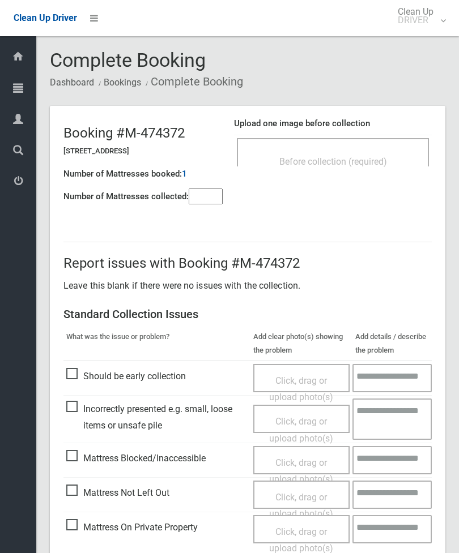
click at [391, 149] on div "Before collection (required)" at bounding box center [333, 152] width 192 height 28
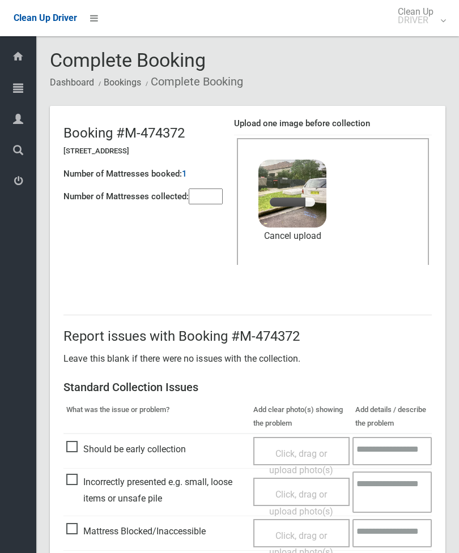
click at [219, 189] on input"] "number" at bounding box center [206, 197] width 34 height 16
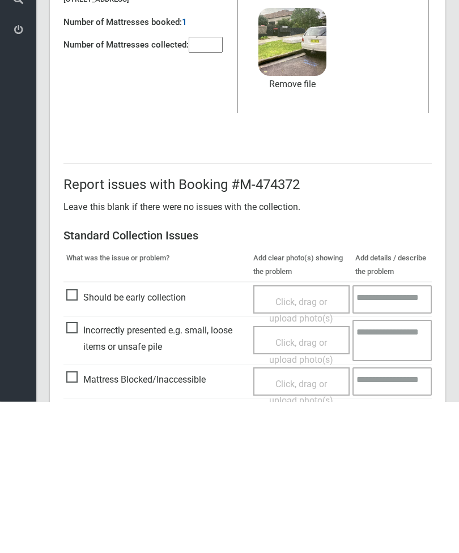
scroll to position [155, 0]
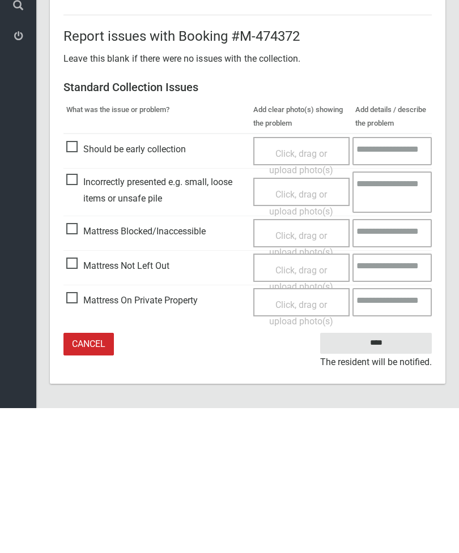
type input"] "*"
click at [384, 478] on input "****" at bounding box center [376, 488] width 112 height 21
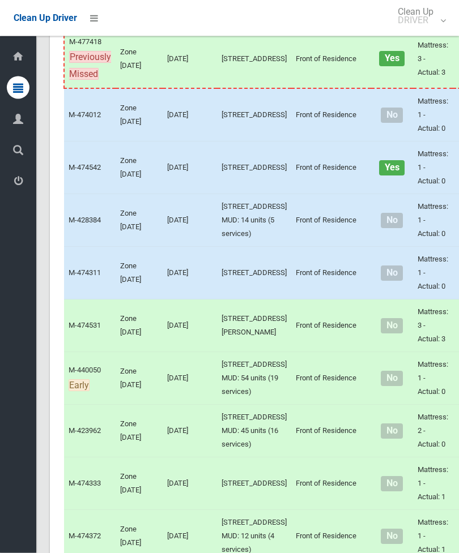
scroll to position [656, 0]
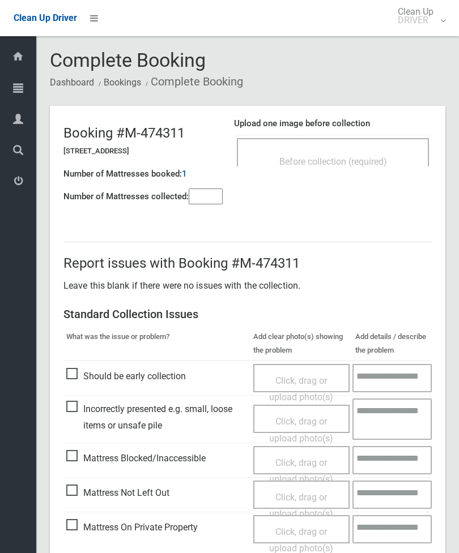
click at [369, 157] on span "Before collection (required)" at bounding box center [333, 161] width 108 height 11
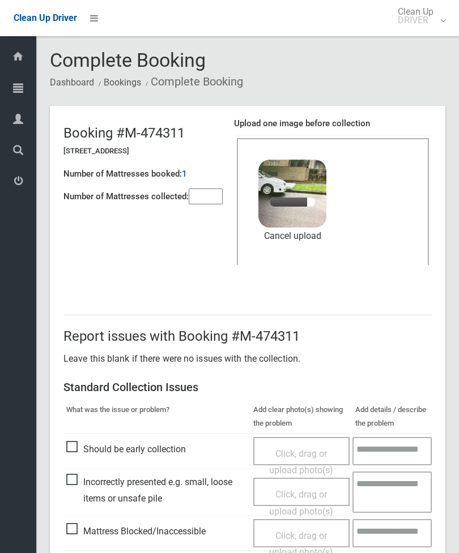
click at [202, 189] on input"] "number" at bounding box center [206, 197] width 34 height 16
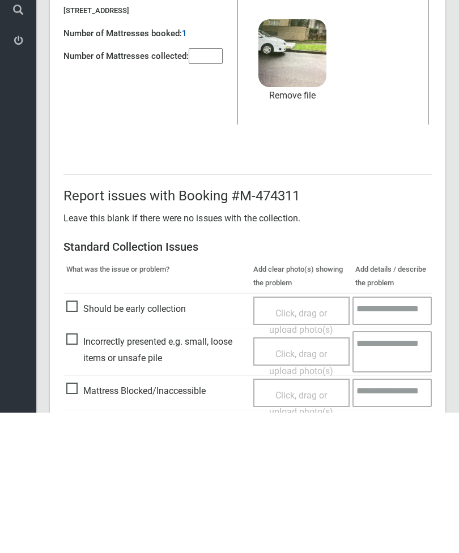
scroll to position [155, 0]
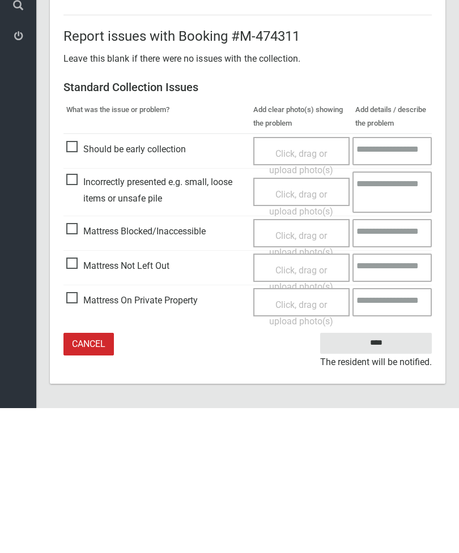
type input"] "*"
click at [396, 478] on input "****" at bounding box center [376, 488] width 112 height 21
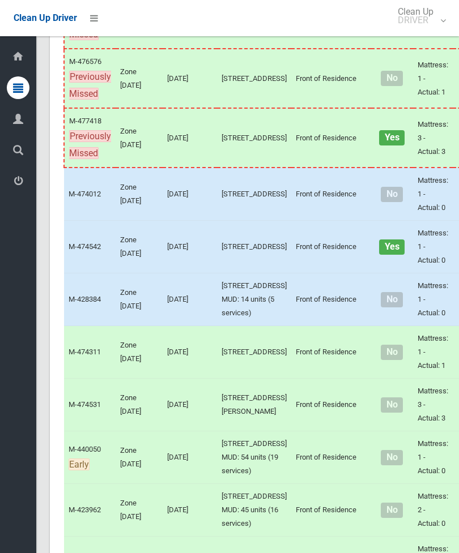
scroll to position [658, 0]
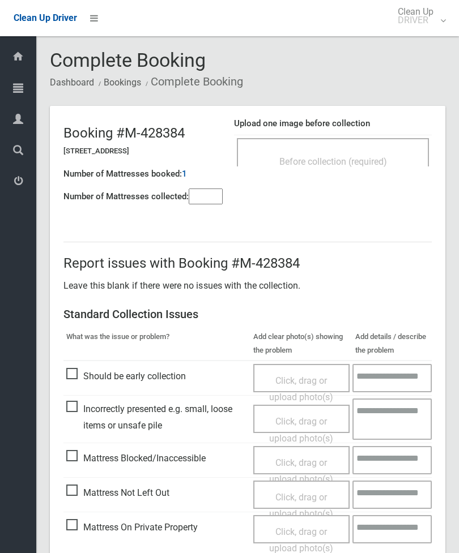
click at [380, 147] on div "Before collection (required)" at bounding box center [333, 152] width 192 height 28
click at [354, 157] on span "Before collection (required)" at bounding box center [333, 161] width 108 height 11
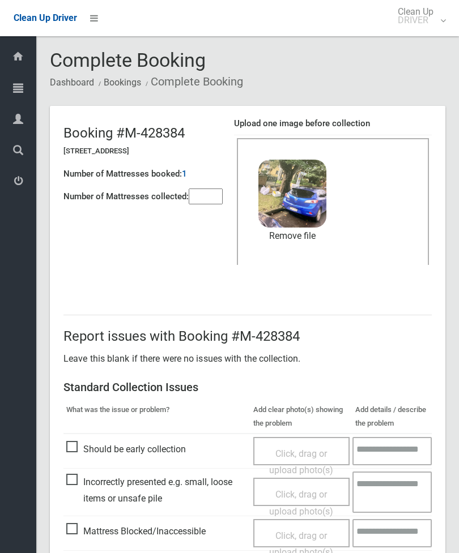
click at [212, 198] on input"] "number" at bounding box center [206, 197] width 34 height 16
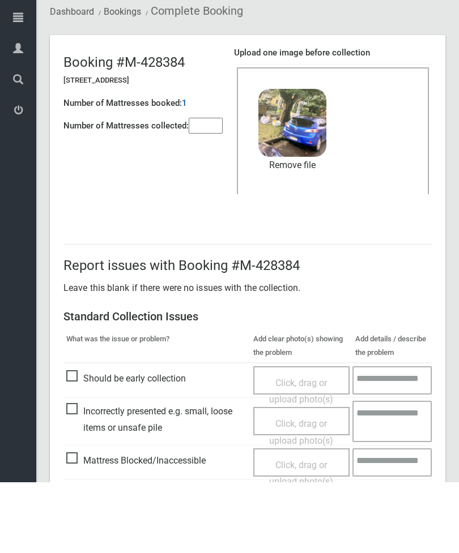
scroll to position [155, 0]
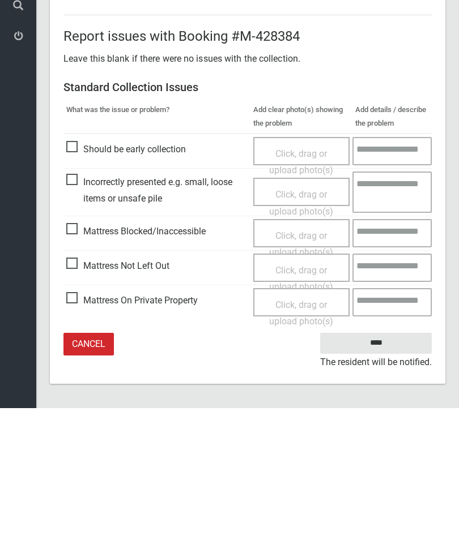
type input"] "*"
click at [386, 478] on input "****" at bounding box center [376, 488] width 112 height 21
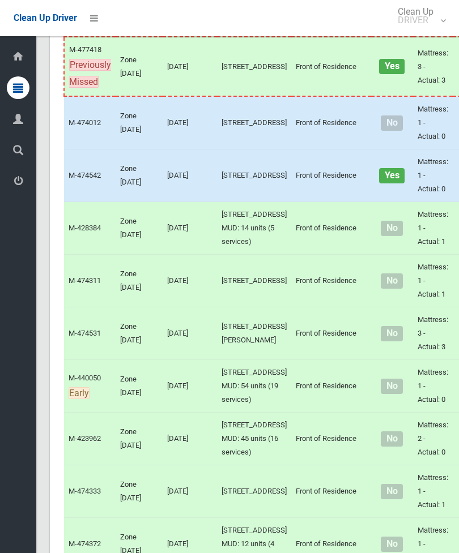
scroll to position [716, 0]
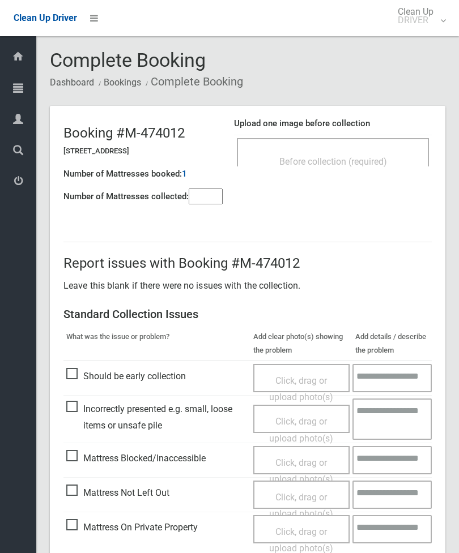
click at [389, 159] on div "Before collection (required)" at bounding box center [332, 161] width 167 height 21
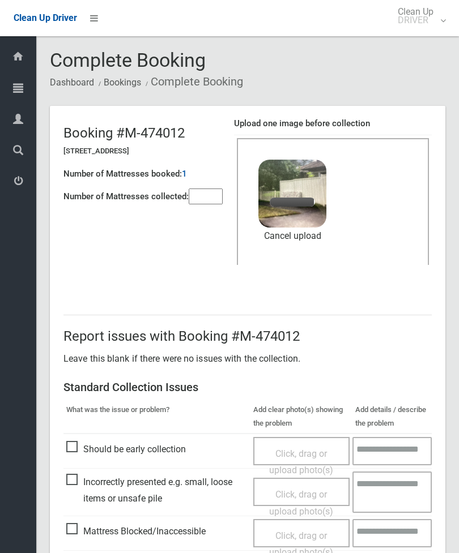
click at [207, 201] on input"] "number" at bounding box center [206, 197] width 34 height 16
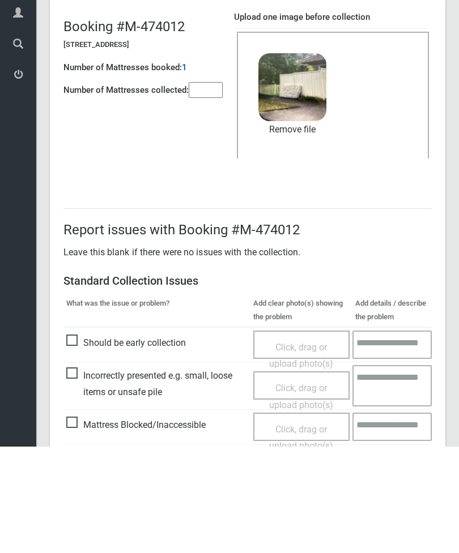
scroll to position [155, 0]
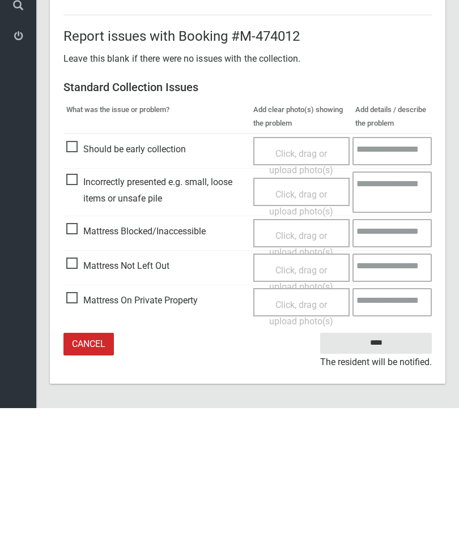
type input"] "*"
click at [391, 478] on input "****" at bounding box center [376, 488] width 112 height 21
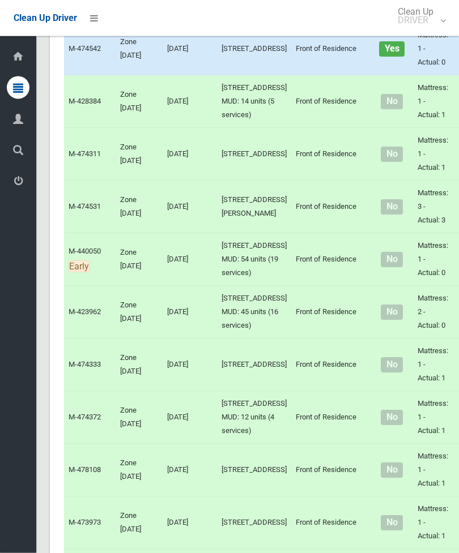
scroll to position [775, 0]
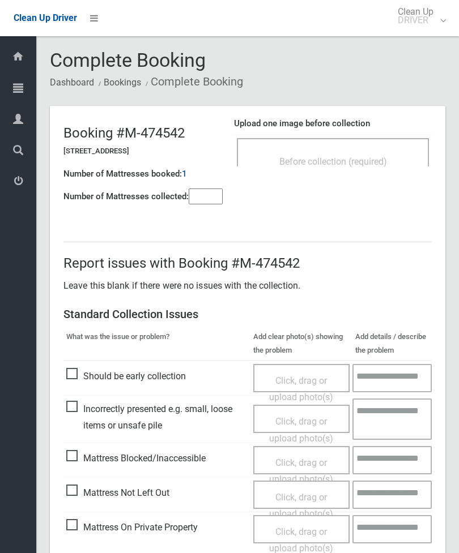
click at [385, 161] on span "Before collection (required)" at bounding box center [333, 161] width 108 height 11
click at [352, 154] on div "Before collection (required)" at bounding box center [332, 161] width 167 height 21
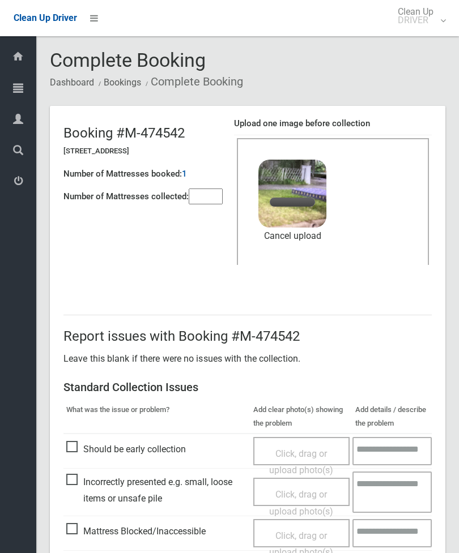
click at [211, 194] on input"] "number" at bounding box center [206, 197] width 34 height 16
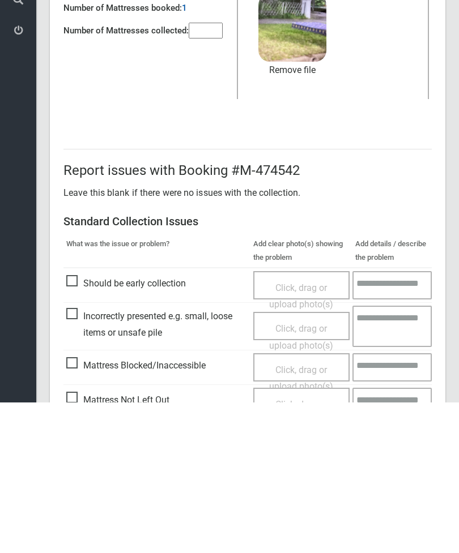
scroll to position [155, 0]
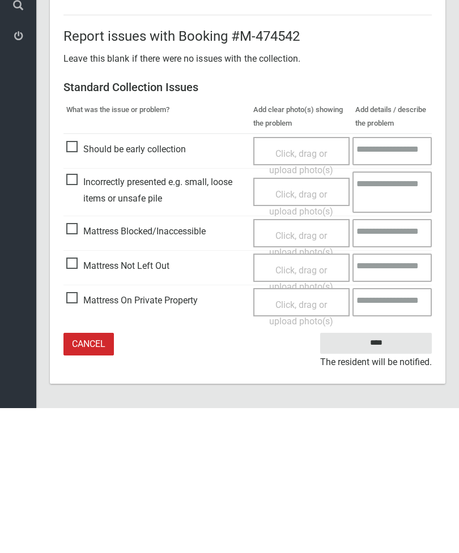
type input"] "*"
click at [387, 478] on input "****" at bounding box center [376, 488] width 112 height 21
